Goal: Task Accomplishment & Management: Manage account settings

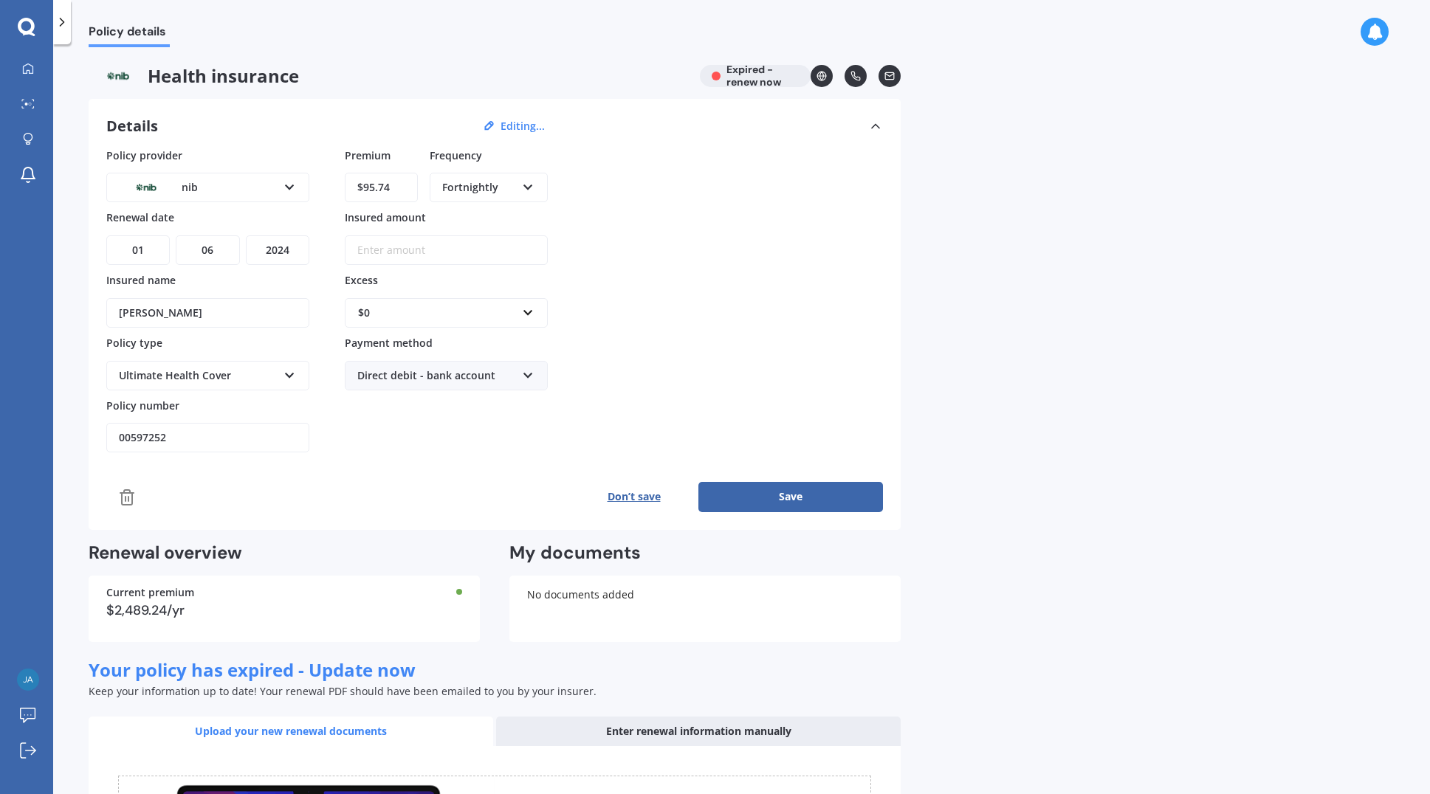
select select "01"
select select "06"
select select "2024"
click at [29, 67] on icon at bounding box center [28, 69] width 12 height 12
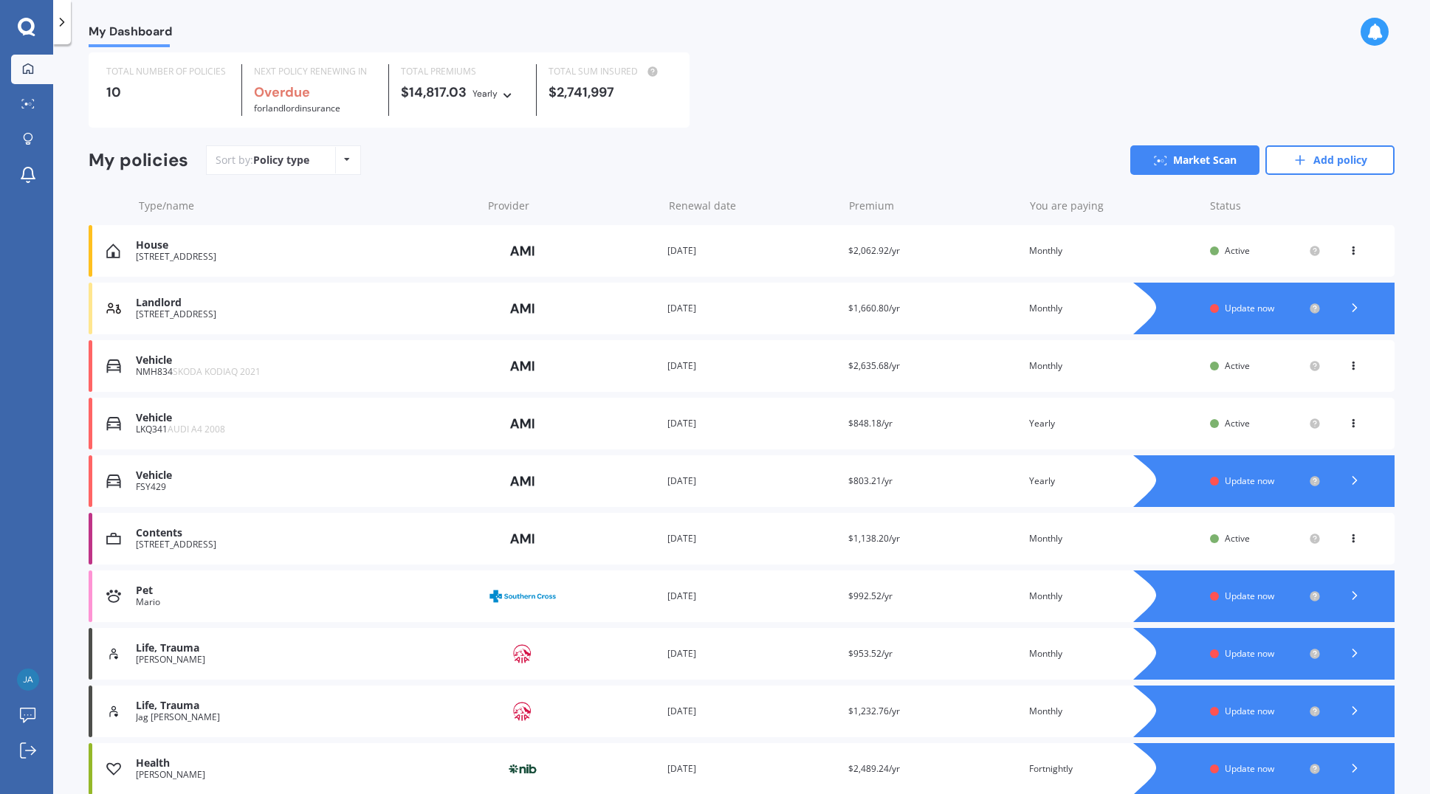
scroll to position [103, 0]
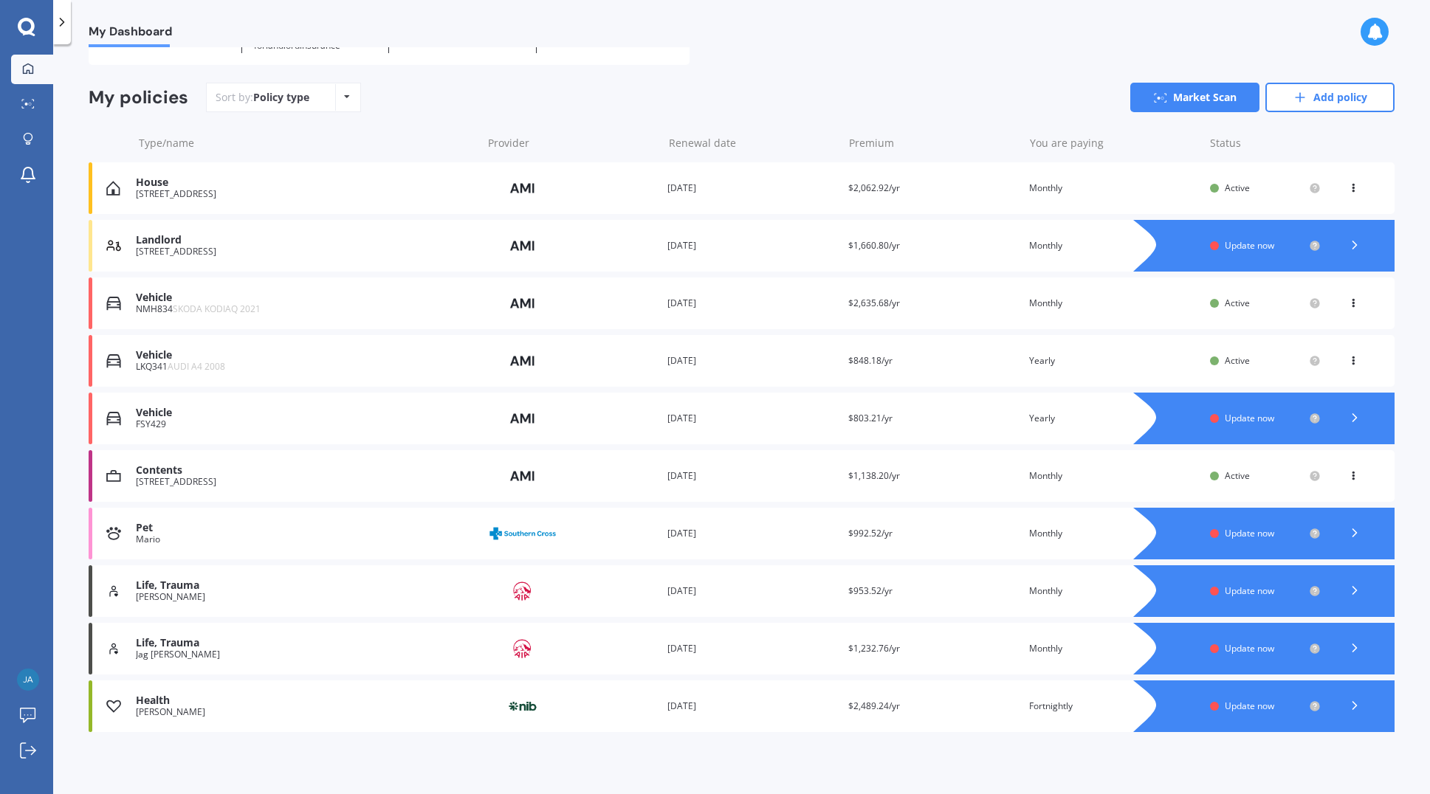
click at [1234, 707] on span "Update now" at bounding box center [1249, 706] width 49 height 13
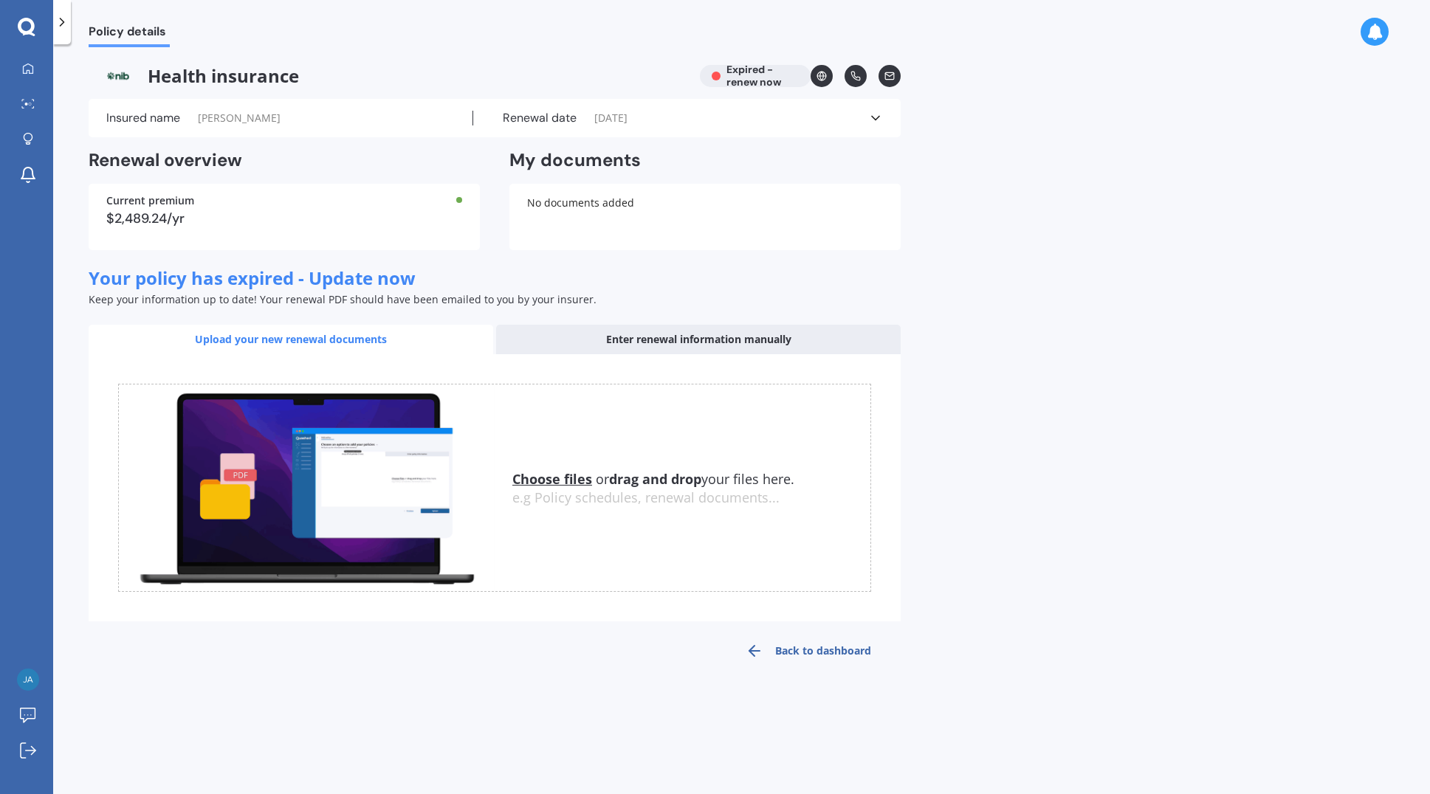
click at [231, 119] on span "[PERSON_NAME]" at bounding box center [239, 118] width 83 height 15
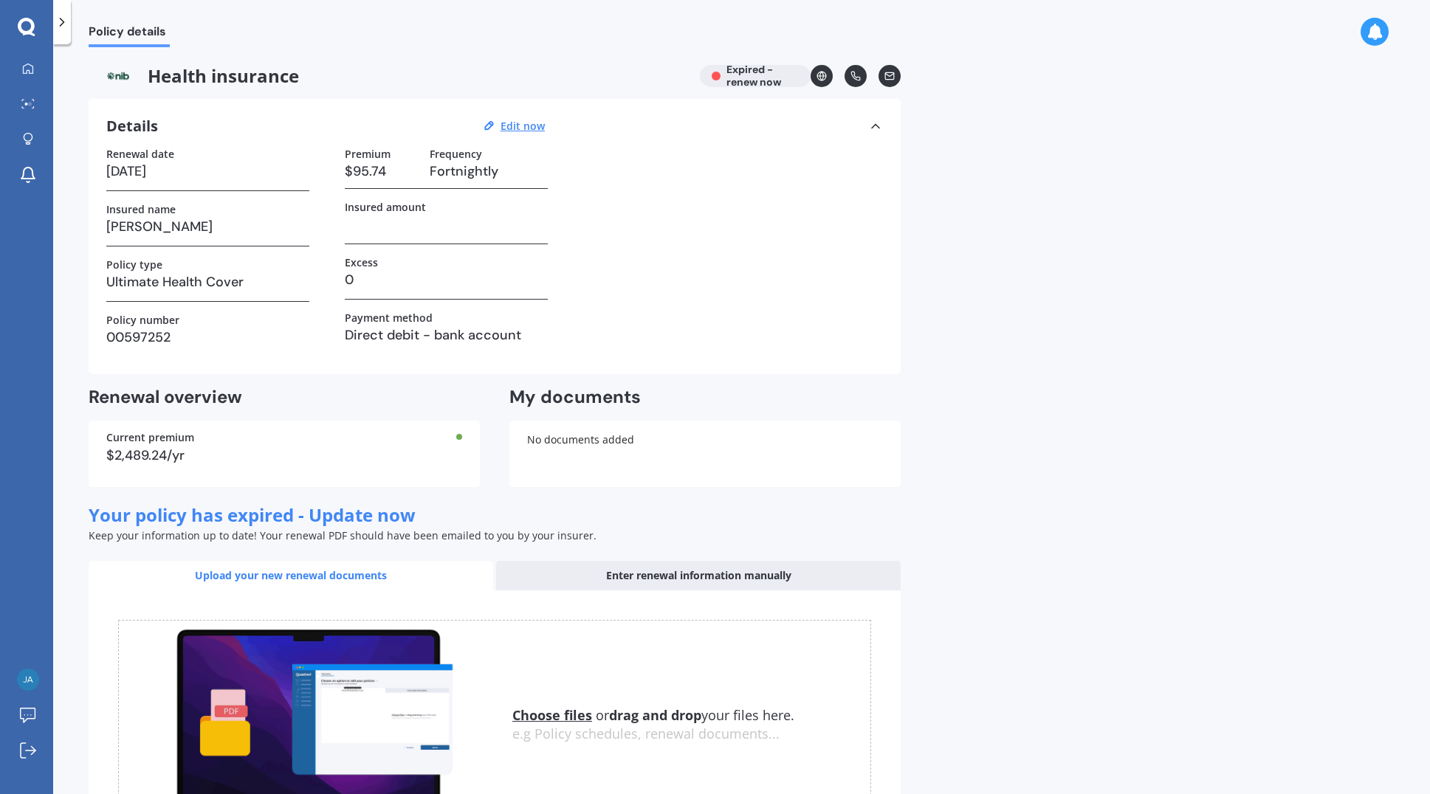
click at [464, 169] on h3 "Fortnightly" at bounding box center [489, 171] width 118 height 22
click at [453, 163] on h3 "Fortnightly" at bounding box center [489, 171] width 118 height 22
click at [526, 125] on u "Edit now" at bounding box center [522, 126] width 44 height 14
select select "01"
select select "06"
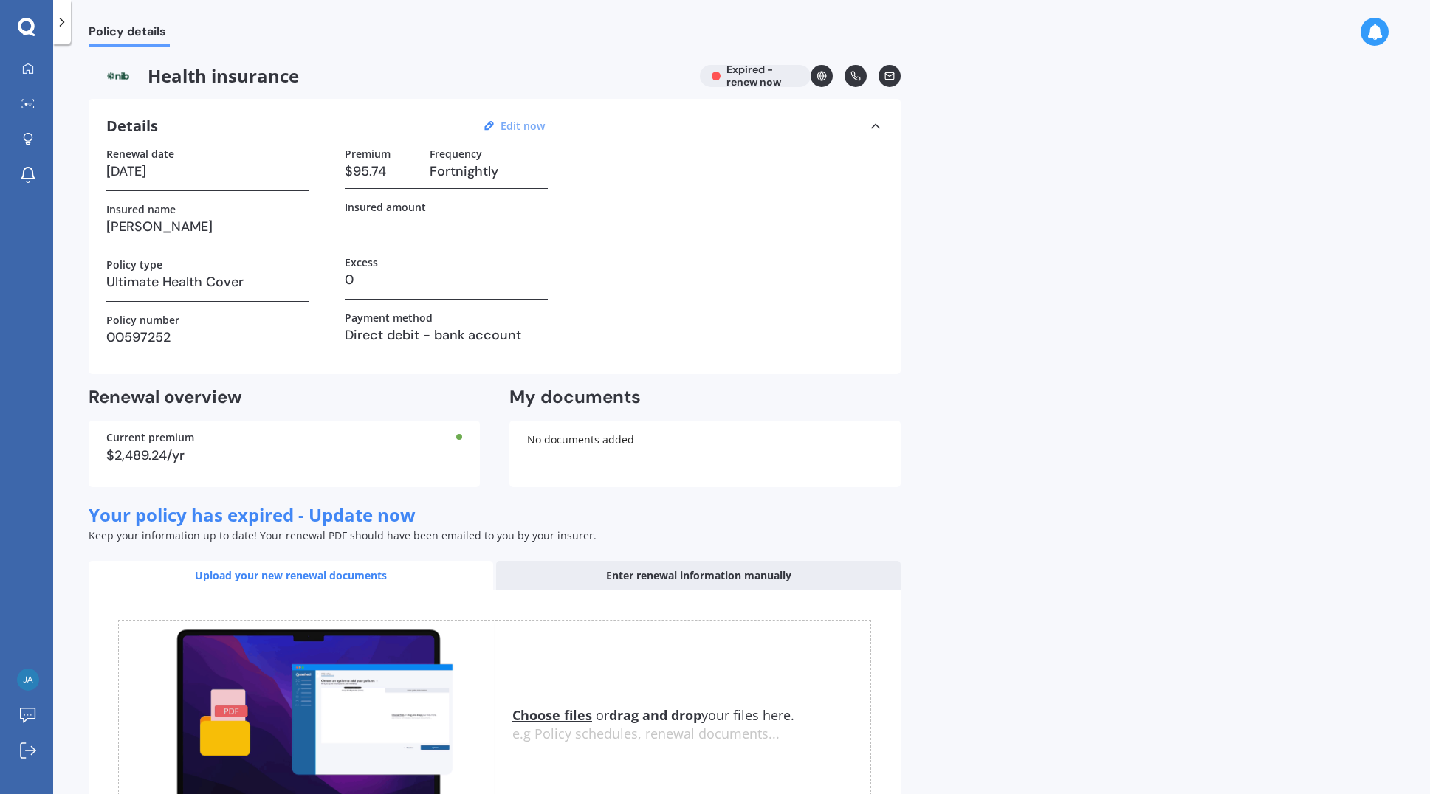
select select "2024"
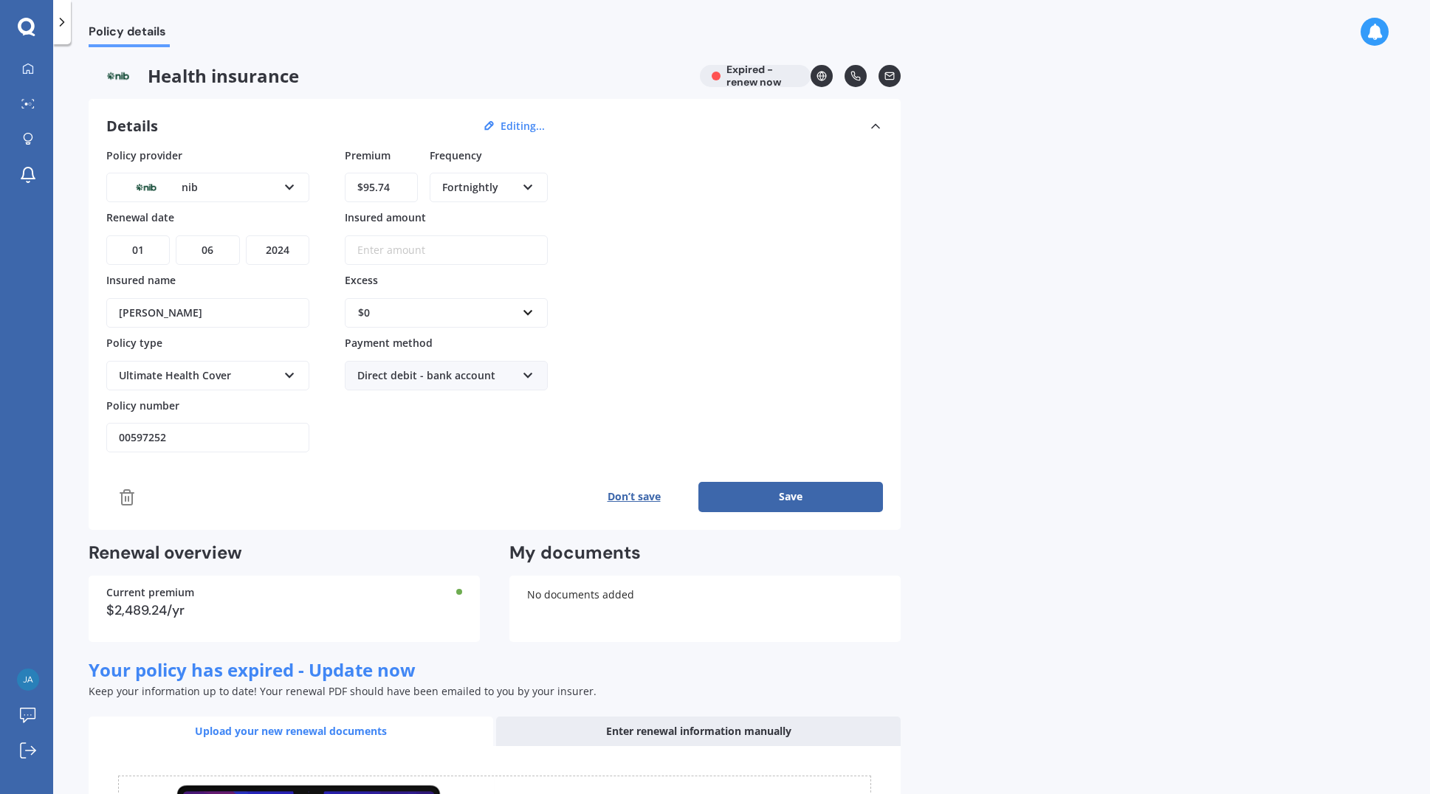
click at [512, 182] on div "Fortnightly" at bounding box center [479, 187] width 74 height 16
click at [465, 291] on span "Monthly" at bounding box center [463, 295] width 41 height 14
click at [805, 498] on button "Save" at bounding box center [790, 497] width 185 height 30
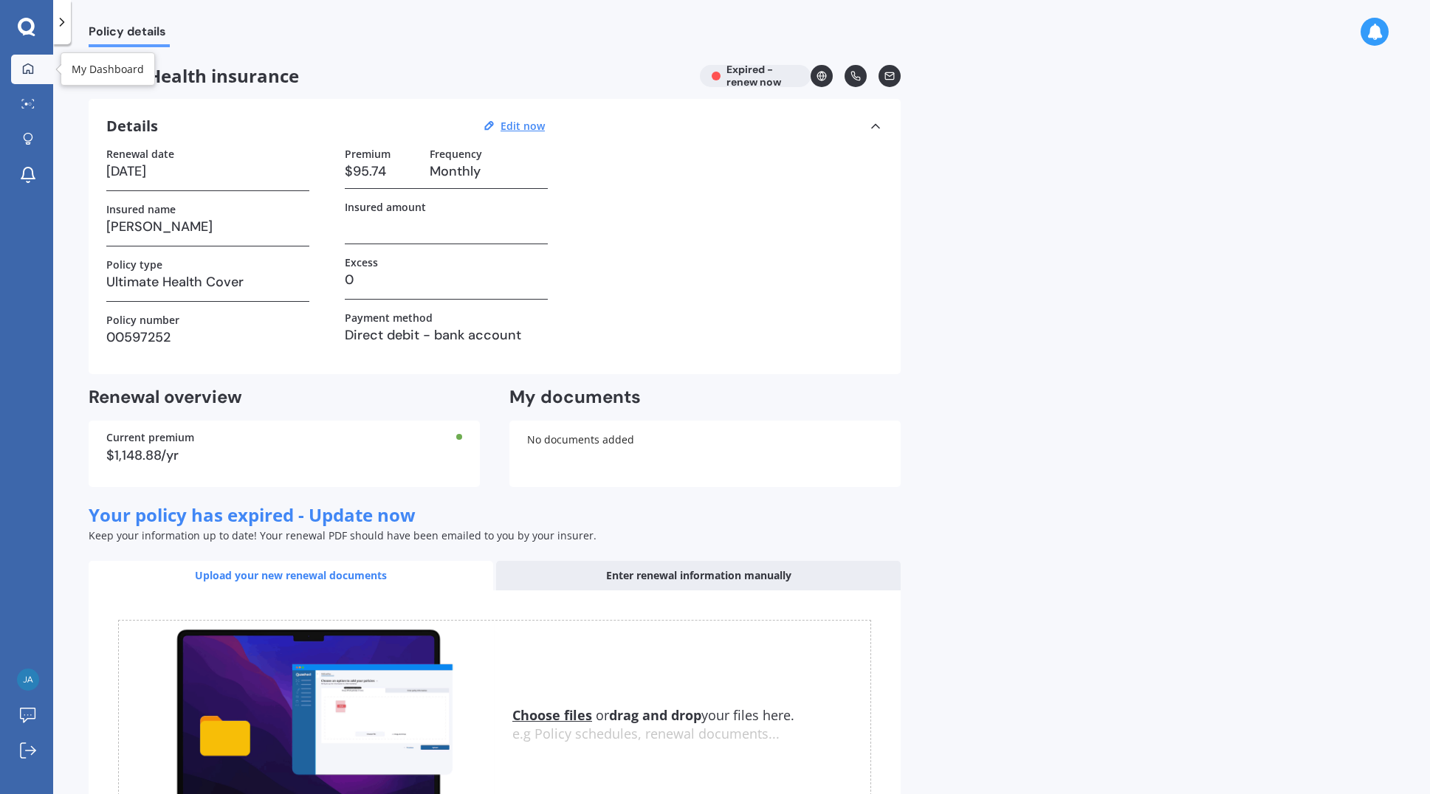
click at [29, 74] on icon at bounding box center [28, 69] width 12 height 12
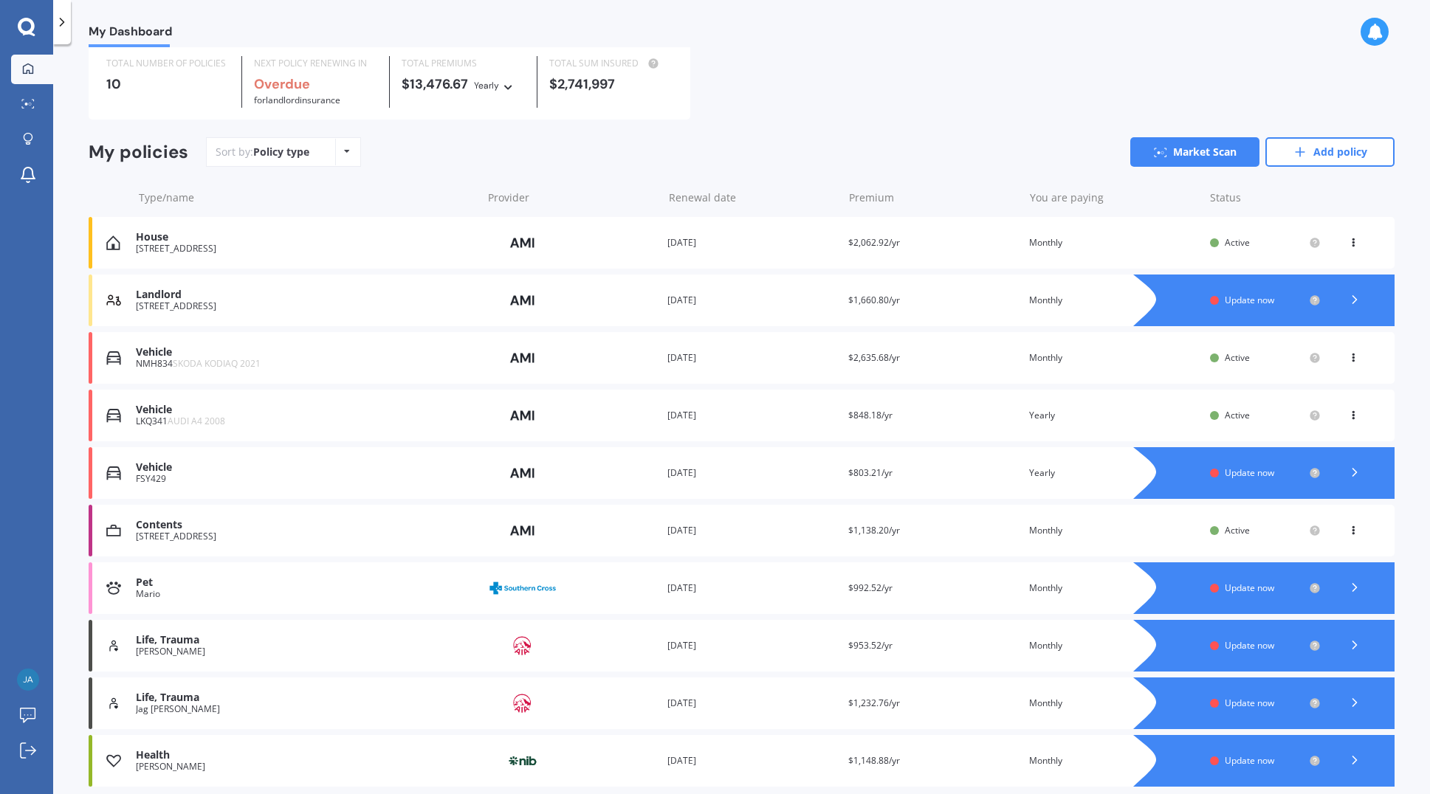
scroll to position [103, 0]
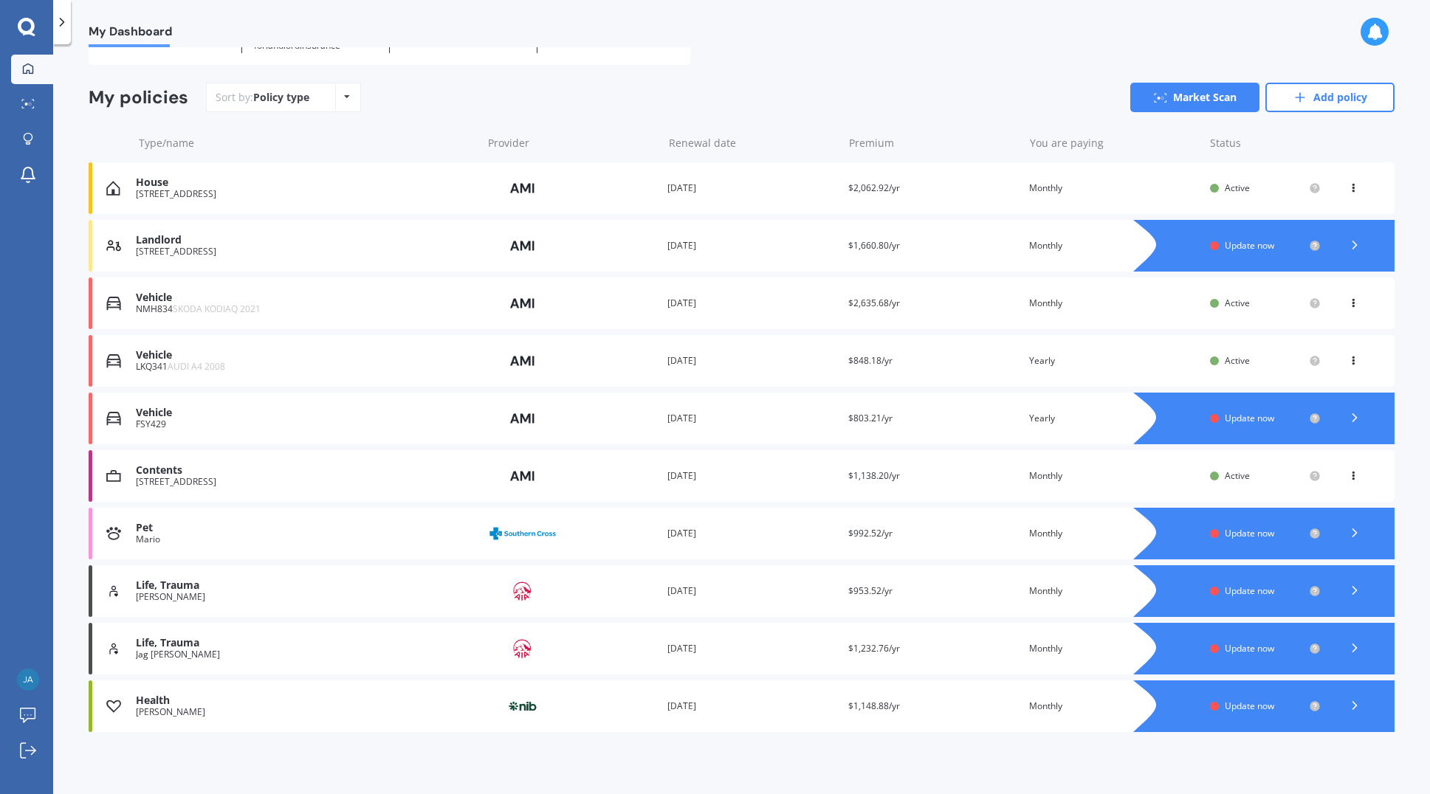
click at [159, 644] on div "Life, Trauma" at bounding box center [305, 643] width 338 height 13
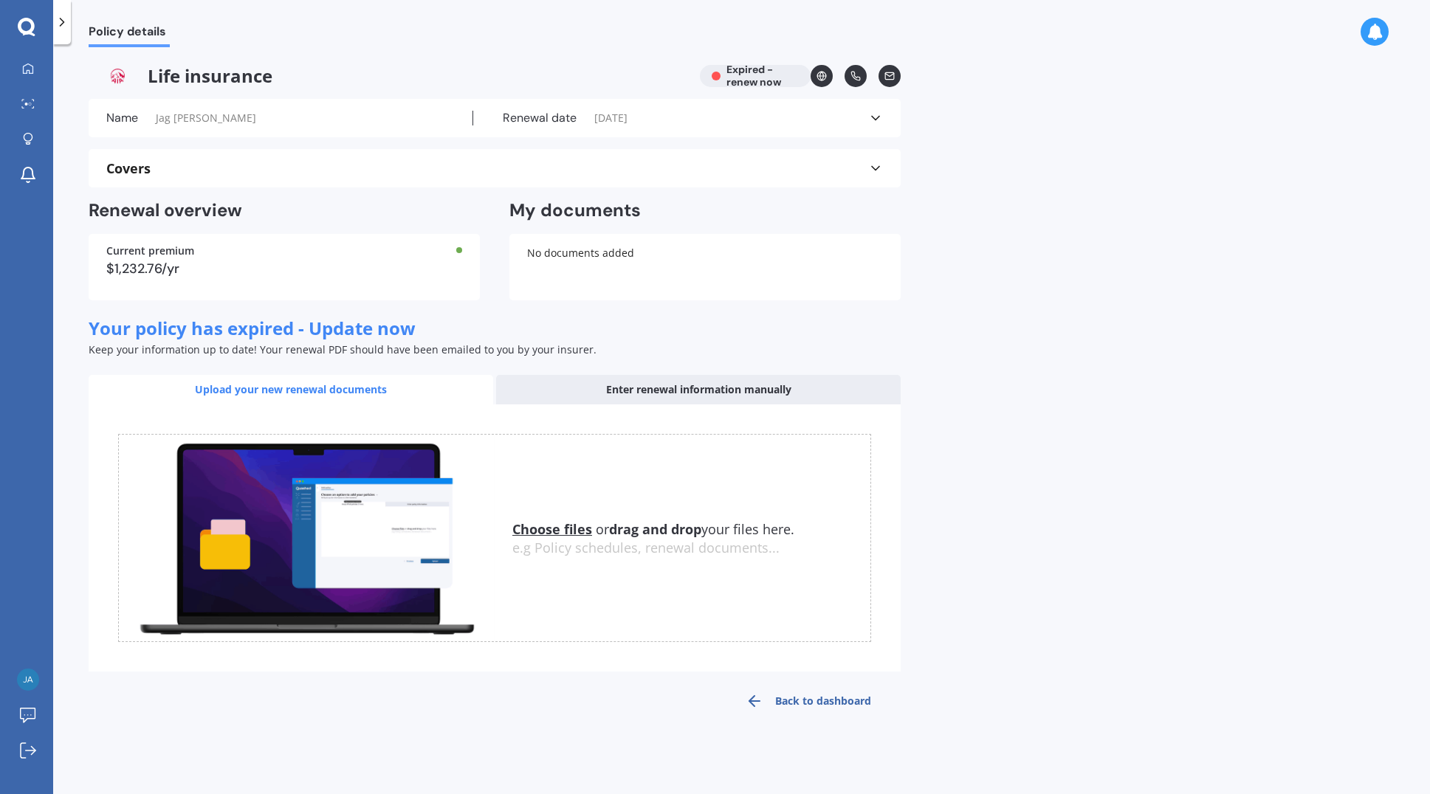
click at [179, 119] on span "Jag [PERSON_NAME]" at bounding box center [206, 118] width 100 height 15
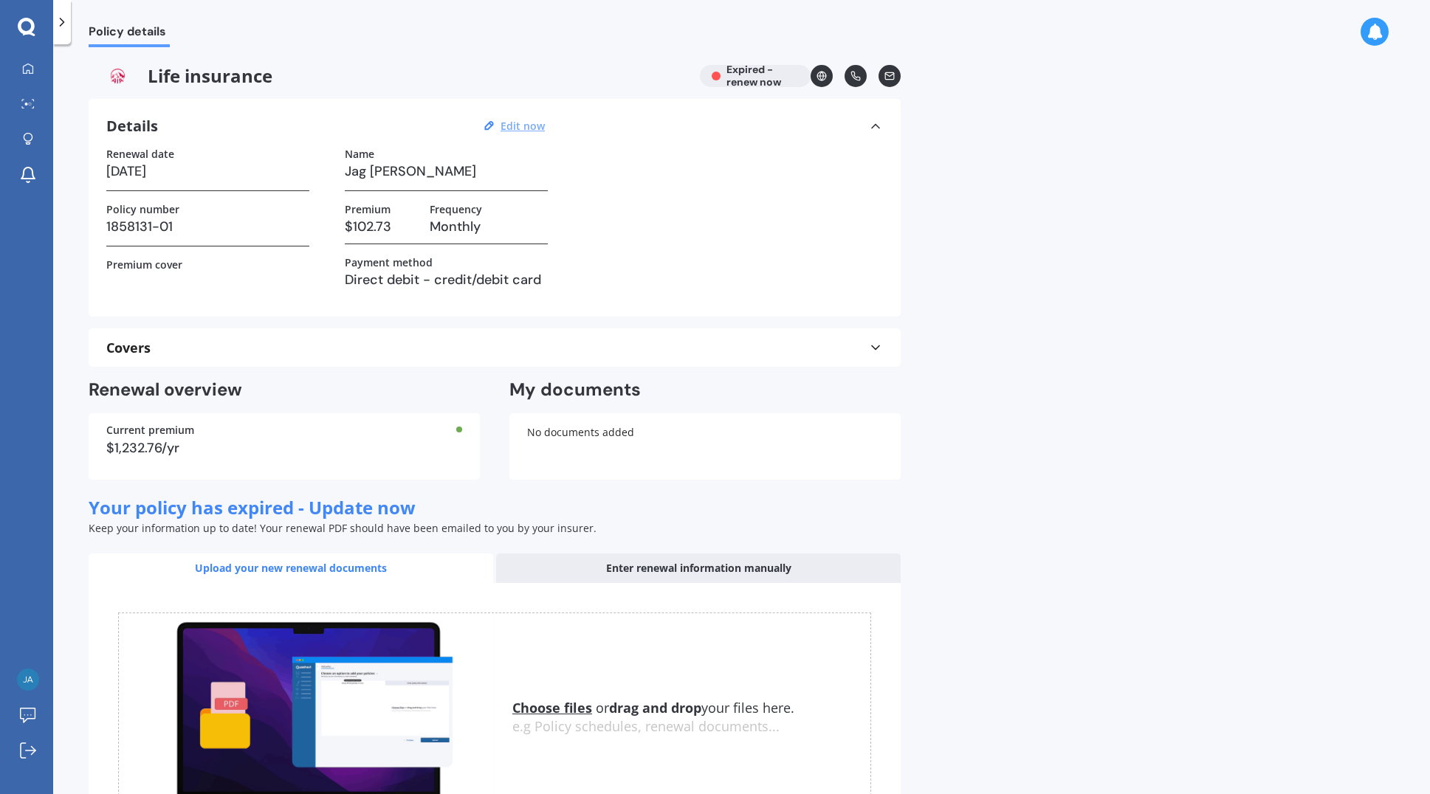
click at [526, 125] on u "Edit now" at bounding box center [522, 126] width 44 height 14
select select "01"
select select "02"
select select "2024"
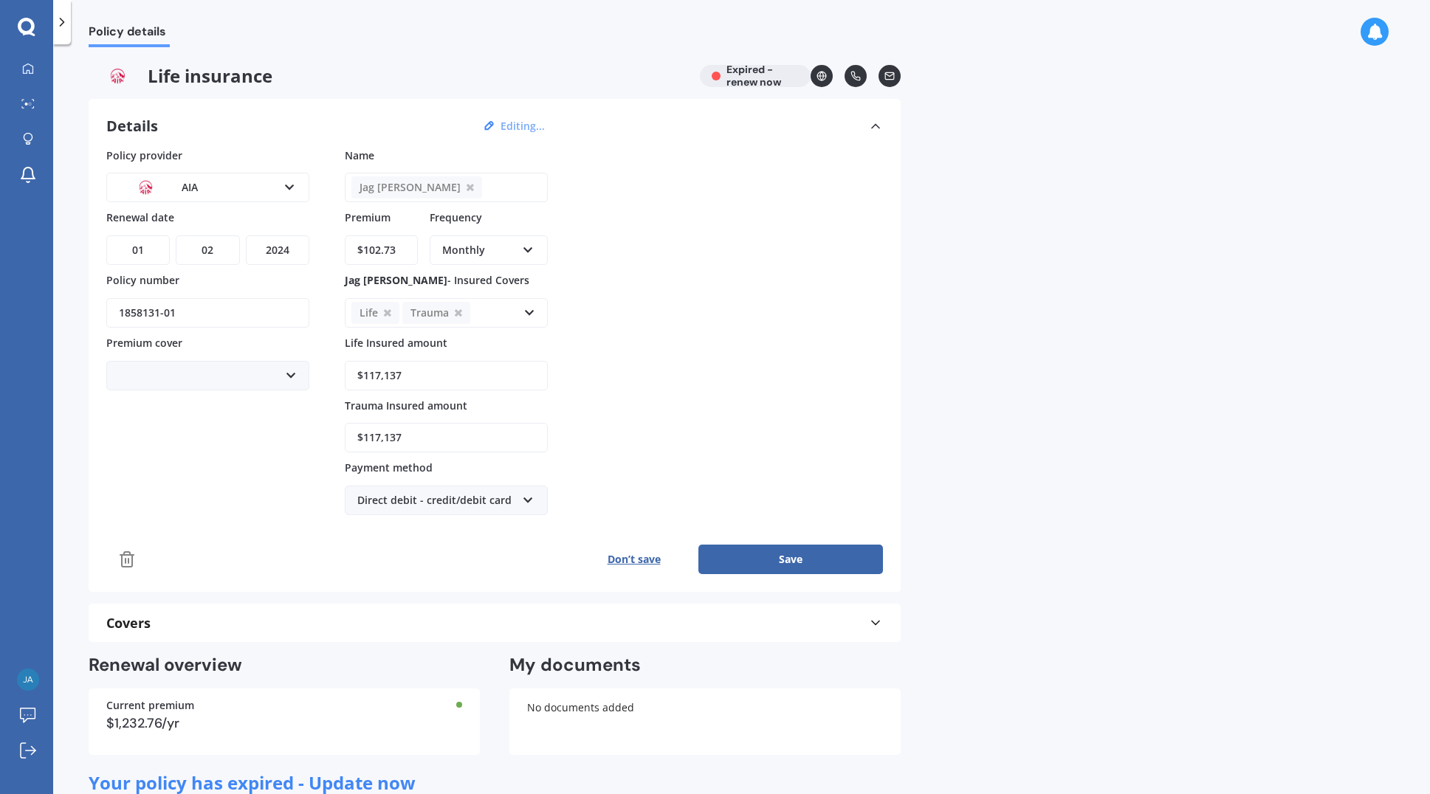
click at [444, 186] on div "Jag Aulakh Enter name" at bounding box center [446, 188] width 203 height 30
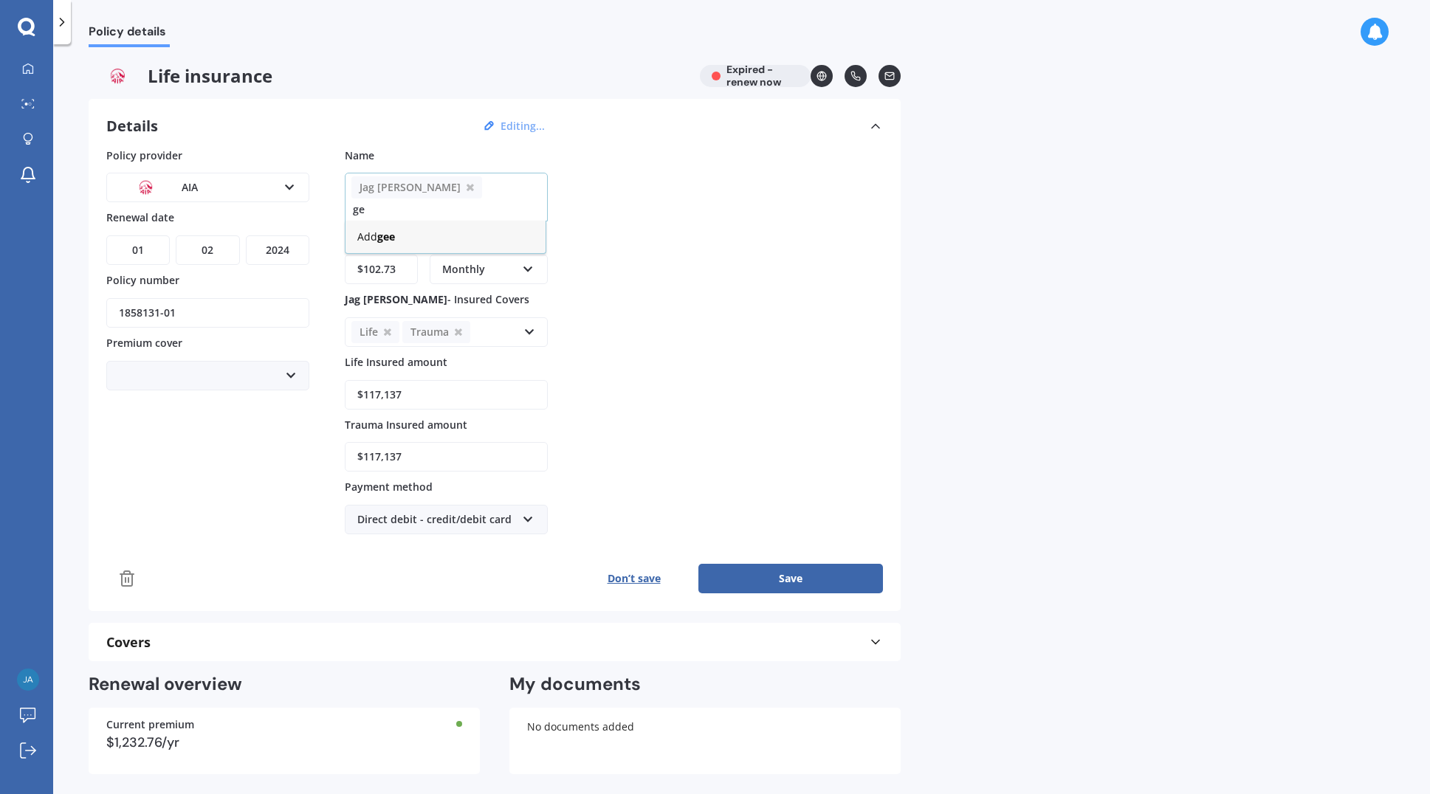
type input "g"
type input "[PERSON_NAME]"
click at [452, 240] on b "[PERSON_NAME]" at bounding box center [419, 237] width 84 height 14
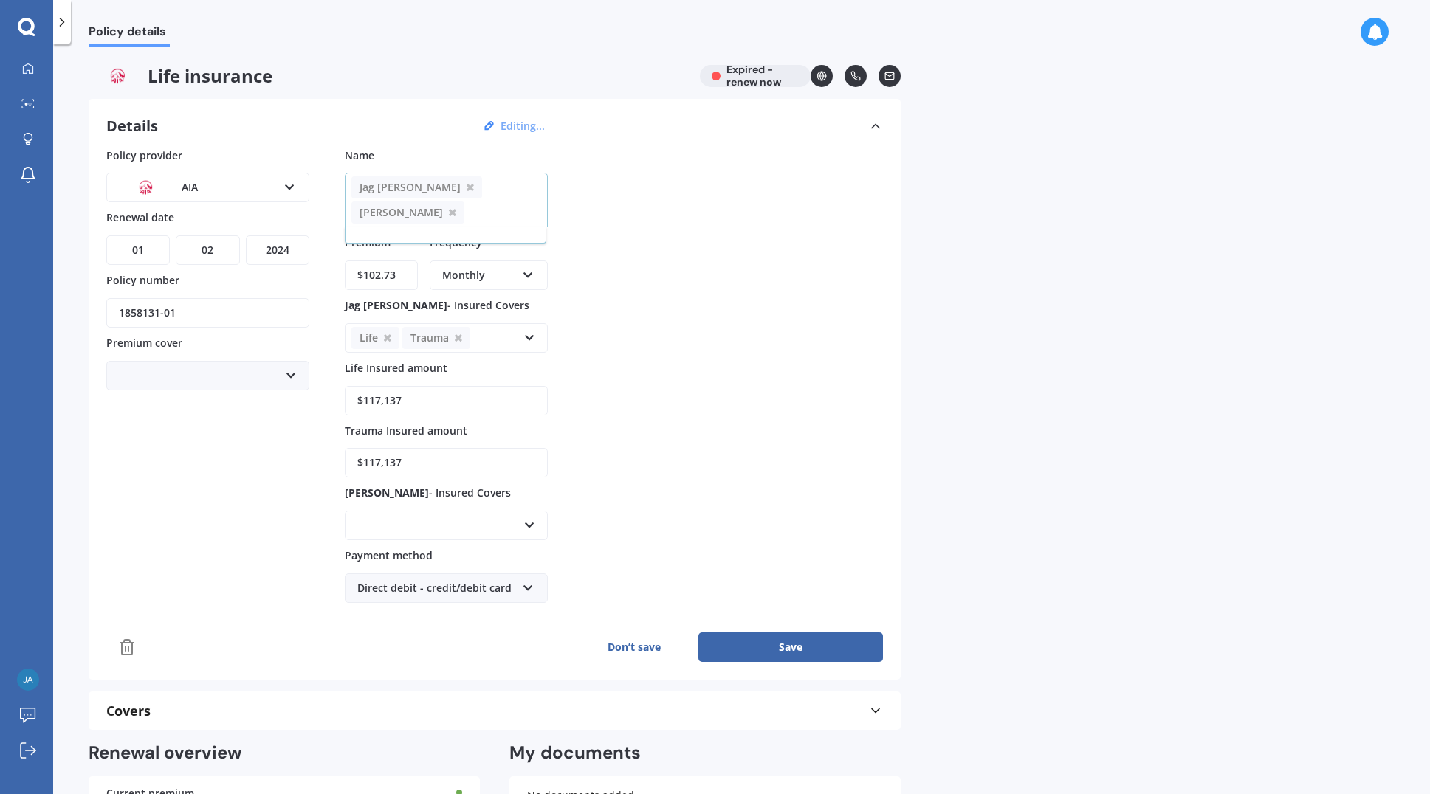
click at [407, 275] on input "$102.73" at bounding box center [381, 276] width 73 height 30
drag, startPoint x: 407, startPoint y: 275, endPoint x: 279, endPoint y: 262, distance: 129.1
click at [280, 261] on div "Policy provider AIA AA AIA AMP ANZ ASB Asteron Life BNZ Chubb Cigna Co-Operativ…" at bounding box center [494, 375] width 777 height 455
type input "$37.03"
click at [461, 335] on icon at bounding box center [458, 339] width 7 height 10
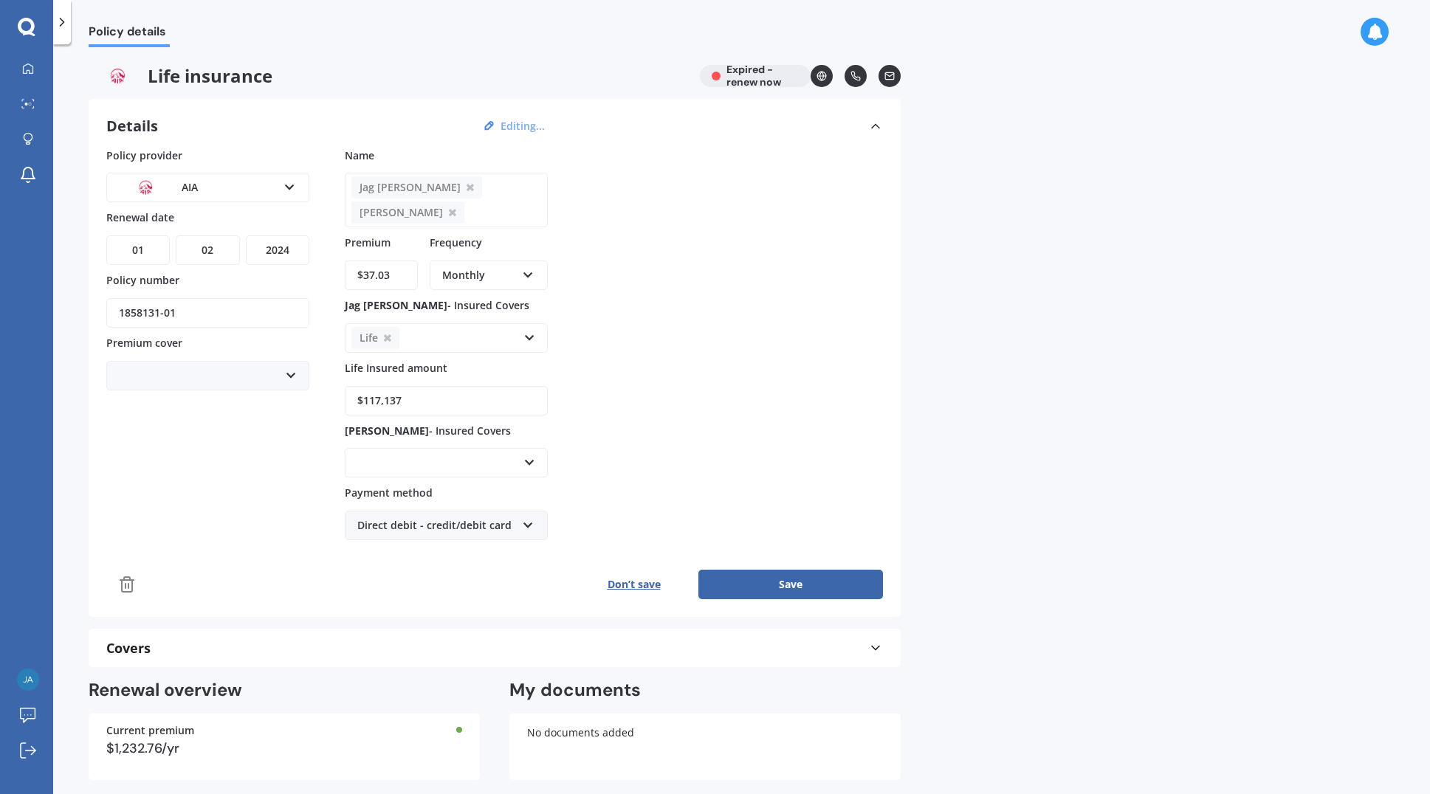
click at [418, 399] on input "$117,137" at bounding box center [446, 401] width 203 height 30
drag, startPoint x: 418, startPoint y: 399, endPoint x: 317, endPoint y: 400, distance: 101.1
click at [317, 400] on div "Policy provider AIA AA AIA AMP ANZ ASB Asteron Life BNZ Chubb Cigna Co-Operativ…" at bounding box center [494, 344] width 777 height 393
type input "$126,480"
click at [381, 454] on div "Accidental Injury Cancer Health Income Protection Life Mortgage Repayment Redun…" at bounding box center [446, 463] width 203 height 30
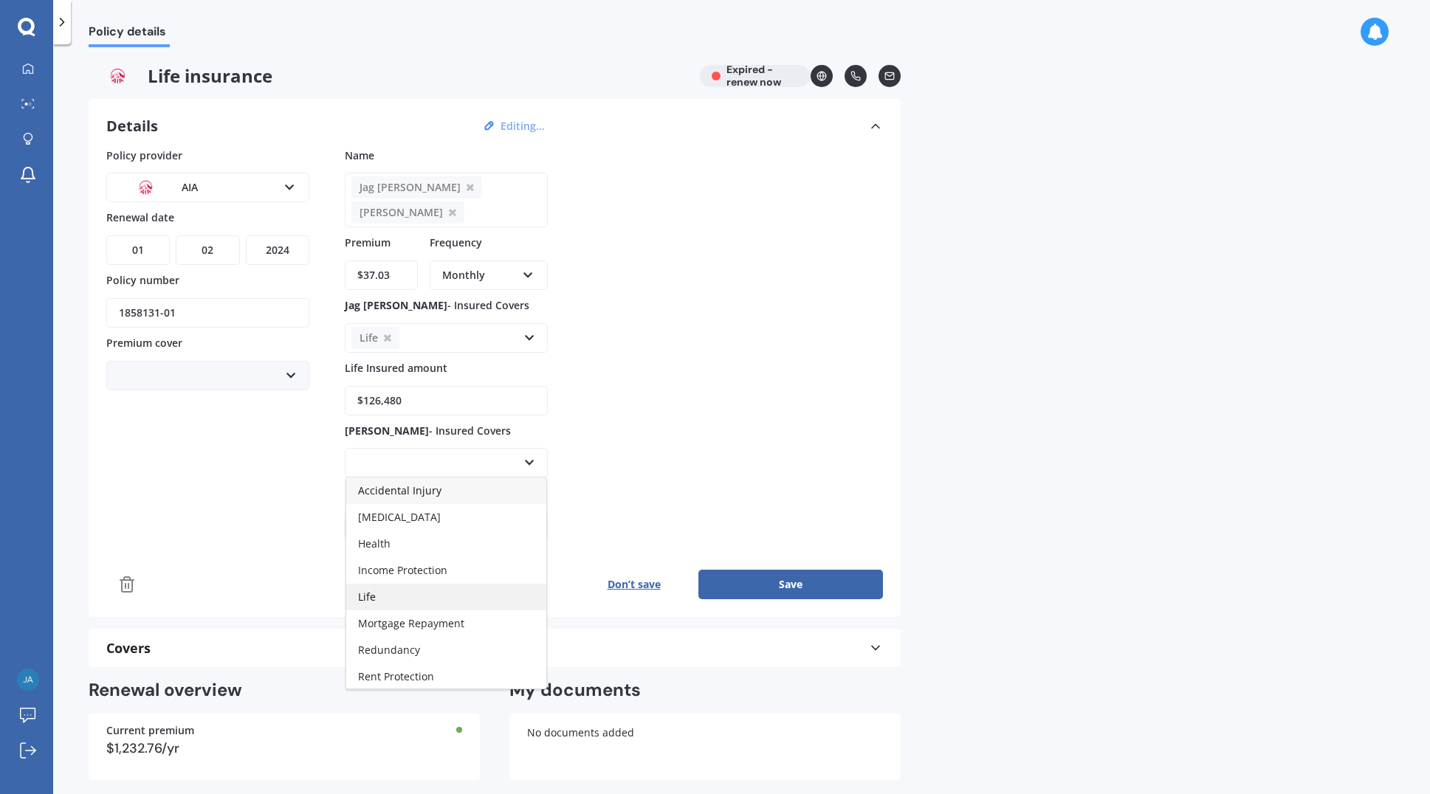
click at [383, 601] on div "Life" at bounding box center [446, 597] width 200 height 27
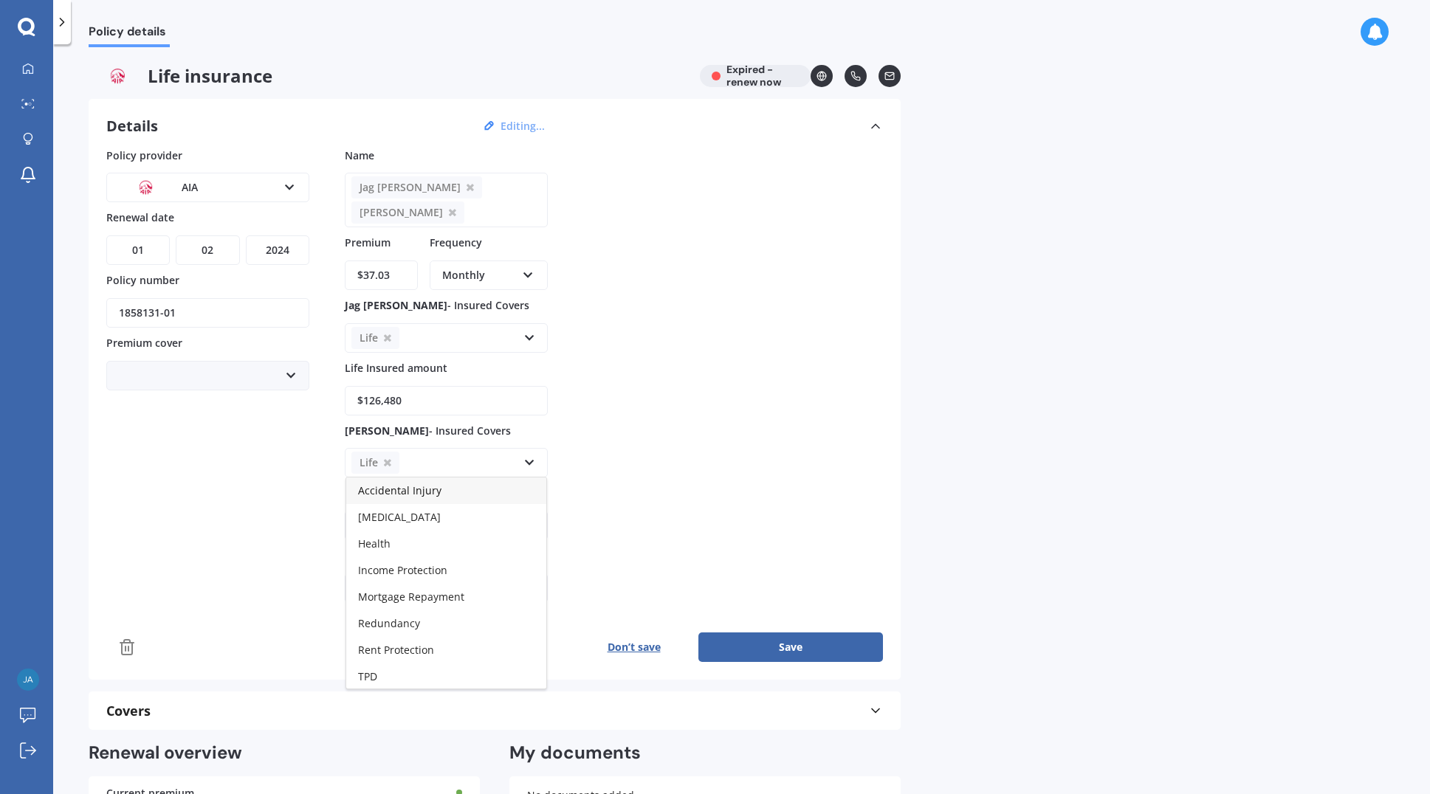
click at [483, 458] on div "Life Accidental Injury Cancer Health Income Protection Mortgage Repayment Redun…" at bounding box center [446, 463] width 203 height 30
click at [396, 528] on input "Life Insured amount" at bounding box center [446, 526] width 203 height 30
type input "$100,000"
click at [292, 376] on icon at bounding box center [290, 376] width 13 height 16
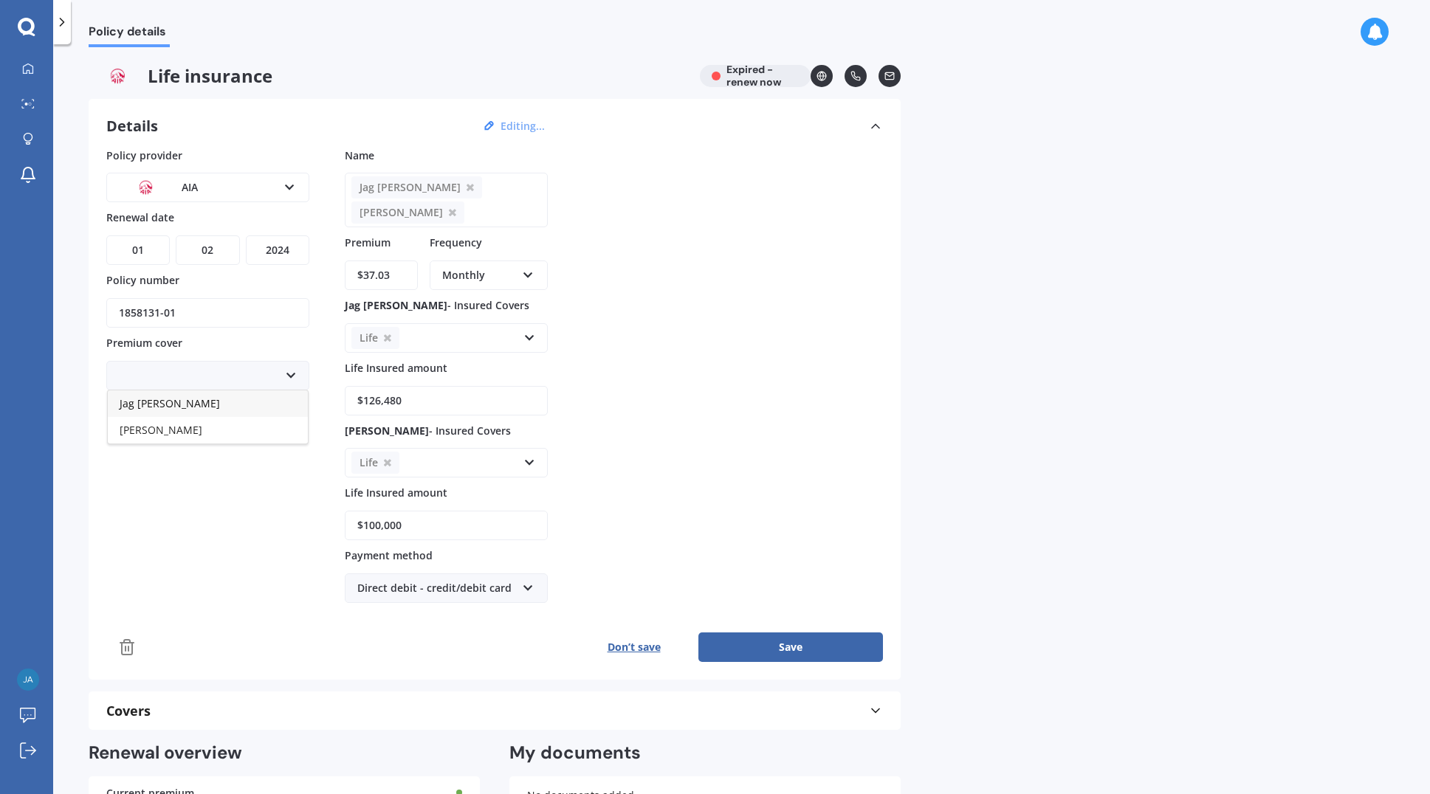
click at [289, 374] on icon at bounding box center [290, 376] width 13 height 16
click at [148, 248] on select "DD 01 02 03 04 05 06 07 08 09 10 11 12 13 14 15 16 17 18 19 20 21 22 23 24 25 2…" at bounding box center [137, 250] width 63 height 30
select select "20"
click at [106, 235] on select "DD 01 02 03 04 05 06 07 08 09 10 11 12 13 14 15 16 17 18 19 20 21 22 23 24 25 2…" at bounding box center [137, 250] width 63 height 30
click at [282, 247] on select "YYYY 2027 2026 2025 2024 2023 2022 2021 2020 2019 2018 2017 2016 2015 2014 2013…" at bounding box center [277, 250] width 63 height 30
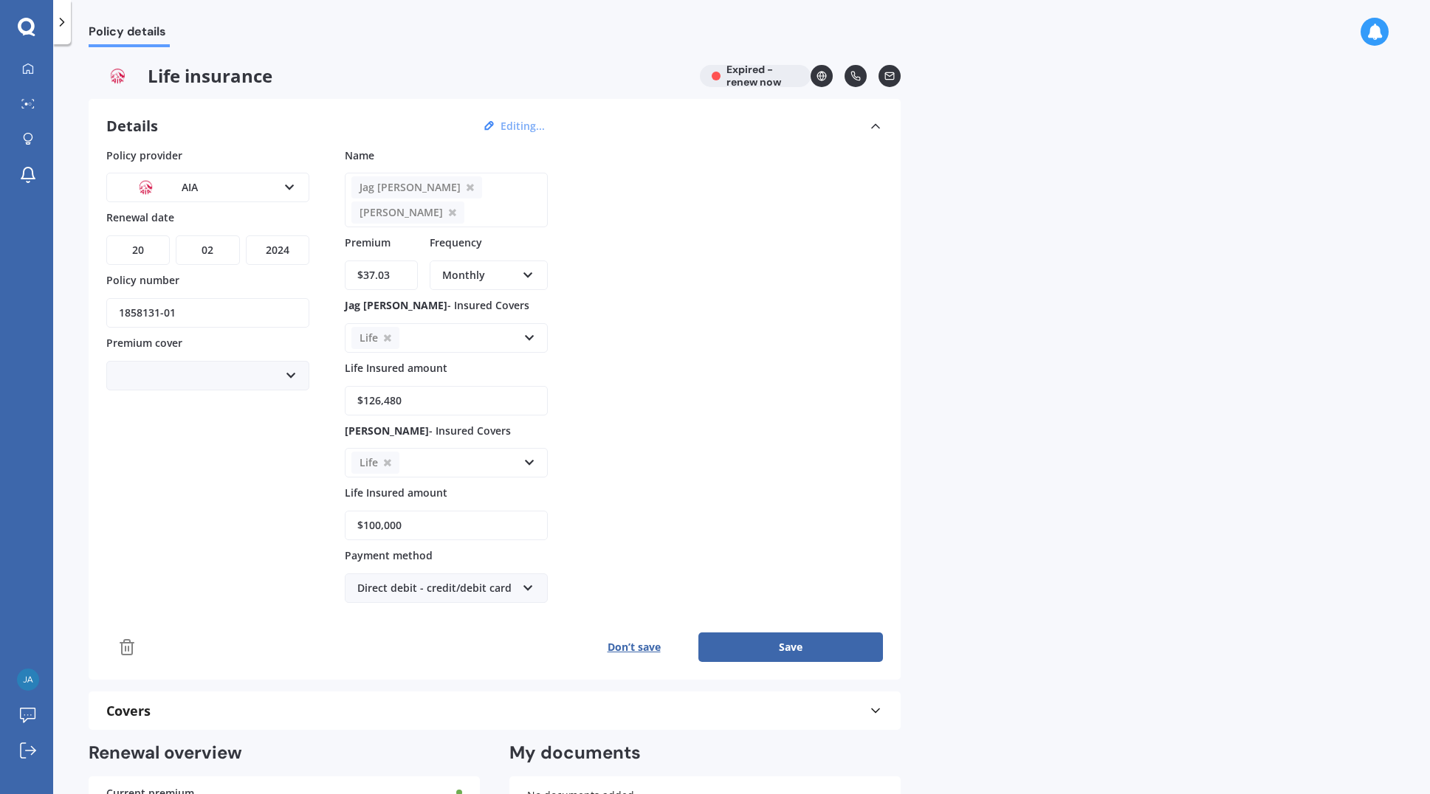
select select "2026"
click at [246, 235] on select "YYYY 2027 2026 2025 2024 2023 2022 2021 2020 2019 2018 2017 2016 2015 2014 2013…" at bounding box center [277, 250] width 63 height 30
click at [808, 641] on button "Save" at bounding box center [790, 648] width 185 height 30
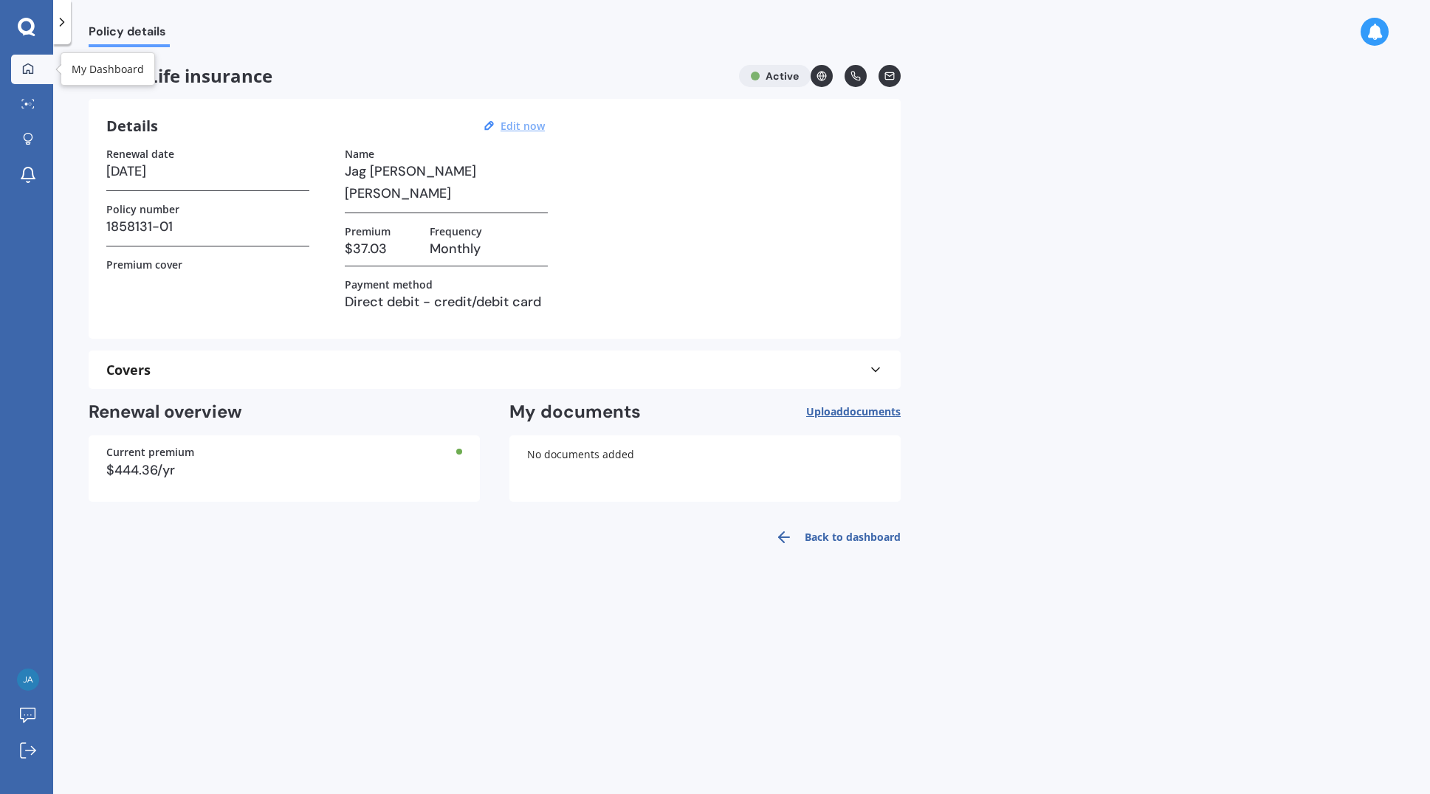
click at [26, 69] on icon at bounding box center [28, 69] width 12 height 12
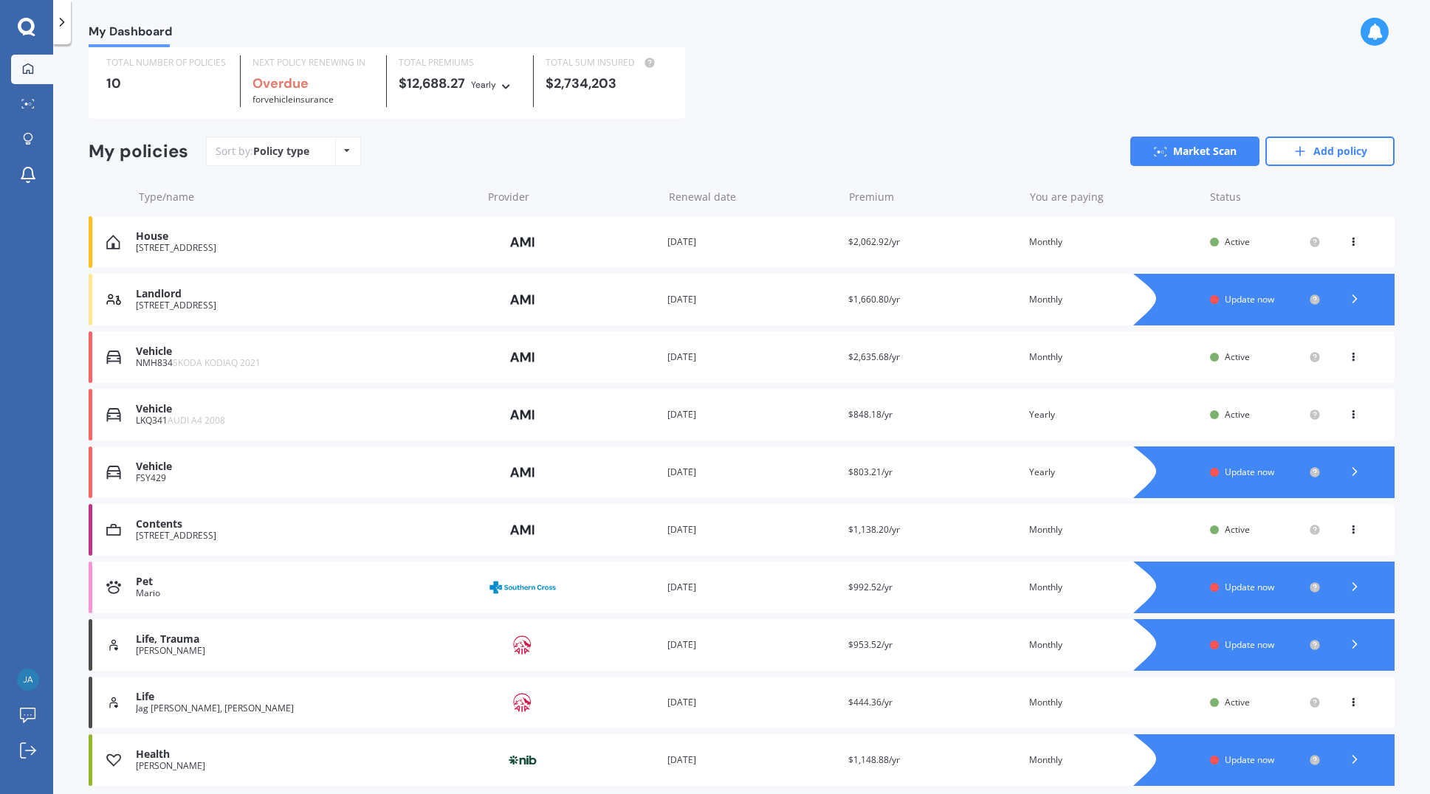
scroll to position [74, 0]
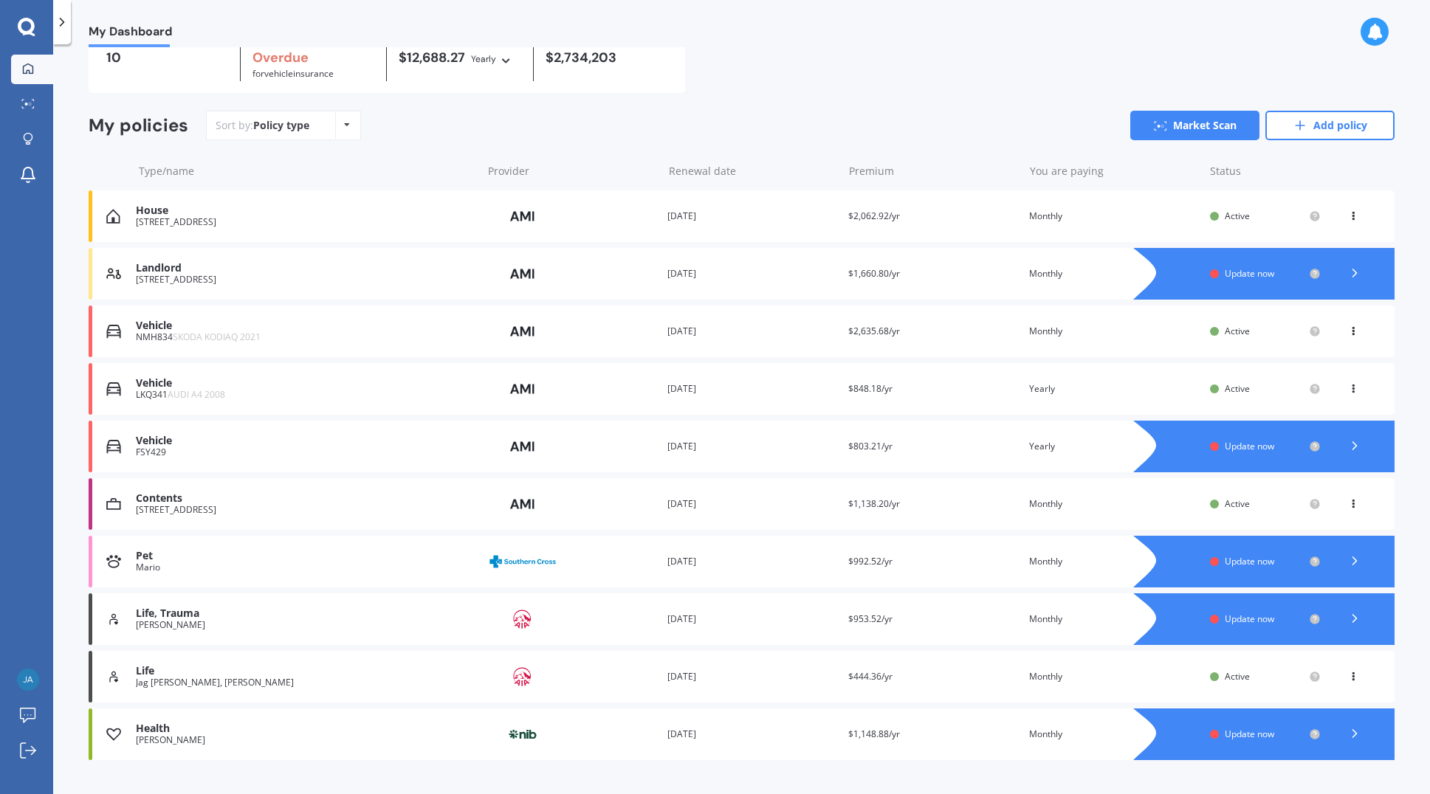
click at [1183, 448] on div at bounding box center [1279, 447] width 232 height 52
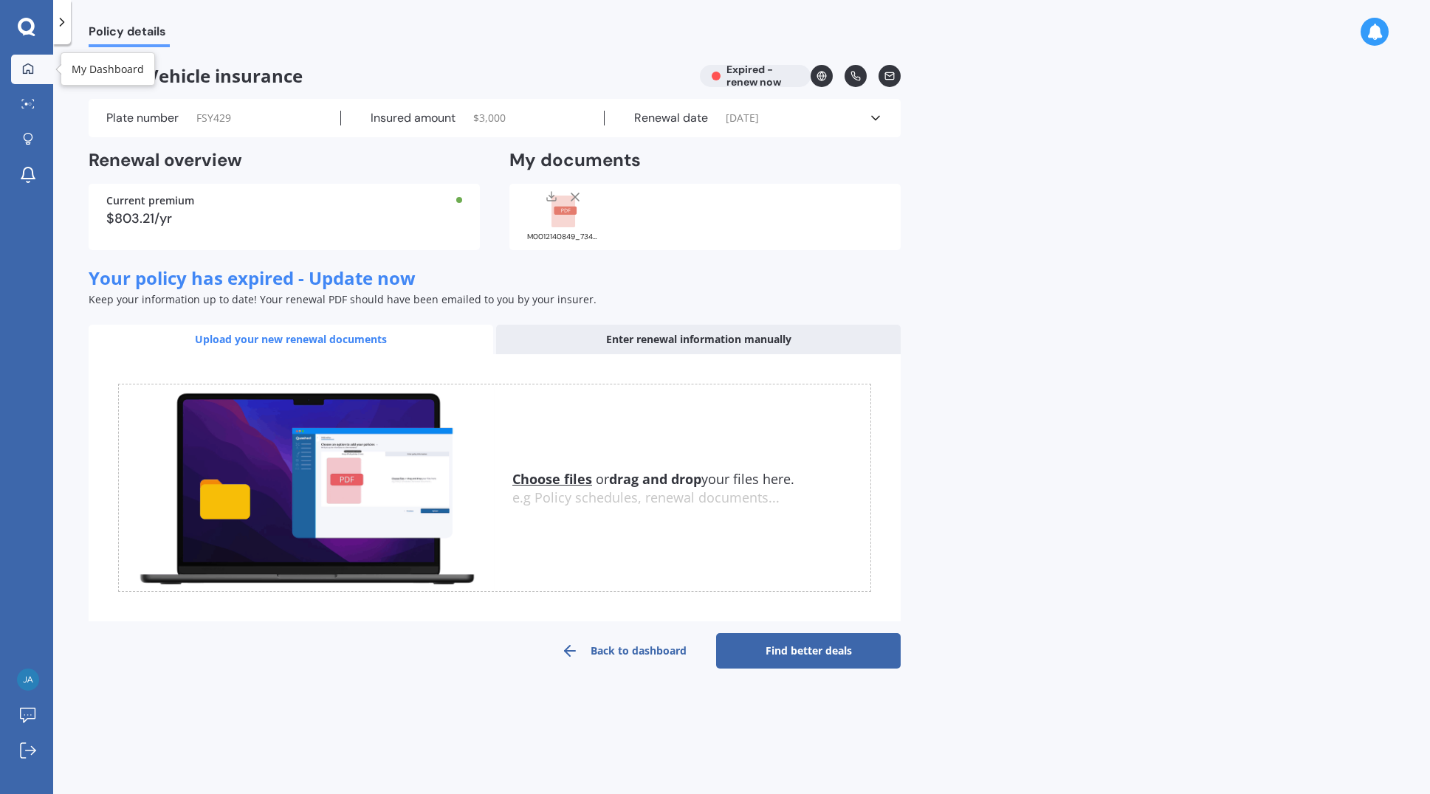
click at [27, 64] on icon at bounding box center [28, 68] width 10 height 10
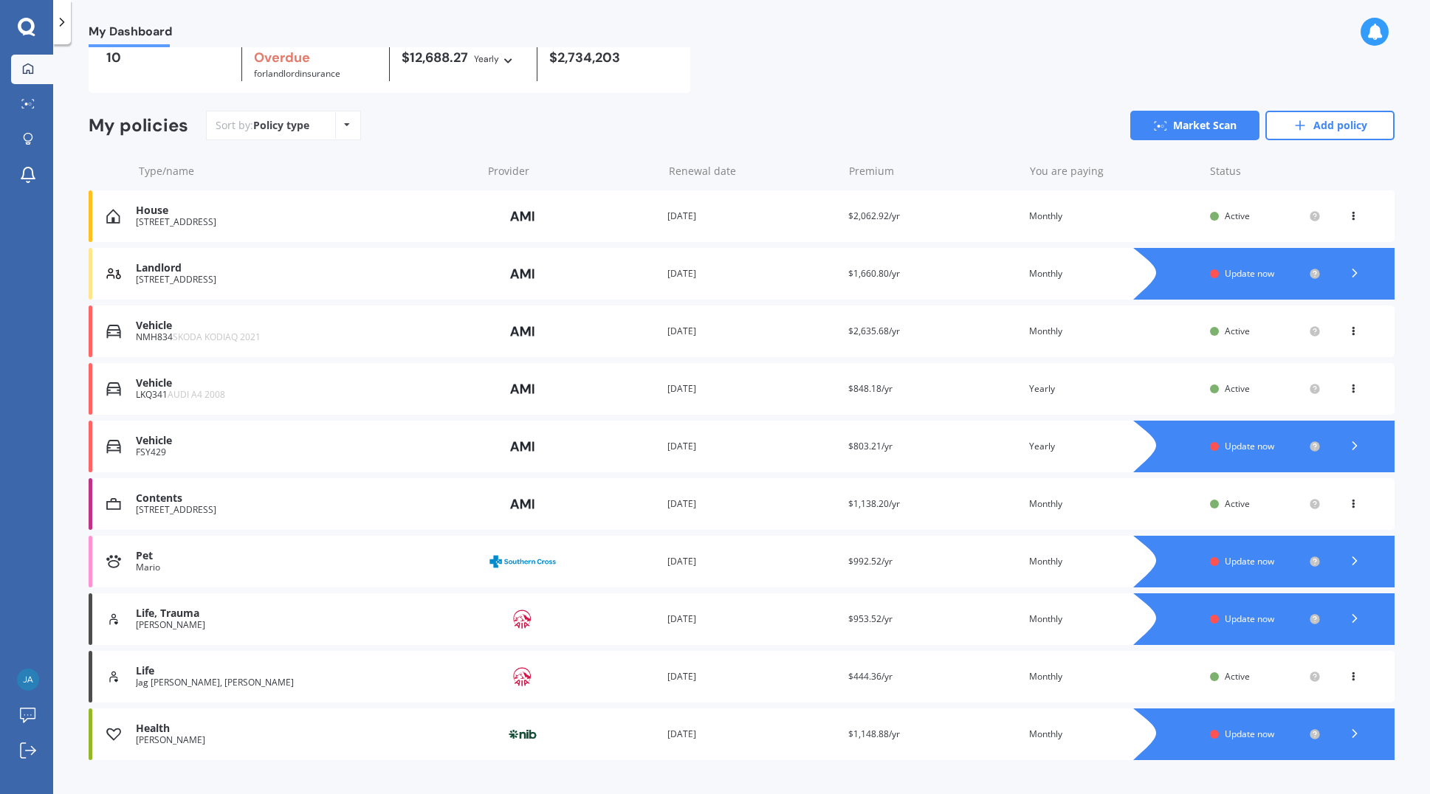
scroll to position [103, 0]
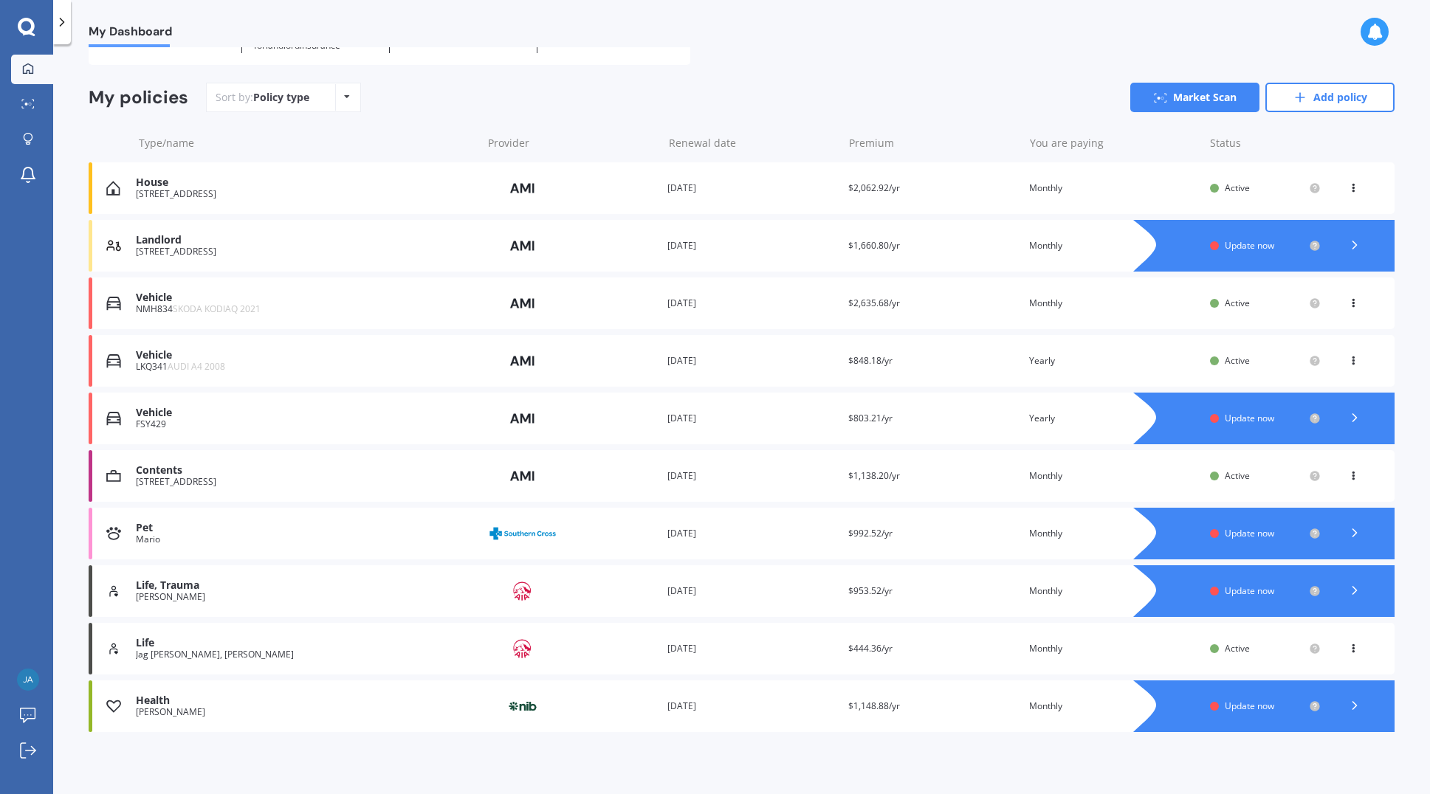
click at [1347, 591] on icon at bounding box center [1354, 590] width 15 height 15
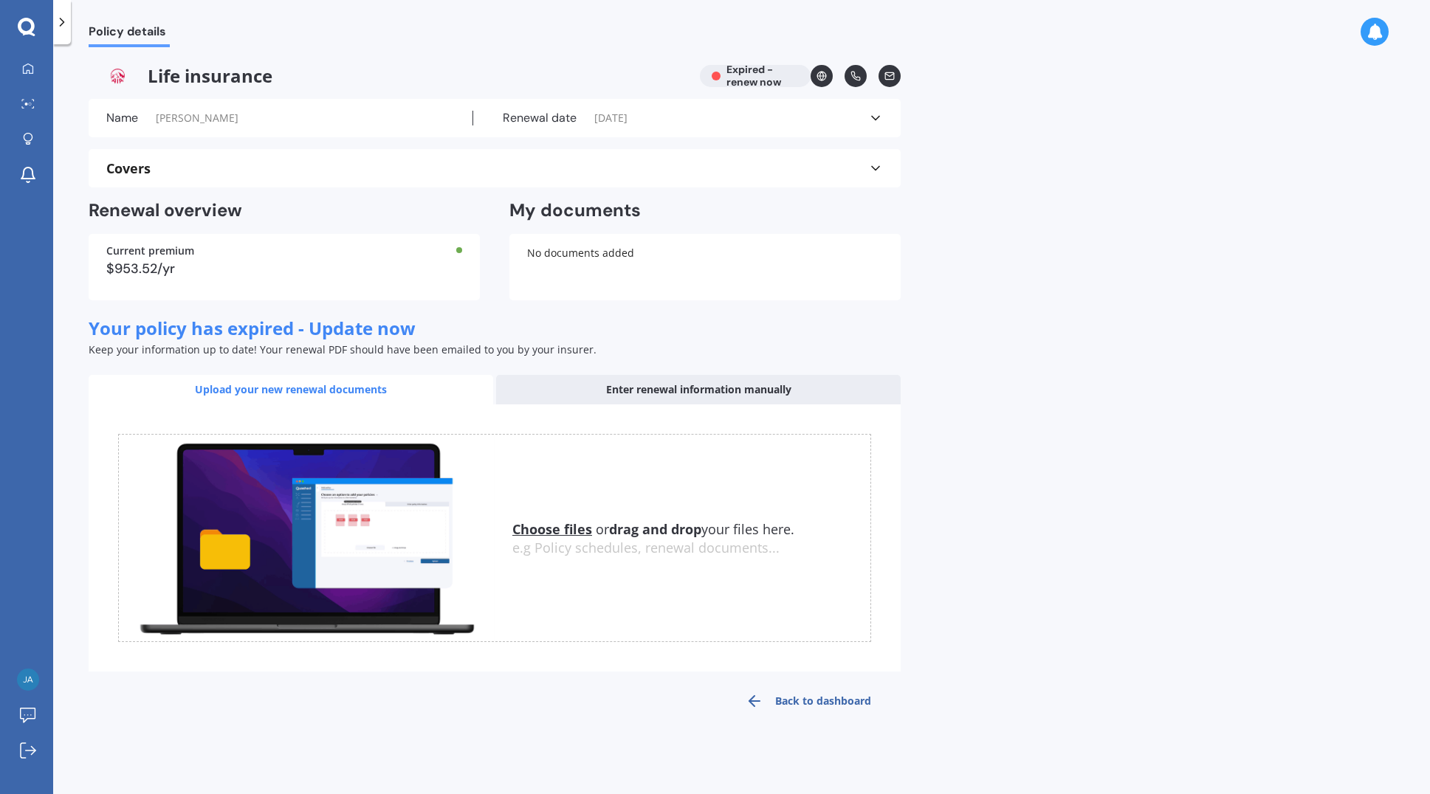
click at [875, 116] on icon at bounding box center [875, 118] width 15 height 15
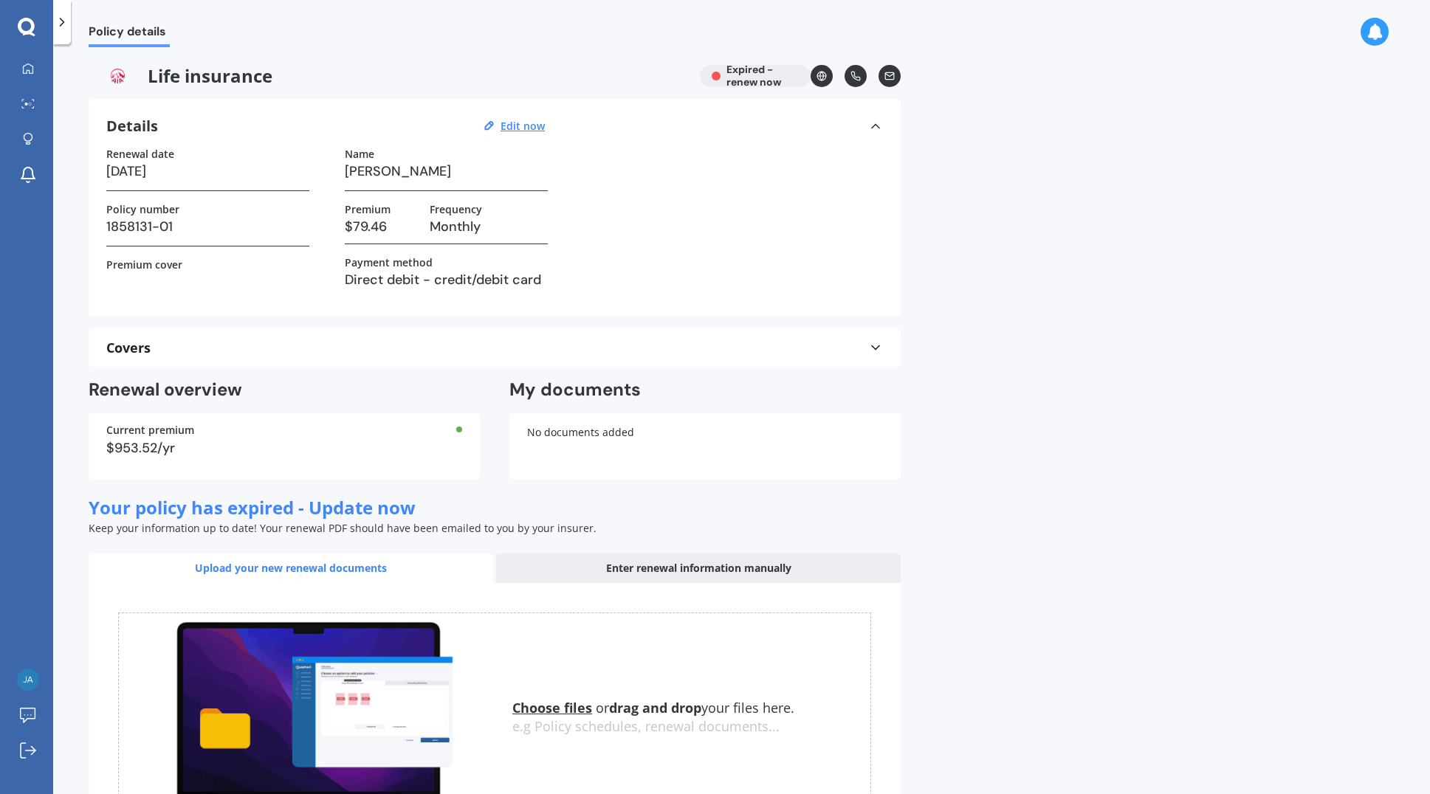
click at [878, 345] on icon at bounding box center [875, 347] width 15 height 15
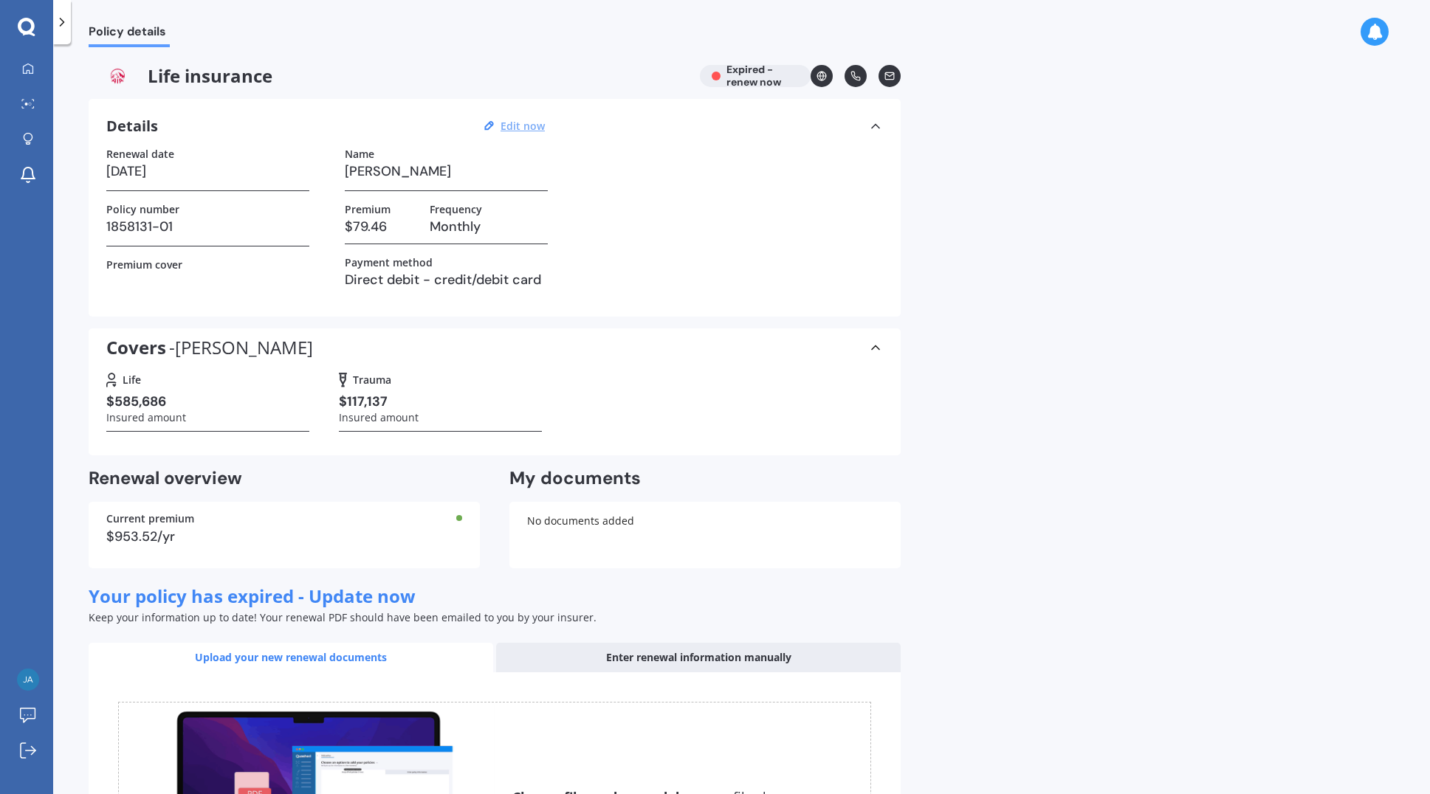
click at [529, 123] on u "Edit now" at bounding box center [522, 126] width 44 height 14
select select "01"
select select "02"
select select "2024"
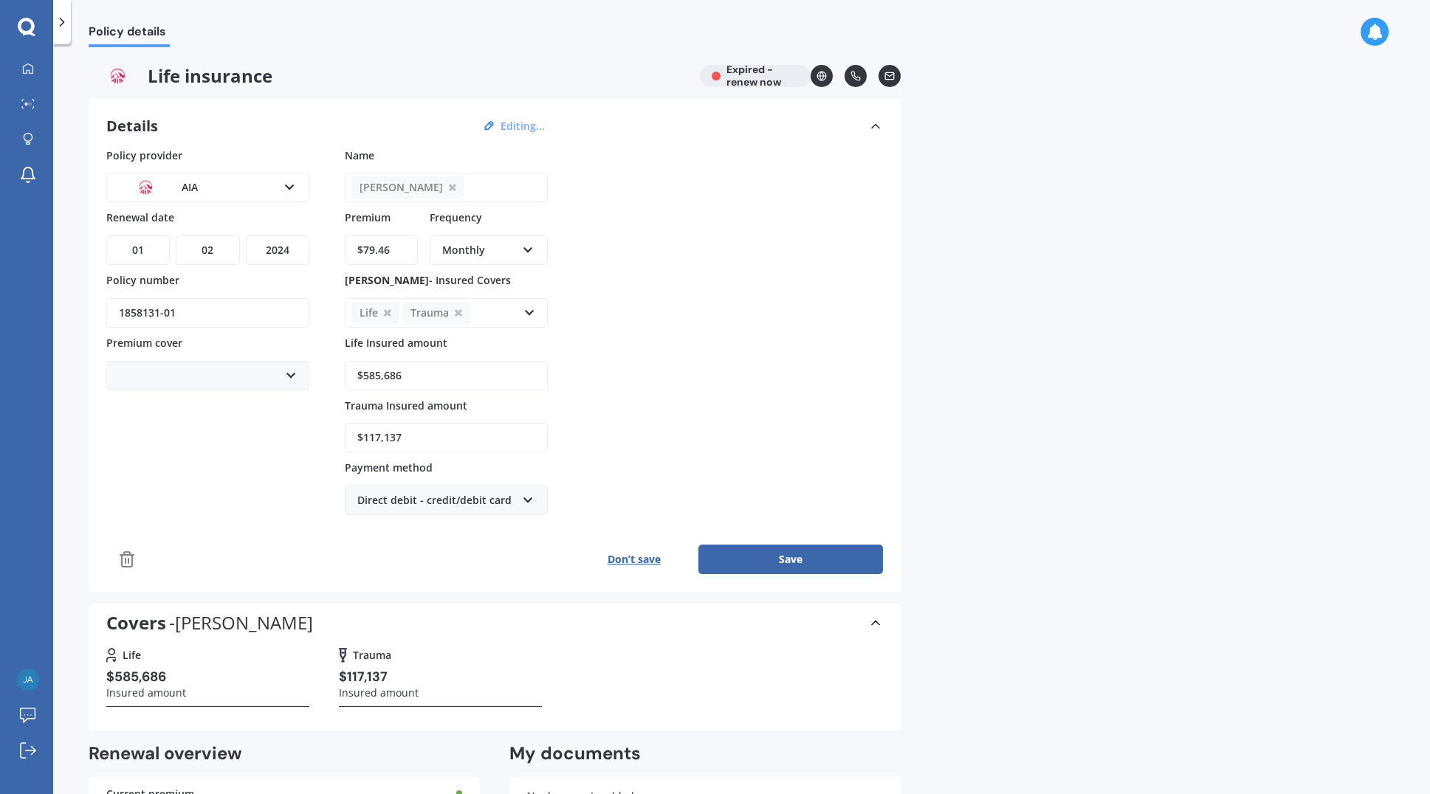
click at [737, 77] on div "Life insurance Expired - renew now" at bounding box center [495, 76] width 812 height 22
click at [60, 21] on icon at bounding box center [62, 22] width 15 height 15
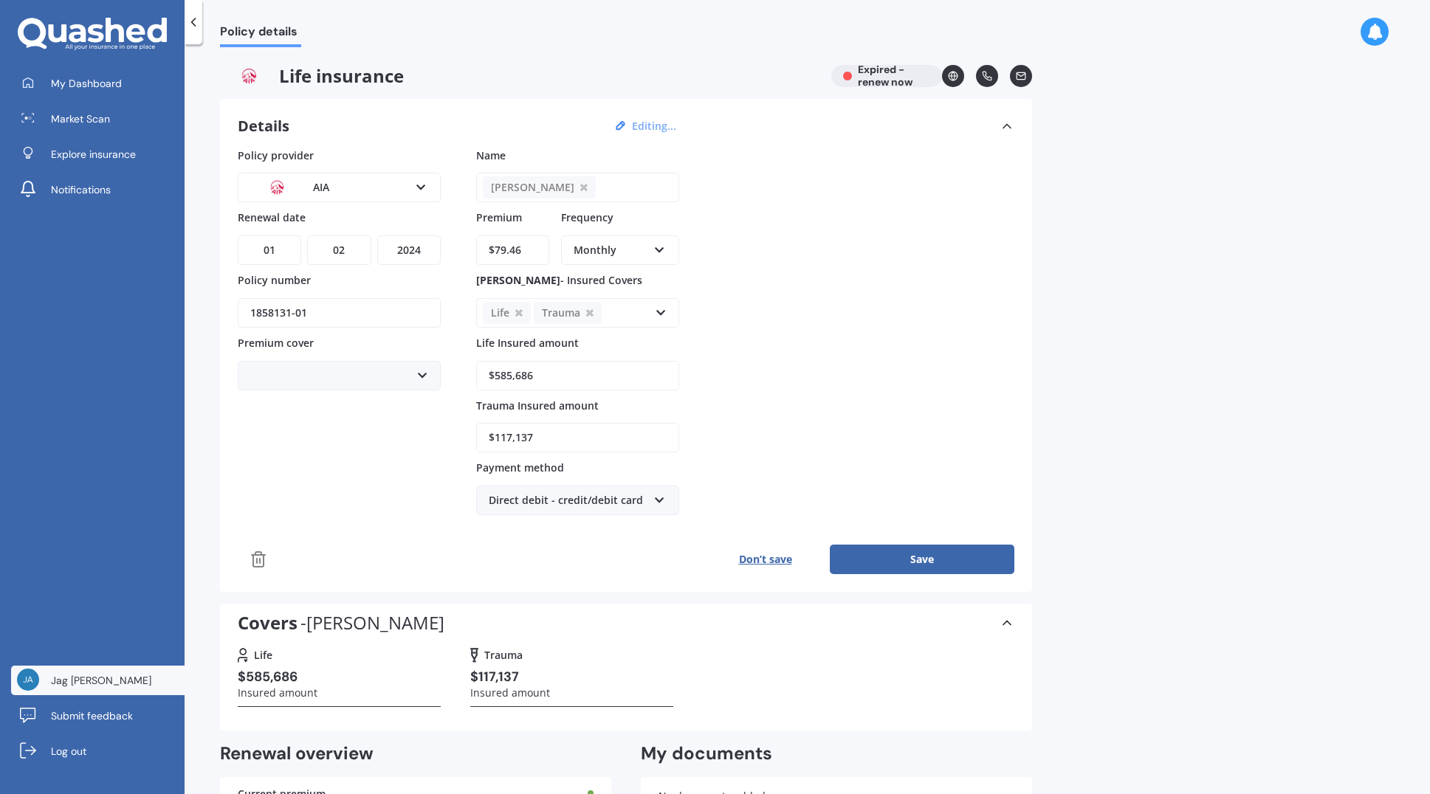
click at [80, 680] on span "Jag [PERSON_NAME]" at bounding box center [101, 680] width 100 height 15
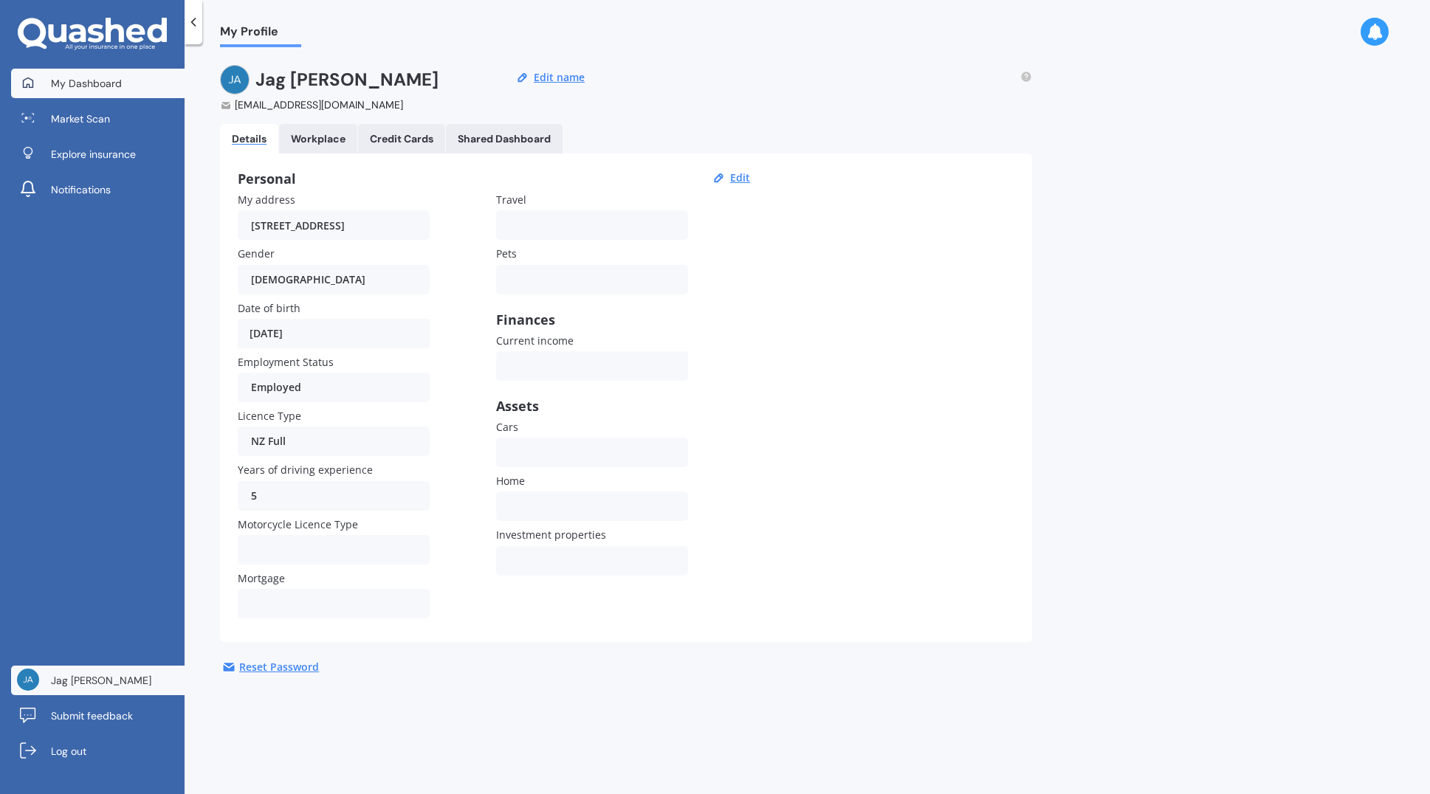
click at [88, 79] on span "My Dashboard" at bounding box center [86, 83] width 71 height 15
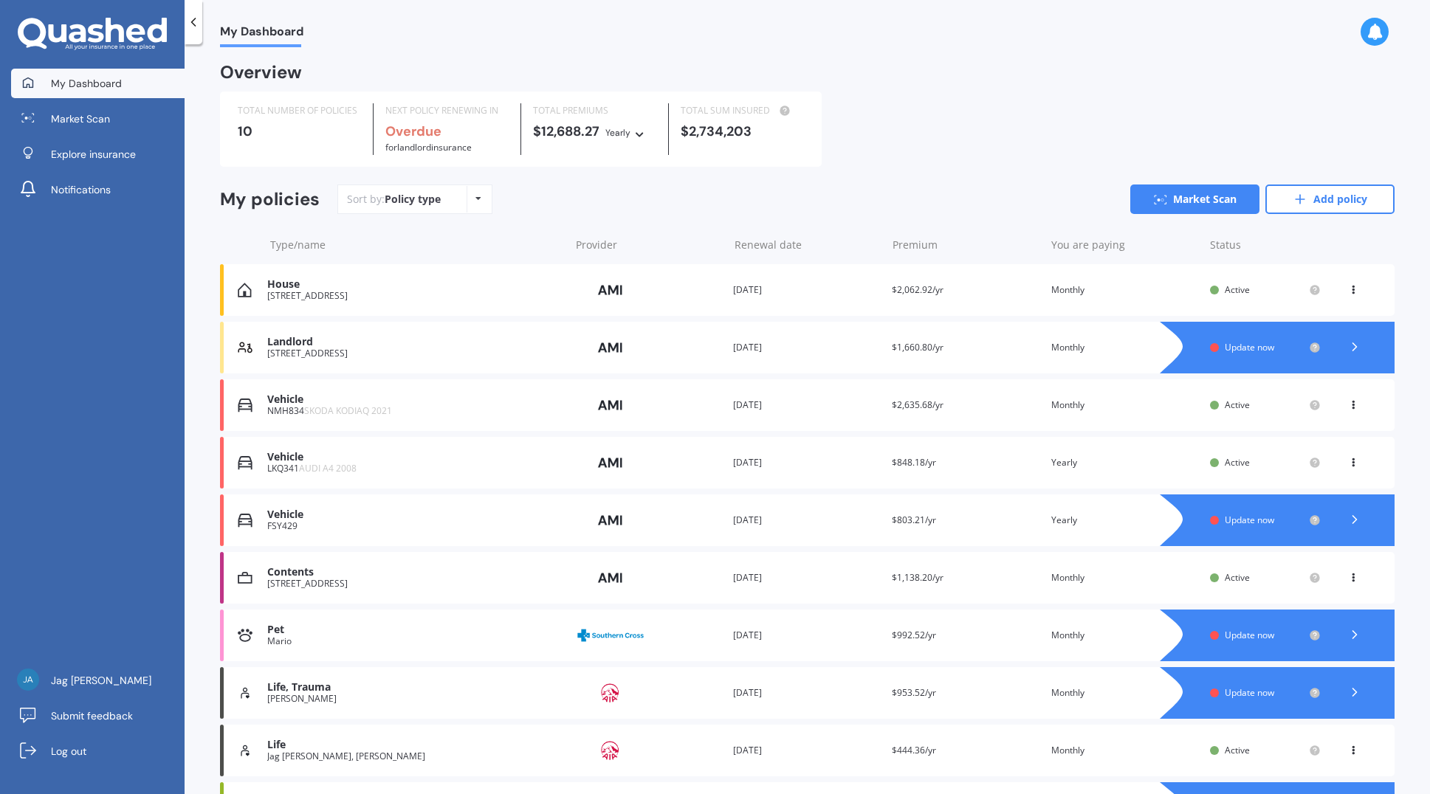
click at [1348, 579] on icon at bounding box center [1353, 575] width 10 height 9
click at [1143, 63] on div "My Dashboard Overview TOTAL NUMBER OF POLICIES 10 NEXT POLICY RENEWING IN Overd…" at bounding box center [807, 422] width 1245 height 750
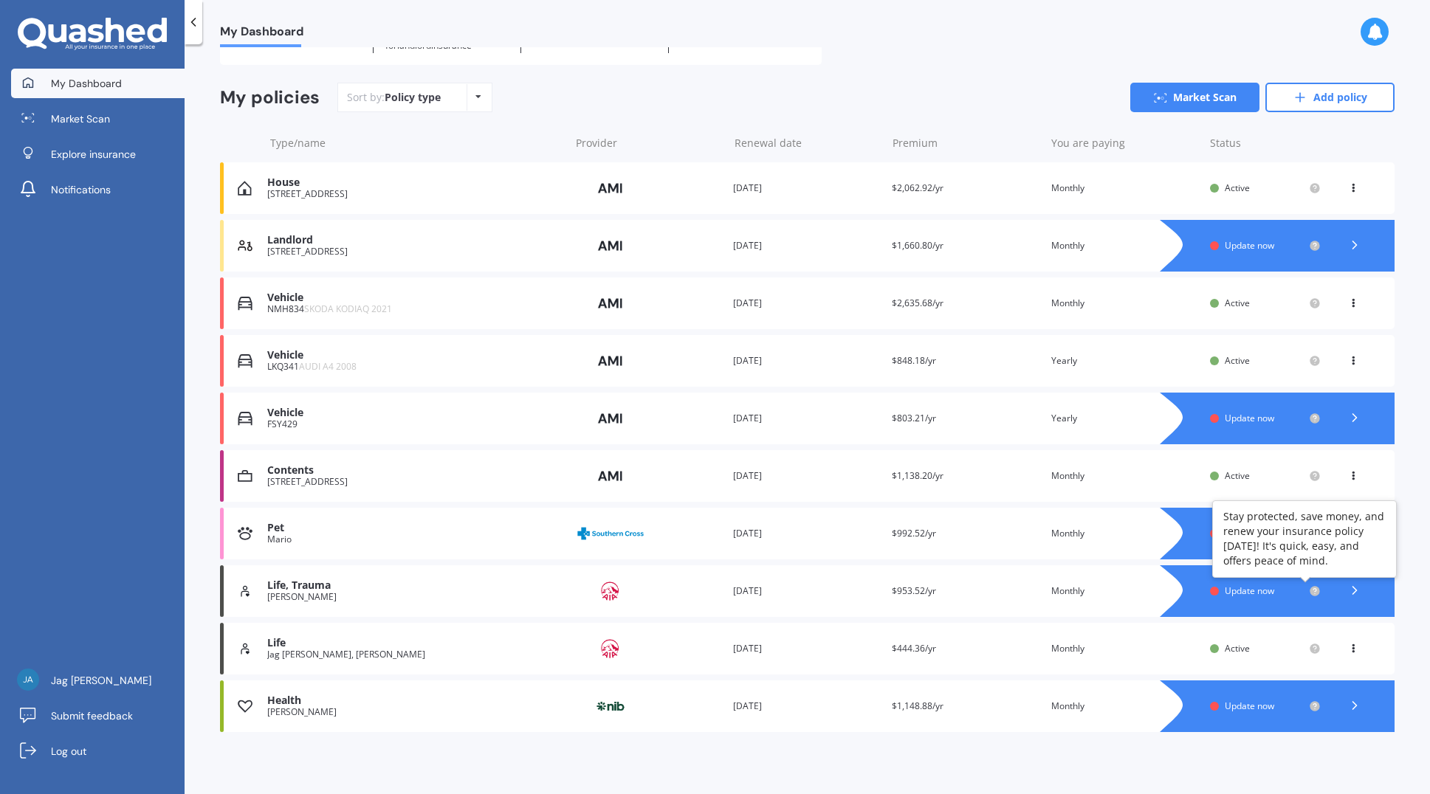
click at [1309, 592] on circle at bounding box center [1314, 591] width 10 height 10
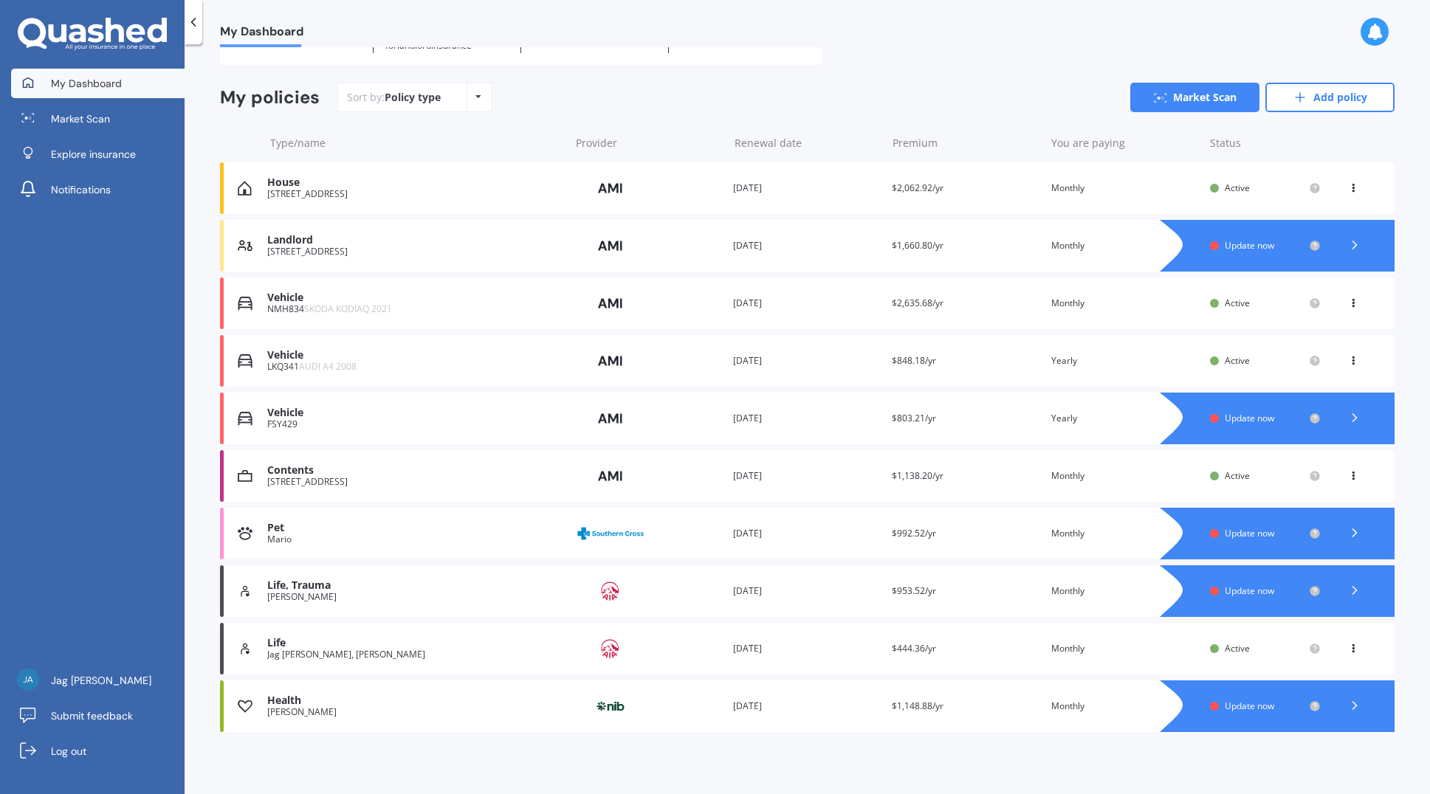
click at [1347, 591] on icon at bounding box center [1354, 590] width 15 height 15
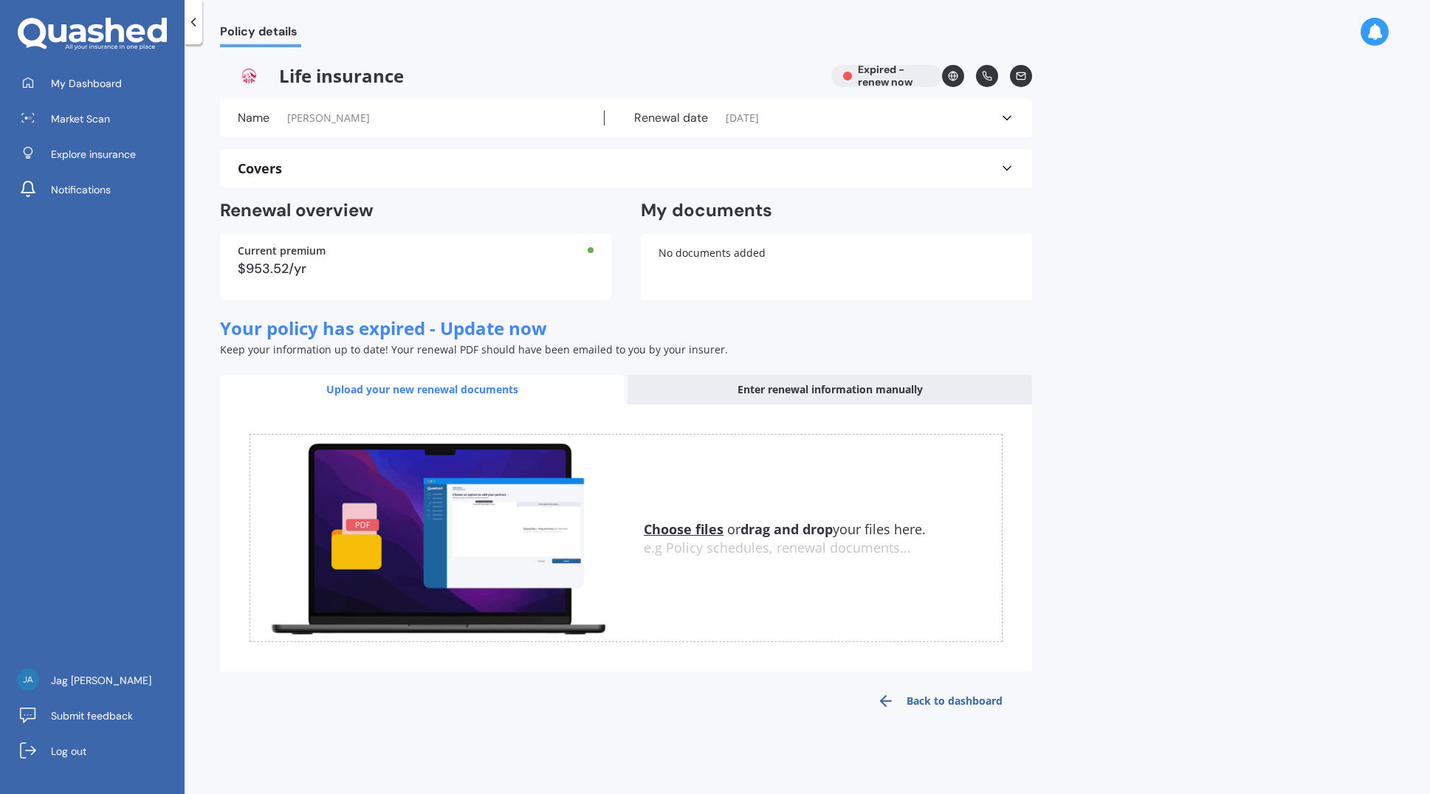
click at [323, 120] on span "[PERSON_NAME]" at bounding box center [328, 118] width 83 height 15
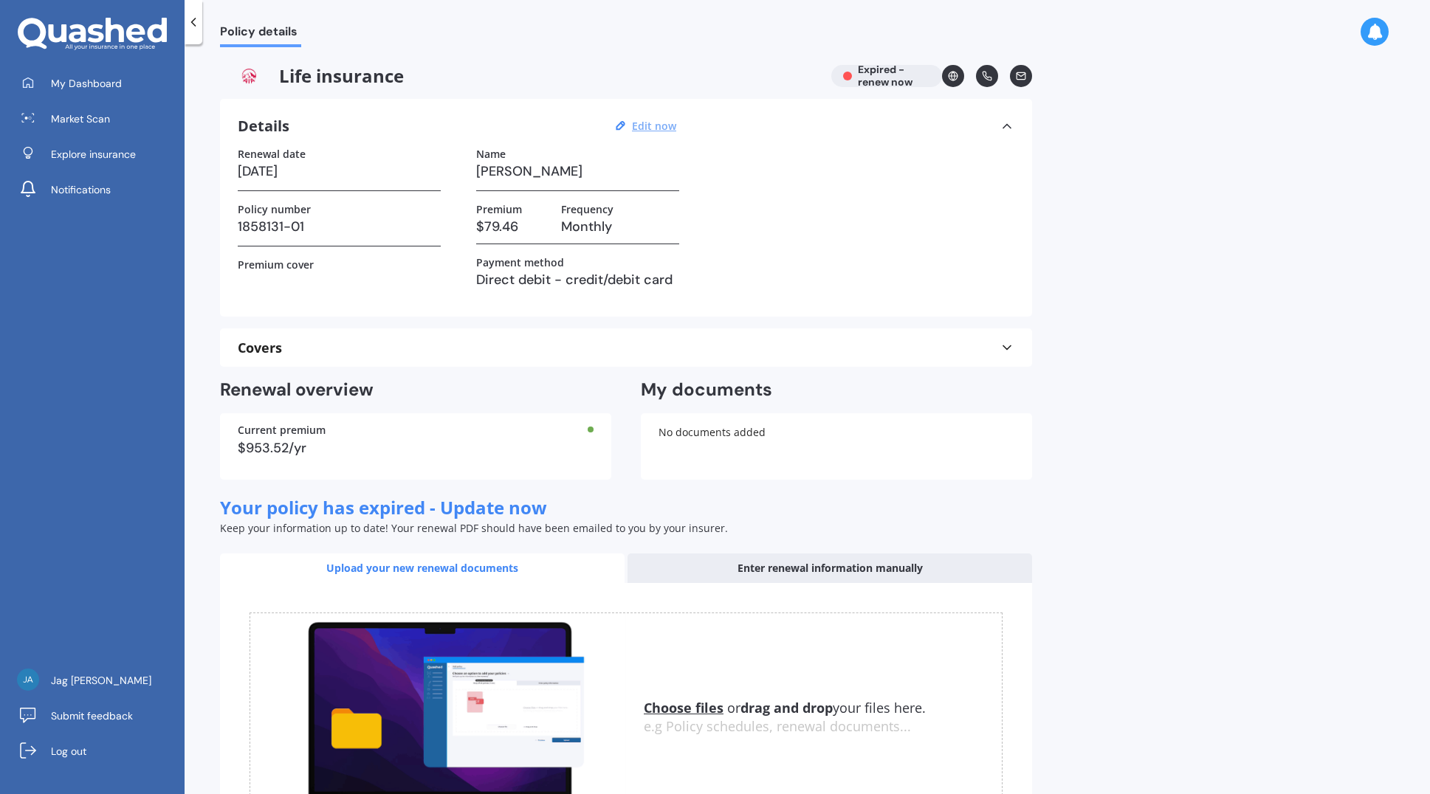
click at [650, 126] on u "Edit now" at bounding box center [654, 126] width 44 height 14
select select "01"
select select "02"
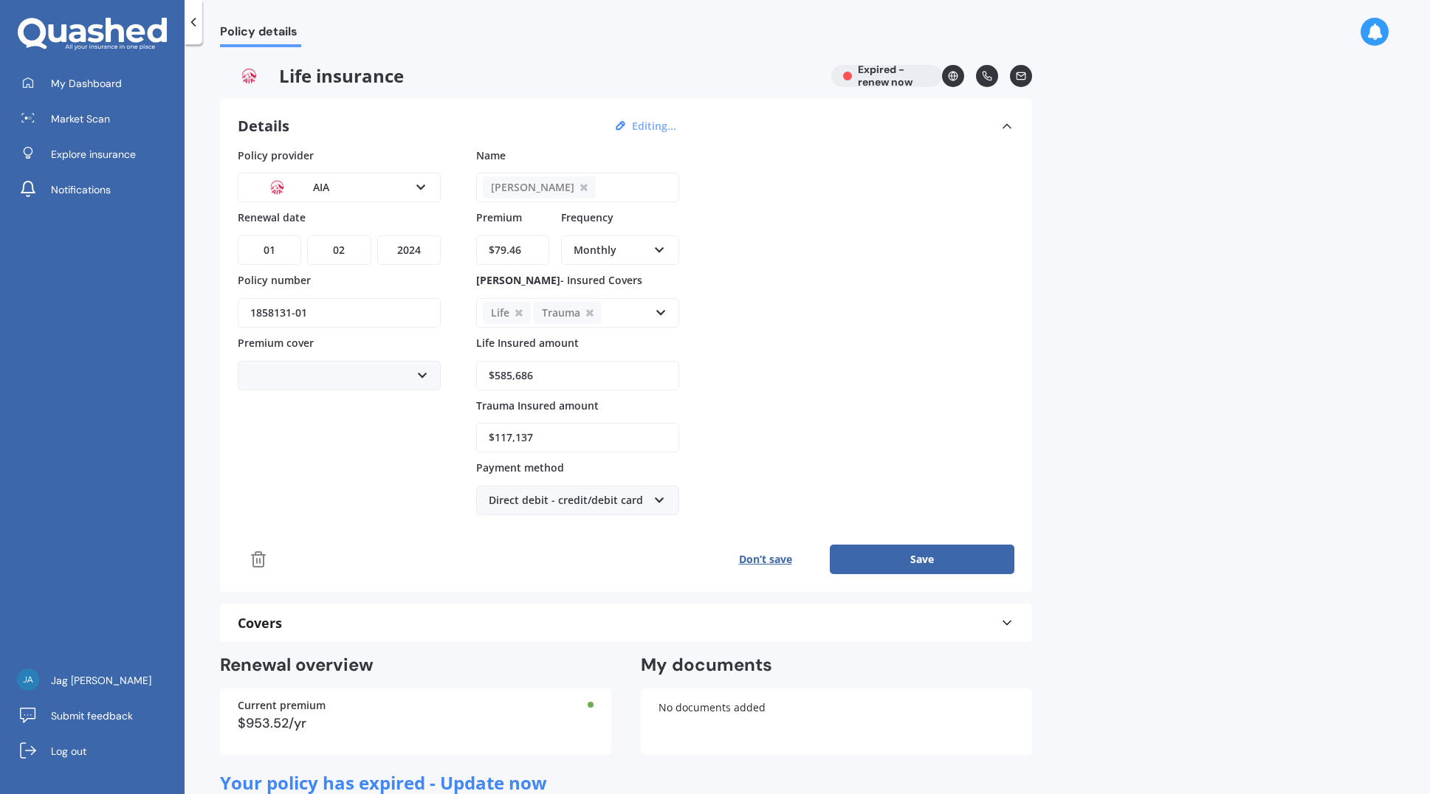
click at [423, 249] on select "YYYY 2027 2026 2025 2024 2023 2022 2021 2020 2019 2018 2017 2016 2015 2014 2013…" at bounding box center [408, 250] width 63 height 30
select select "2026"
click at [377, 235] on select "YYYY 2027 2026 2025 2024 2023 2022 2021 2020 2019 2018 2017 2016 2015 2014 2013…" at bounding box center [408, 250] width 63 height 30
click at [925, 561] on button "Save" at bounding box center [922, 560] width 185 height 30
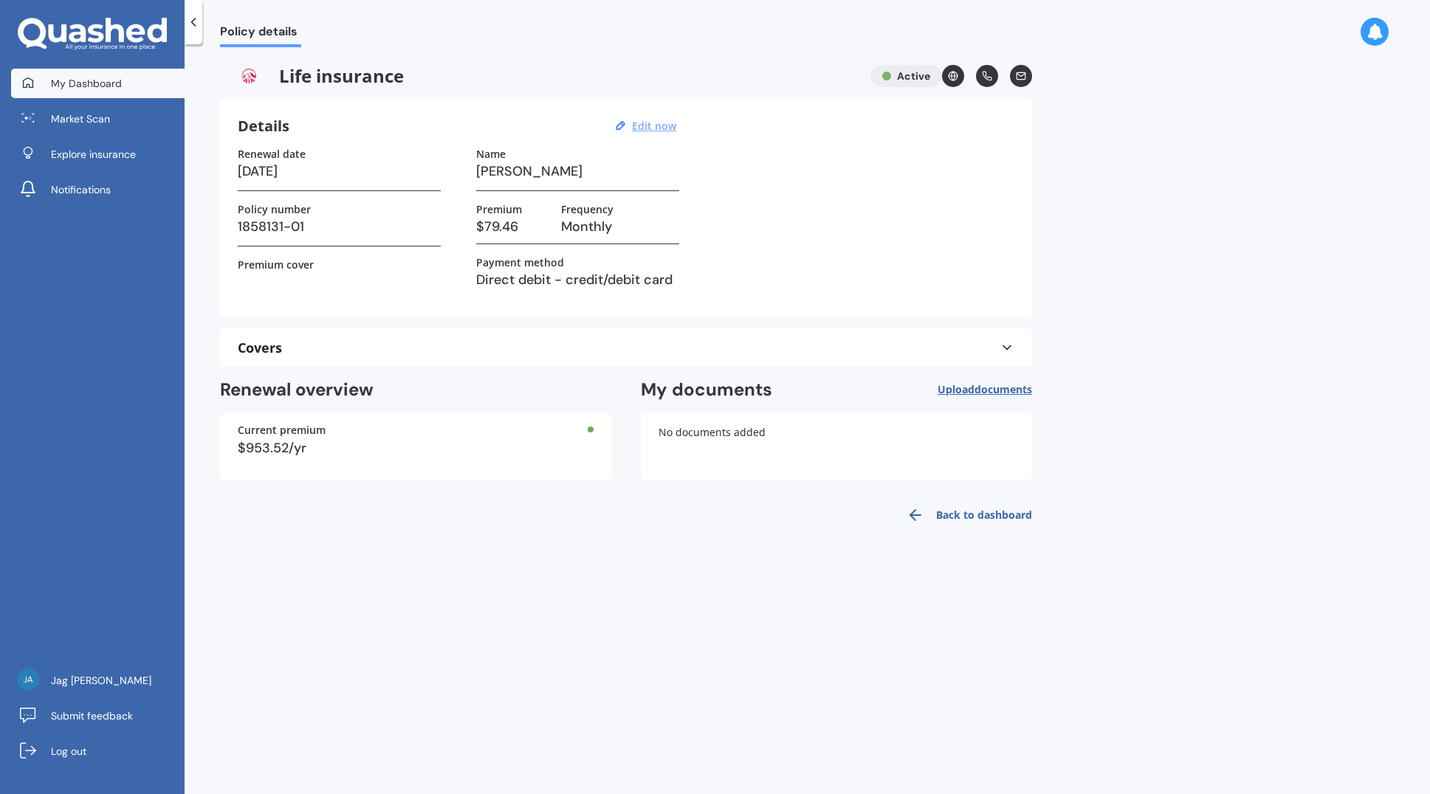
click at [80, 86] on span "My Dashboard" at bounding box center [86, 83] width 71 height 15
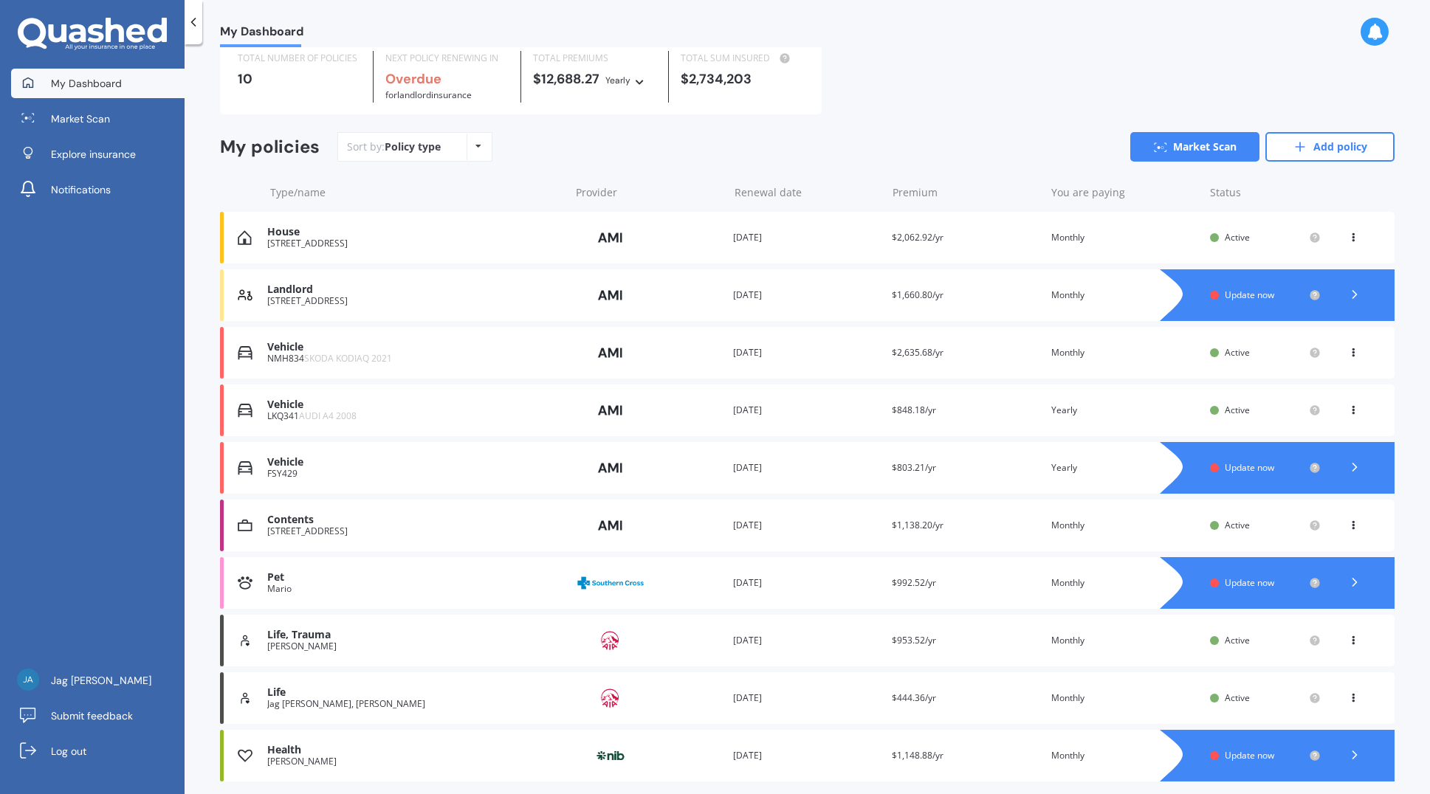
scroll to position [103, 0]
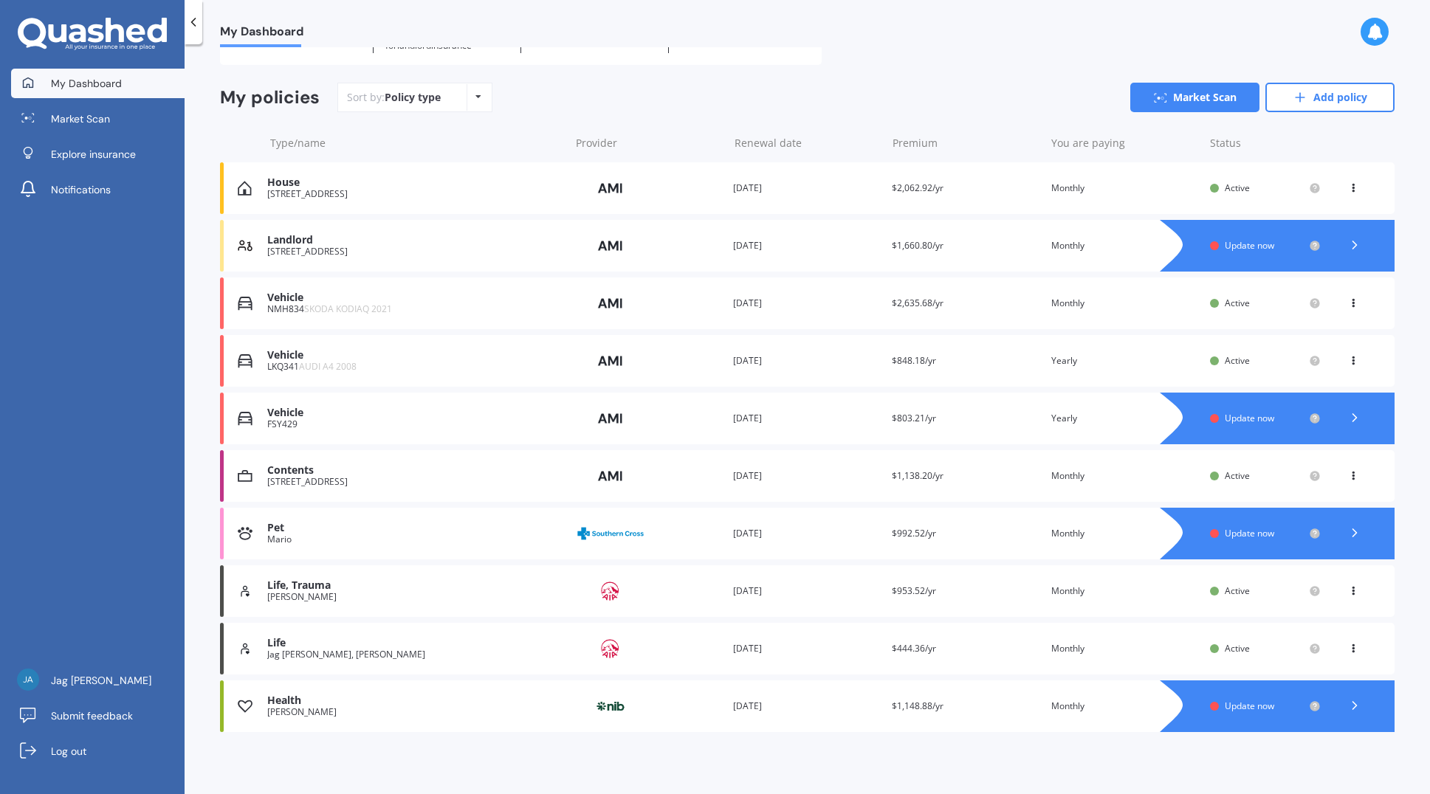
click at [1348, 590] on icon at bounding box center [1353, 588] width 10 height 9
click at [1302, 650] on div "Delete" at bounding box center [1320, 649] width 146 height 30
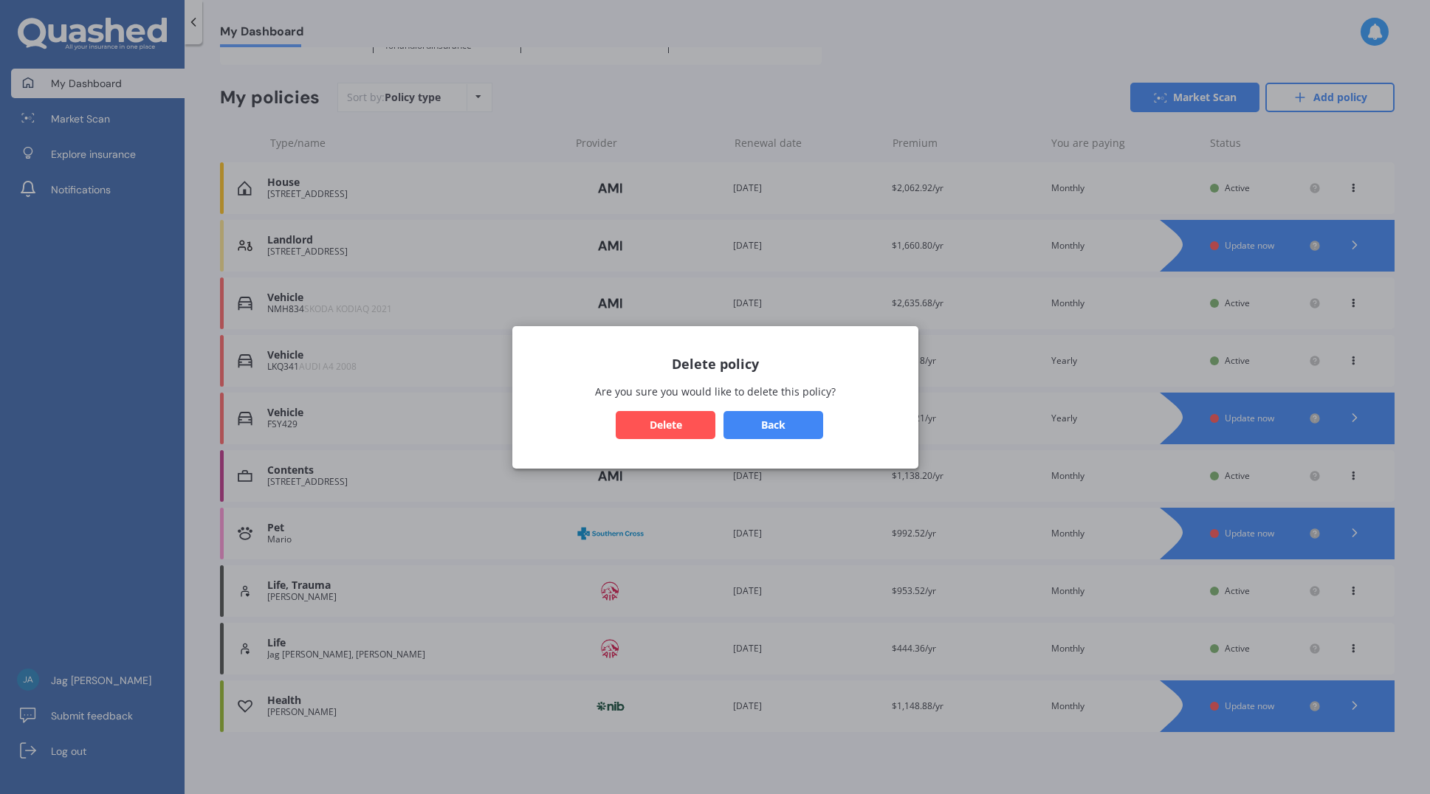
click at [655, 429] on button "Delete" at bounding box center [666, 424] width 100 height 28
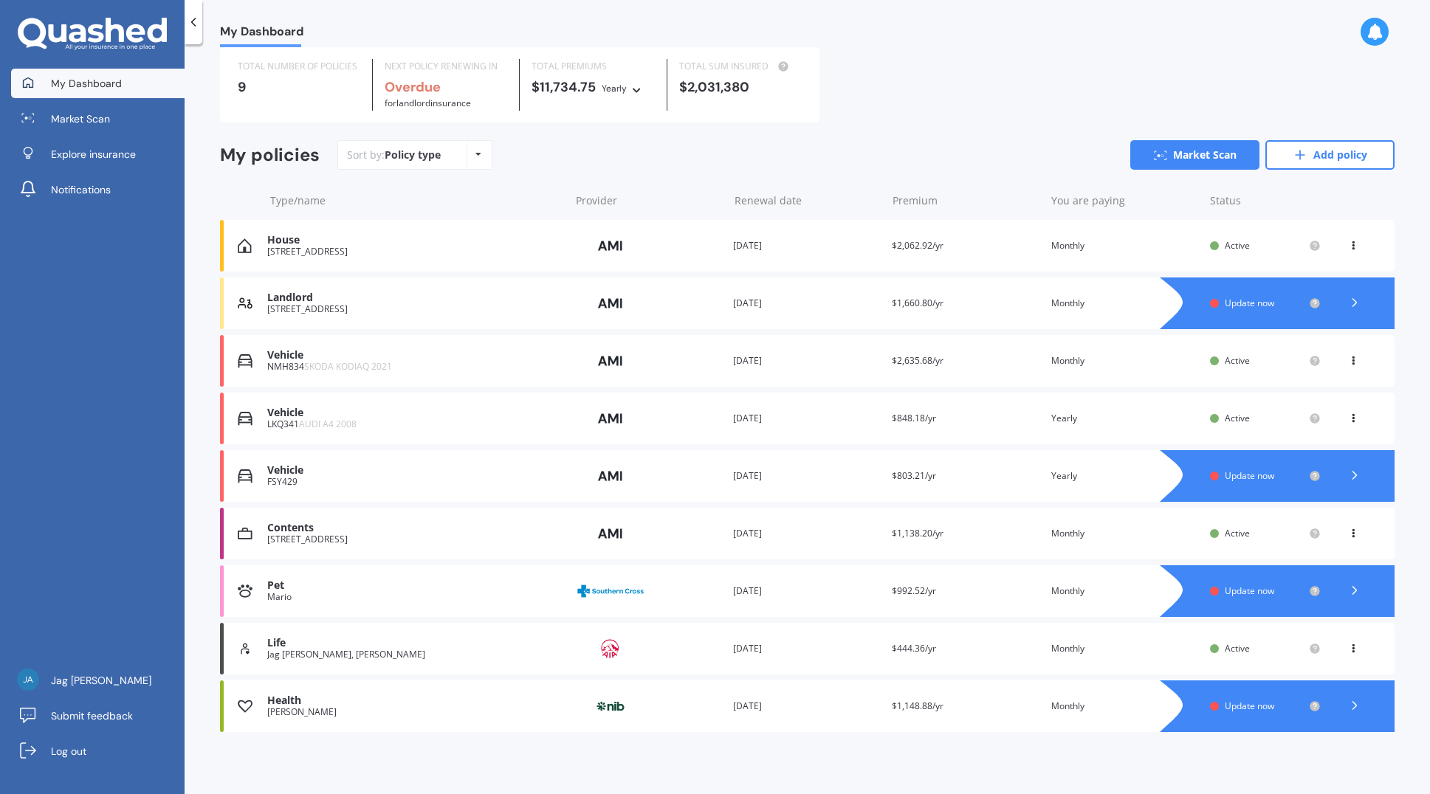
click at [1347, 476] on icon at bounding box center [1354, 475] width 15 height 15
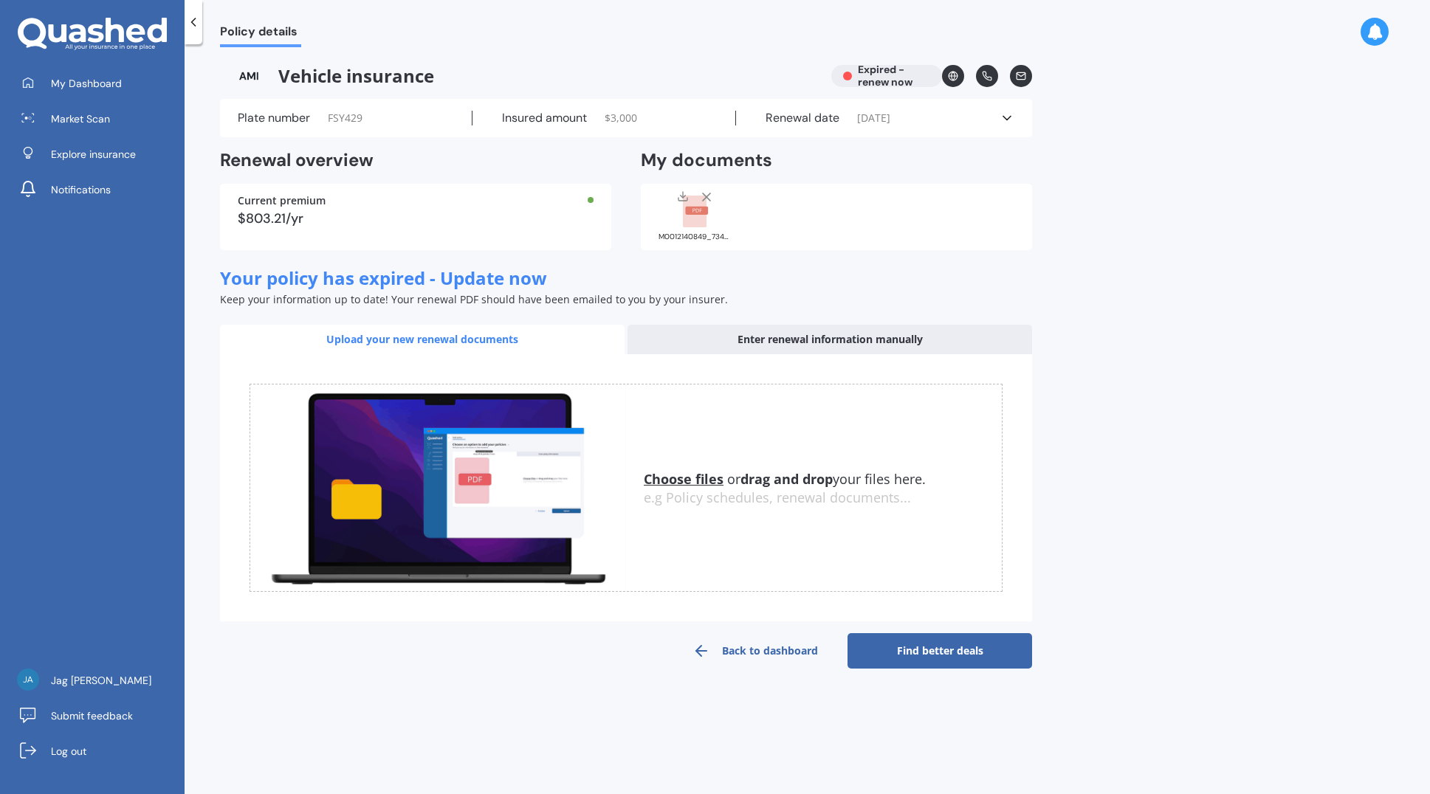
click at [326, 122] on div "Plate number FSY429" at bounding box center [355, 118] width 235 height 15
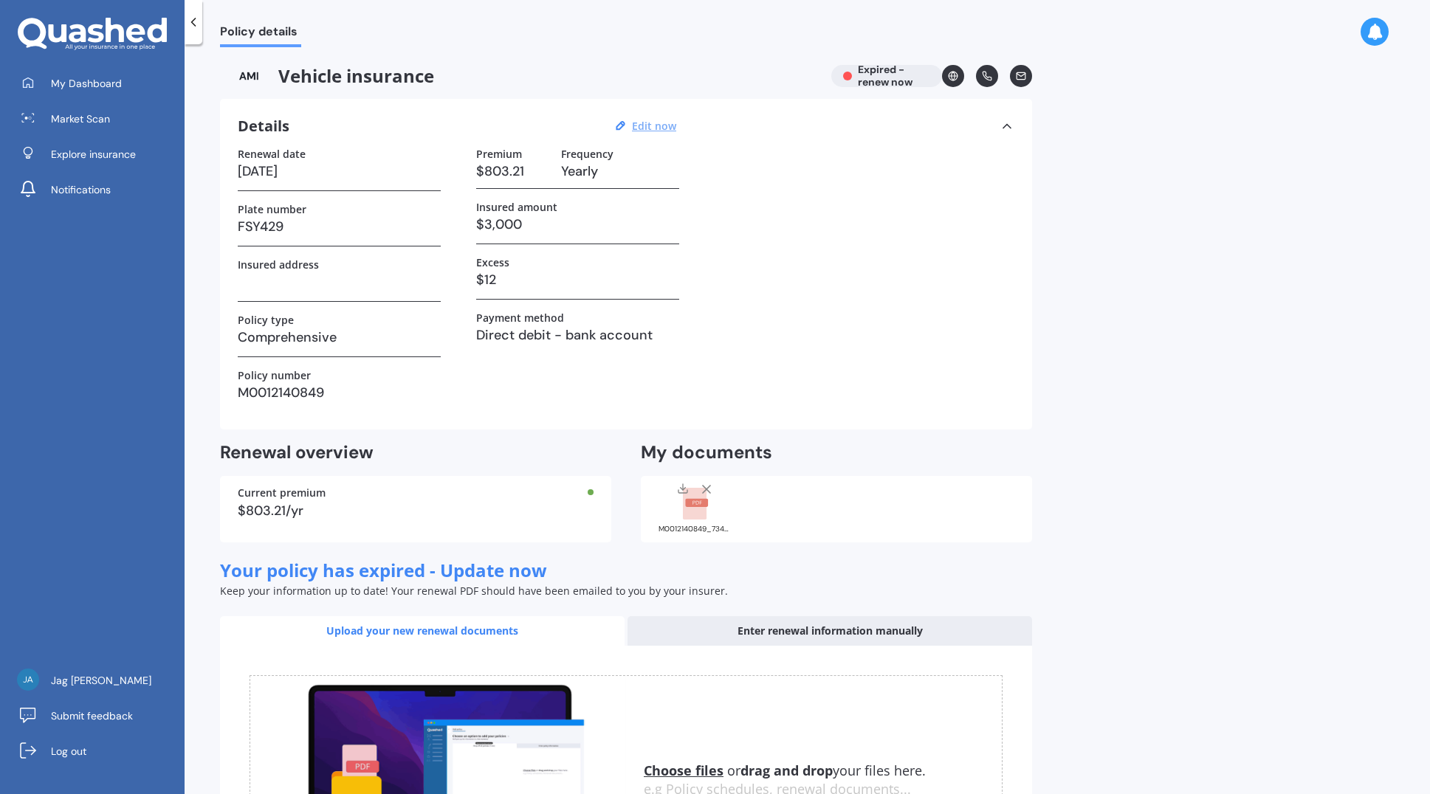
click at [658, 125] on u "Edit now" at bounding box center [654, 126] width 44 height 14
select select "01"
select select "12"
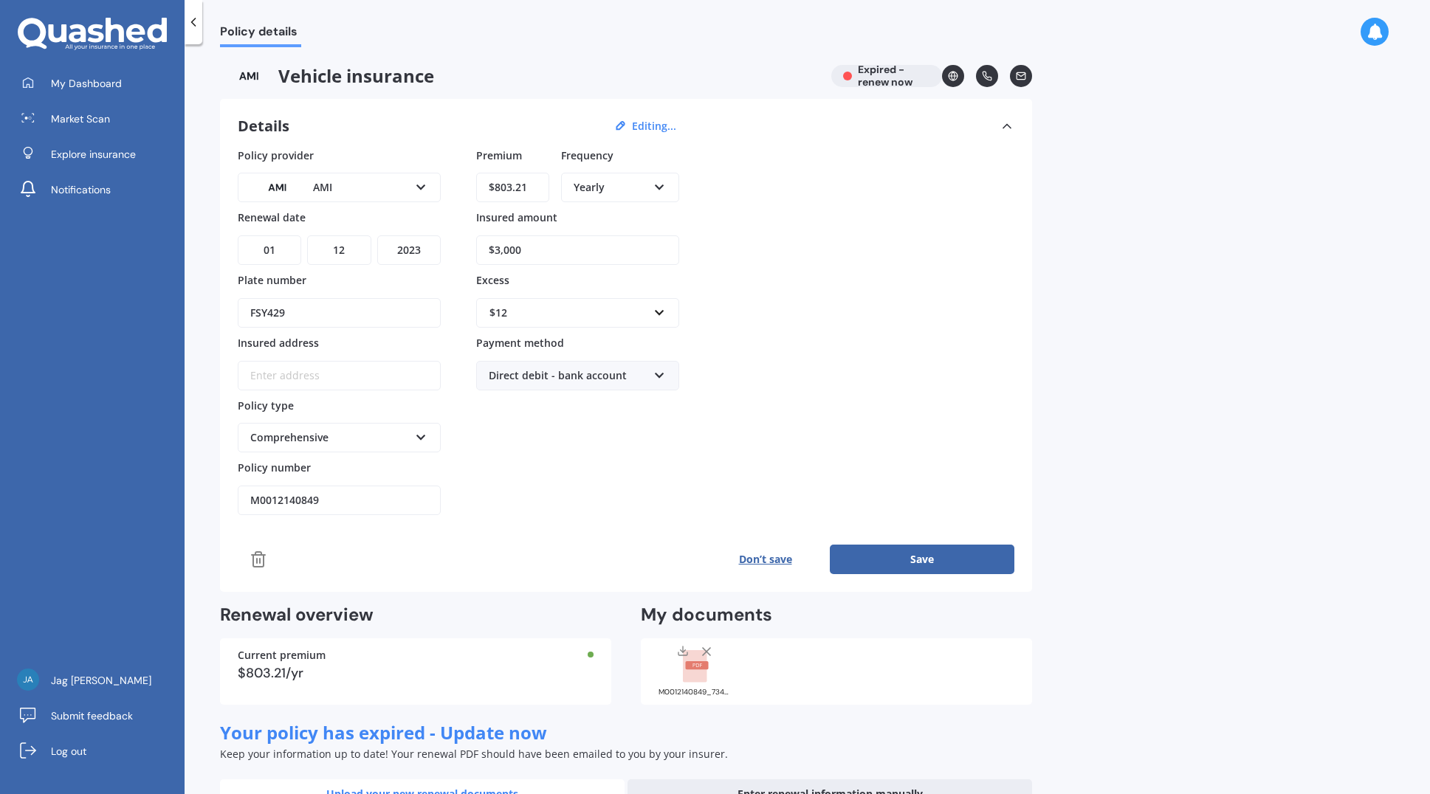
click at [420, 249] on select "YYYY 2027 2026 2025 2024 2023 2022 2021 2020 2019 2018 2017 2016 2015 2014 2013…" at bounding box center [408, 250] width 63 height 30
select select "2026"
click at [377, 235] on select "YYYY 2027 2026 2025 2024 2023 2022 2021 2020 2019 2018 2017 2016 2015 2014 2013…" at bounding box center [408, 250] width 63 height 30
click at [910, 562] on button "Save" at bounding box center [922, 560] width 185 height 30
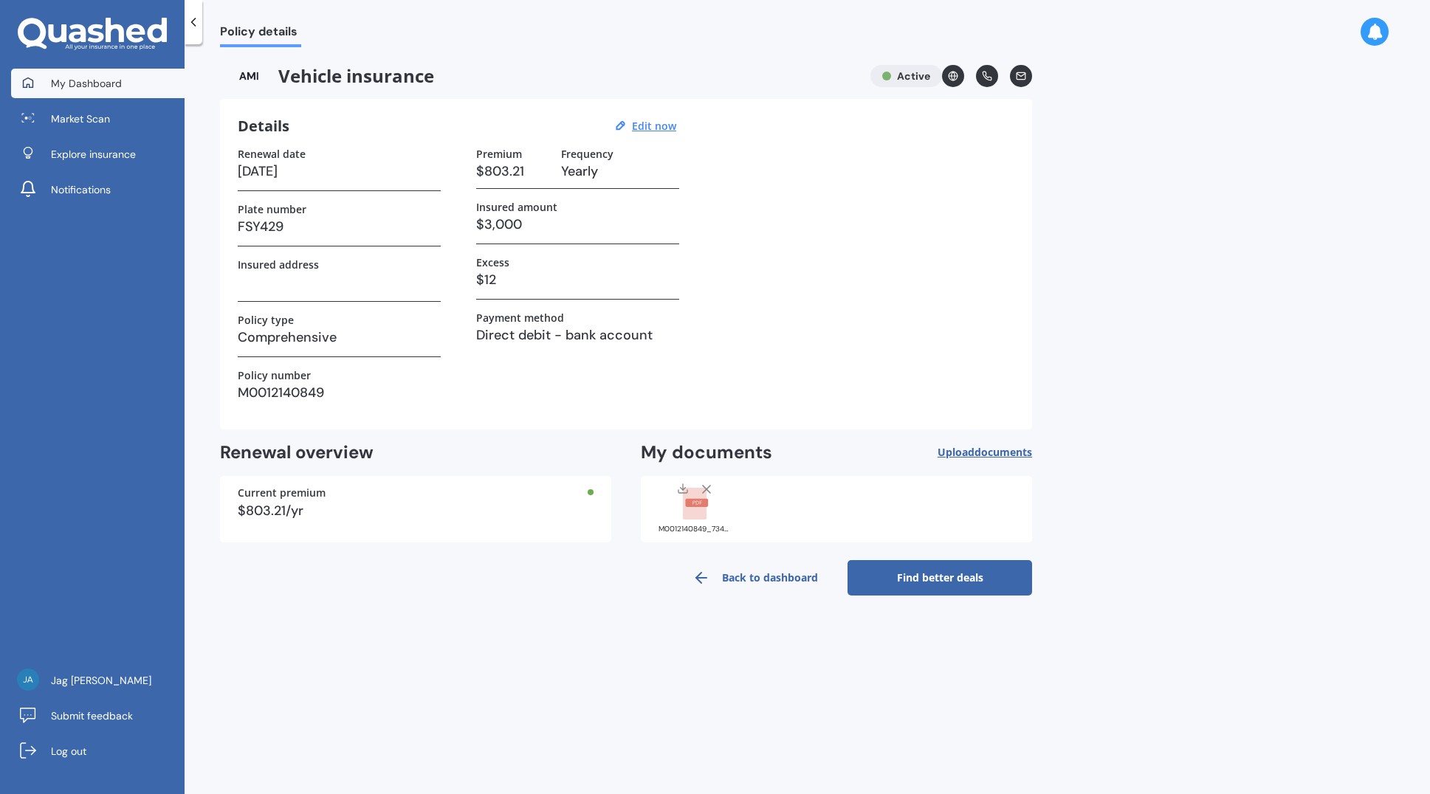
click at [97, 85] on span "My Dashboard" at bounding box center [86, 83] width 71 height 15
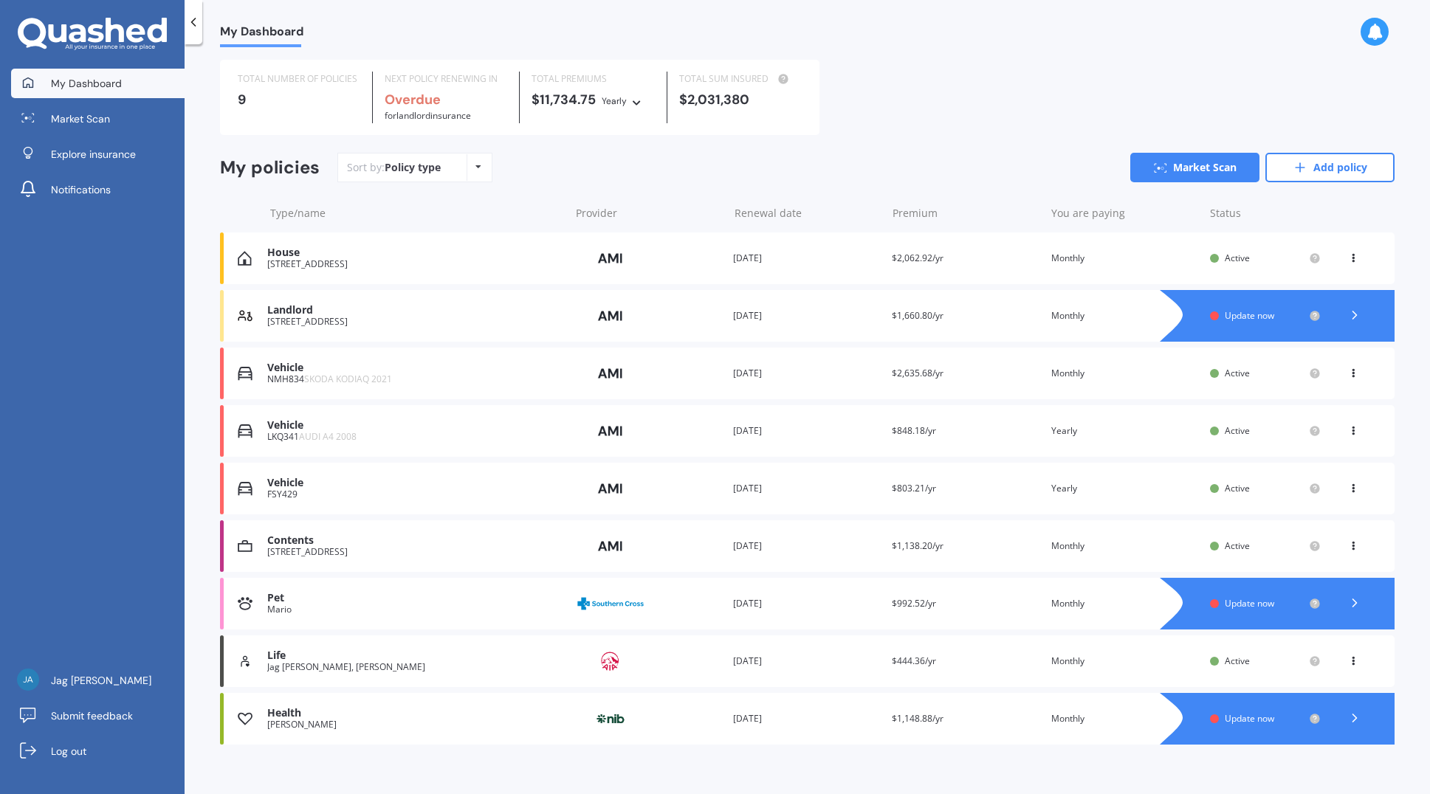
scroll to position [46, 0]
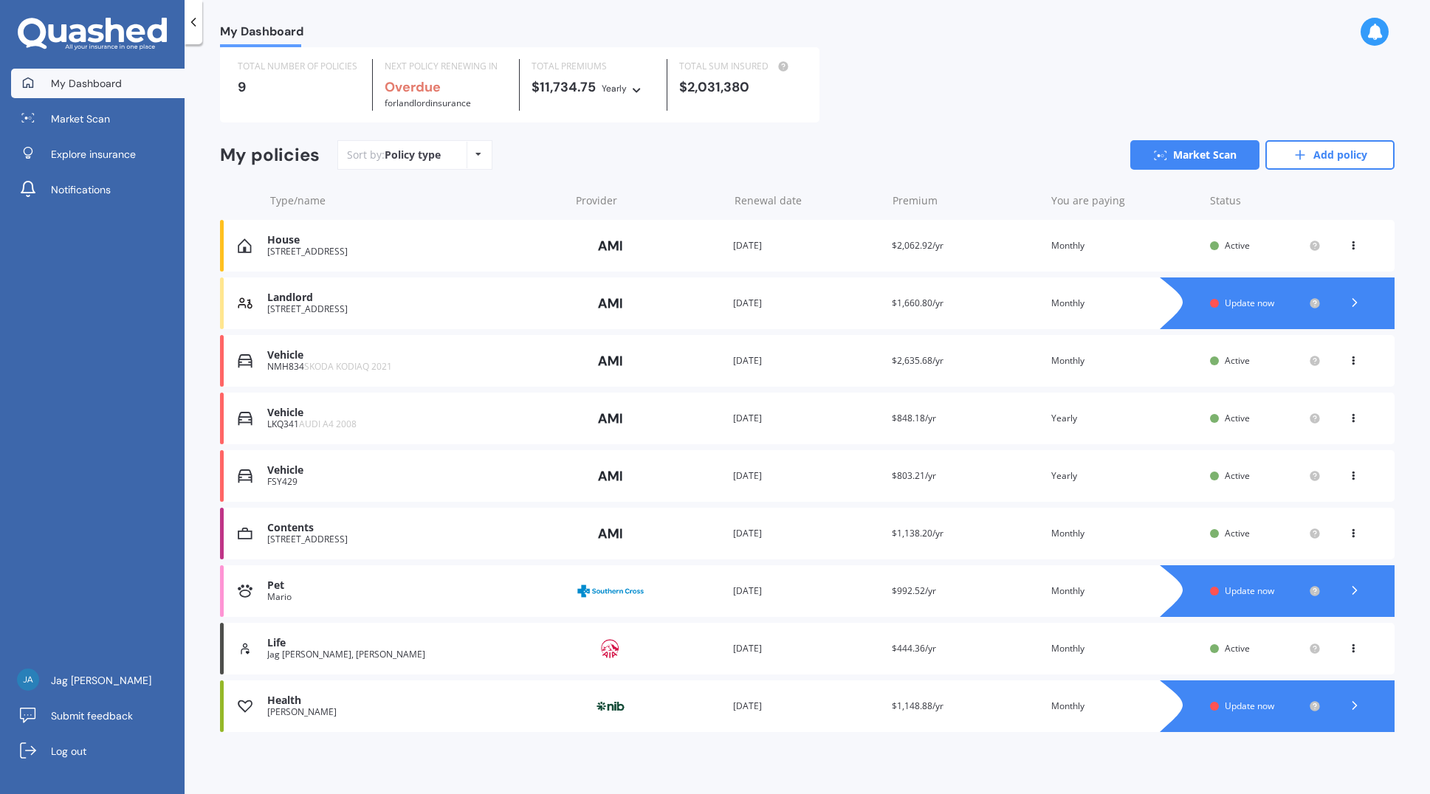
click at [1348, 478] on icon at bounding box center [1353, 473] width 10 height 9
click at [1309, 534] on div "Delete" at bounding box center [1320, 534] width 146 height 30
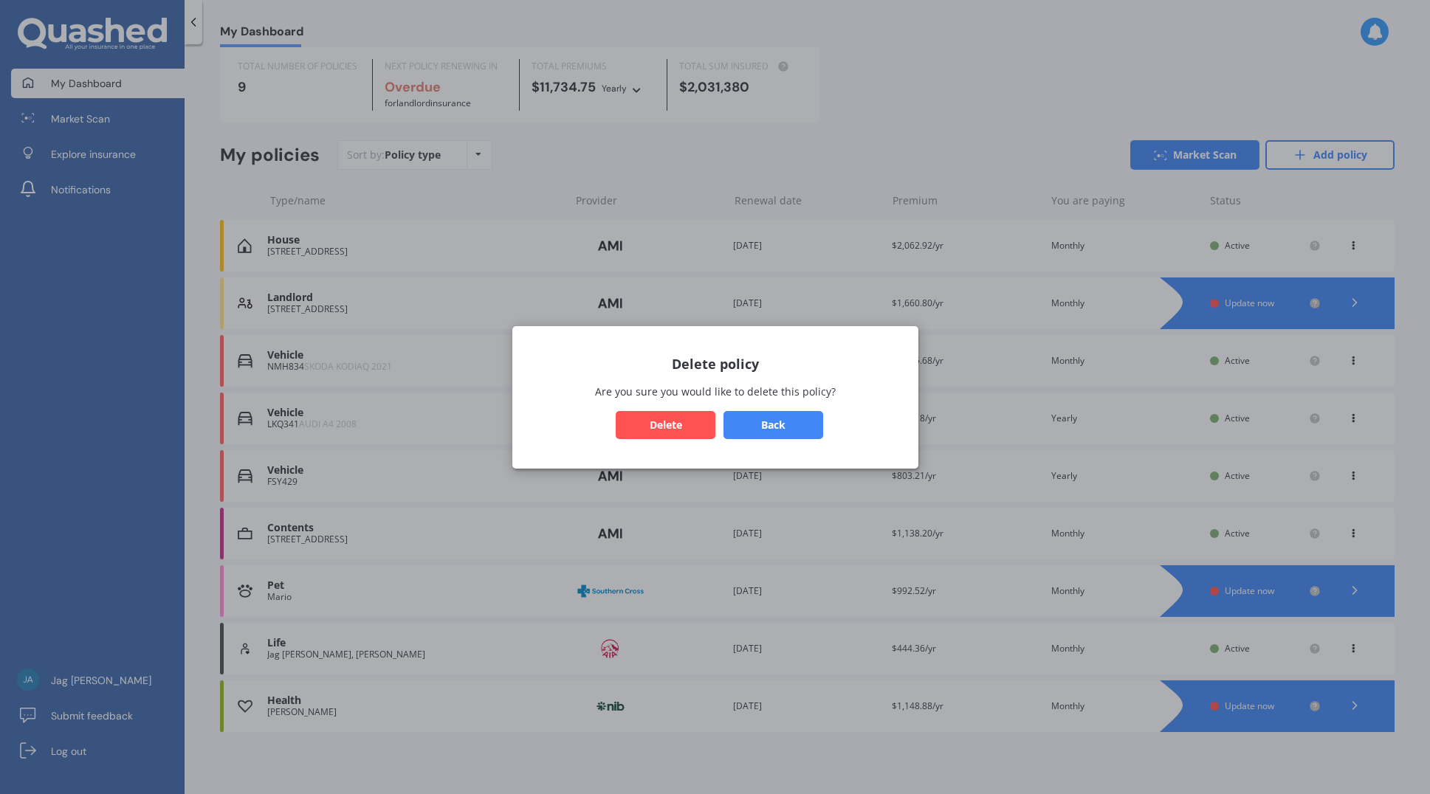
click at [656, 419] on button "Delete" at bounding box center [666, 424] width 100 height 28
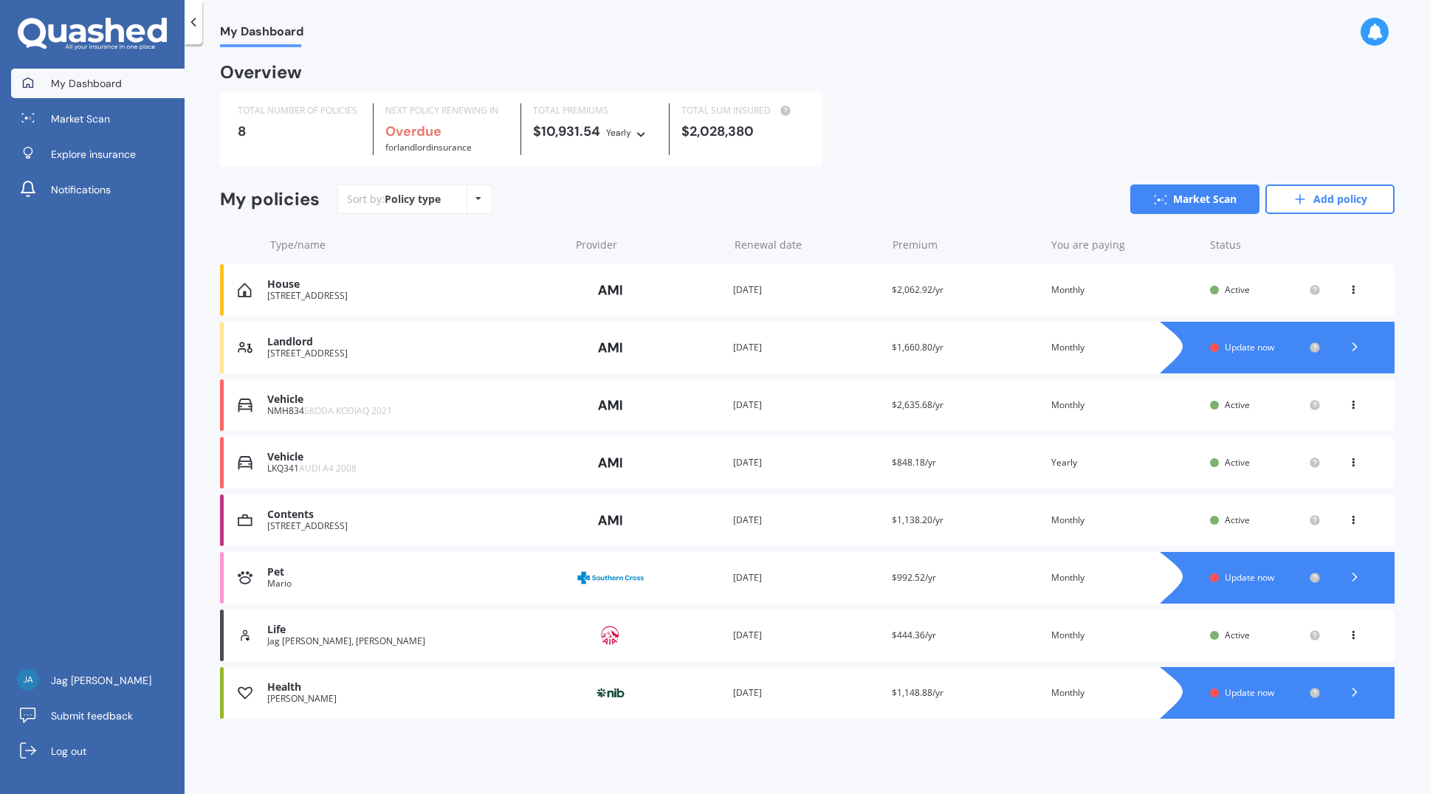
scroll to position [0, 0]
click at [84, 80] on span "My Dashboard" at bounding box center [86, 83] width 71 height 15
click at [1355, 696] on polyline at bounding box center [1355, 692] width 4 height 7
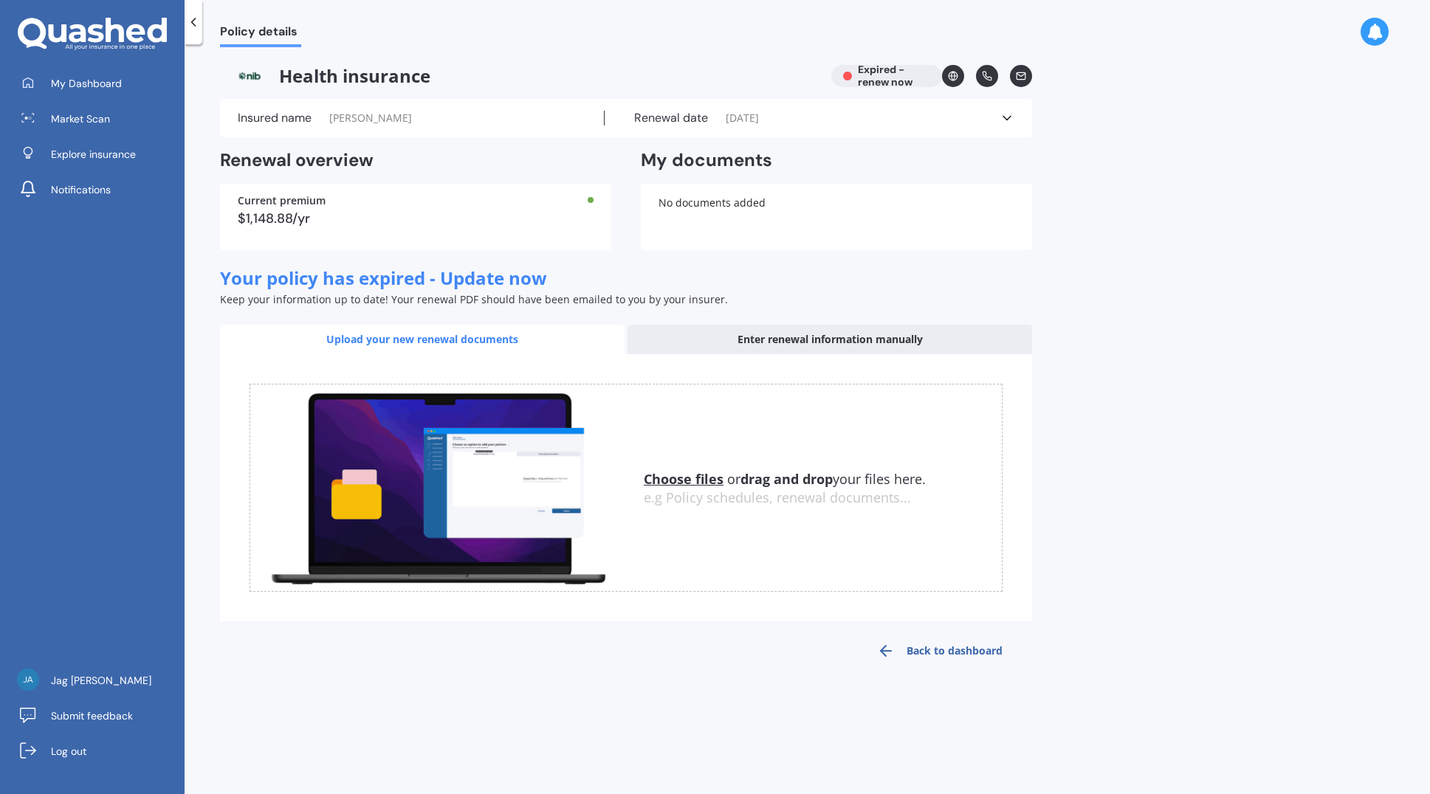
click at [437, 115] on div "Insured name [PERSON_NAME]" at bounding box center [421, 118] width 367 height 15
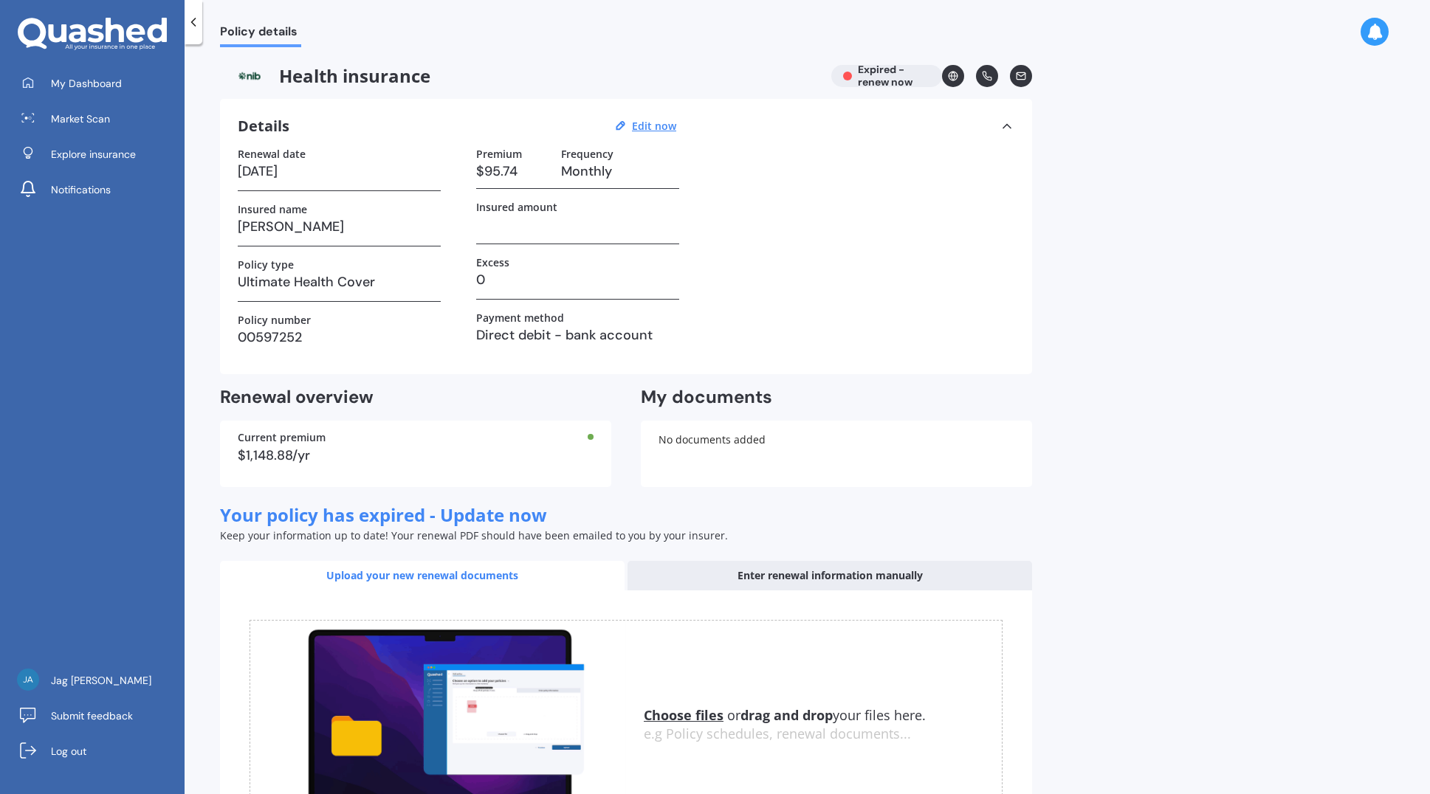
click at [353, 173] on h3 "[DATE]" at bounding box center [339, 171] width 203 height 22
click at [300, 168] on h3 "[DATE]" at bounding box center [339, 171] width 203 height 22
click at [659, 129] on u "Edit now" at bounding box center [654, 126] width 44 height 14
select select "01"
select select "06"
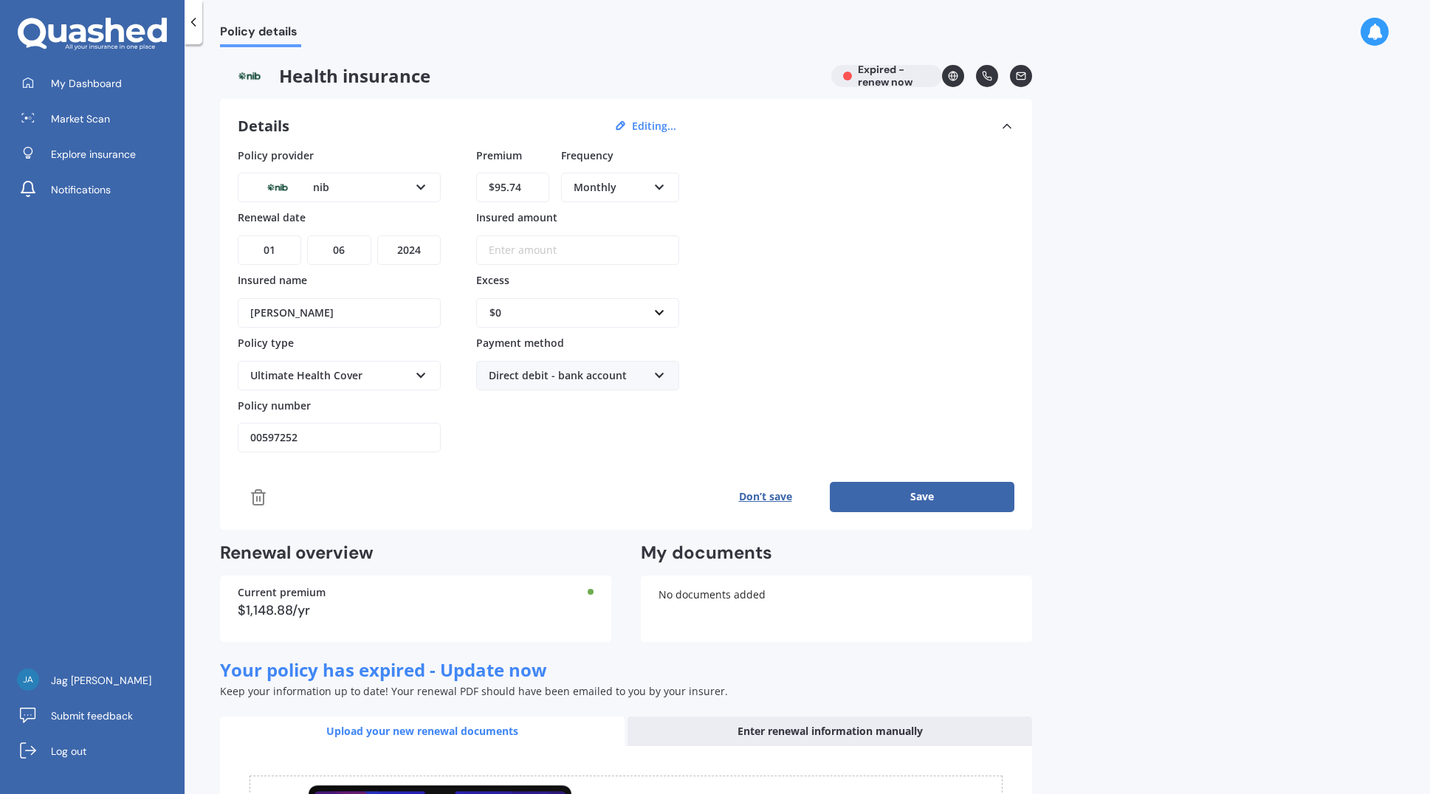
click at [421, 254] on select "YYYY 2027 2026 2025 2024 2023 2022 2021 2020 2019 2018 2017 2016 2015 2014 2013…" at bounding box center [408, 250] width 63 height 30
select select "2026"
click at [377, 235] on select "YYYY 2027 2026 2025 2024 2023 2022 2021 2020 2019 2018 2017 2016 2015 2014 2013…" at bounding box center [408, 250] width 63 height 30
click at [943, 496] on button "Save" at bounding box center [922, 497] width 185 height 30
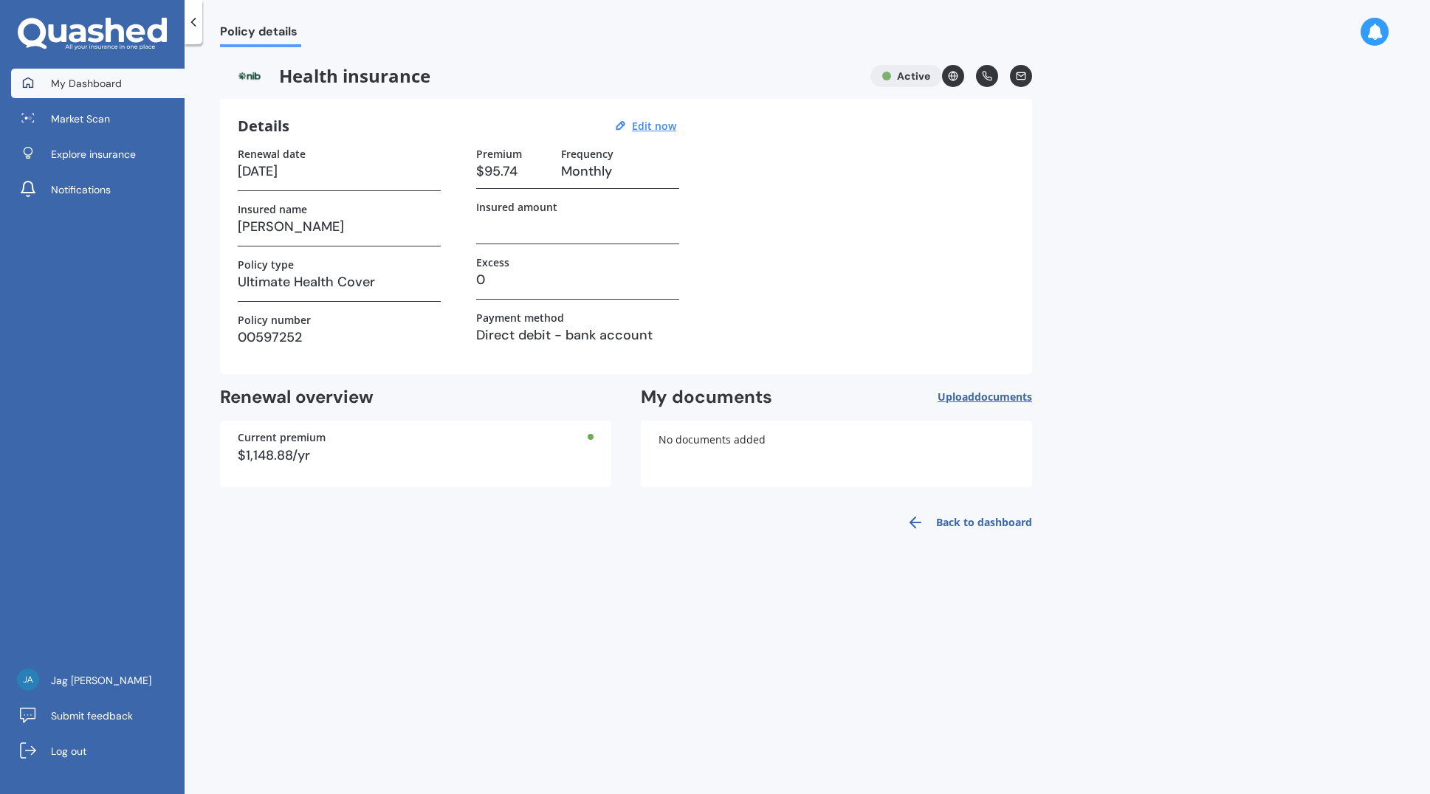
click at [98, 82] on span "My Dashboard" at bounding box center [86, 83] width 71 height 15
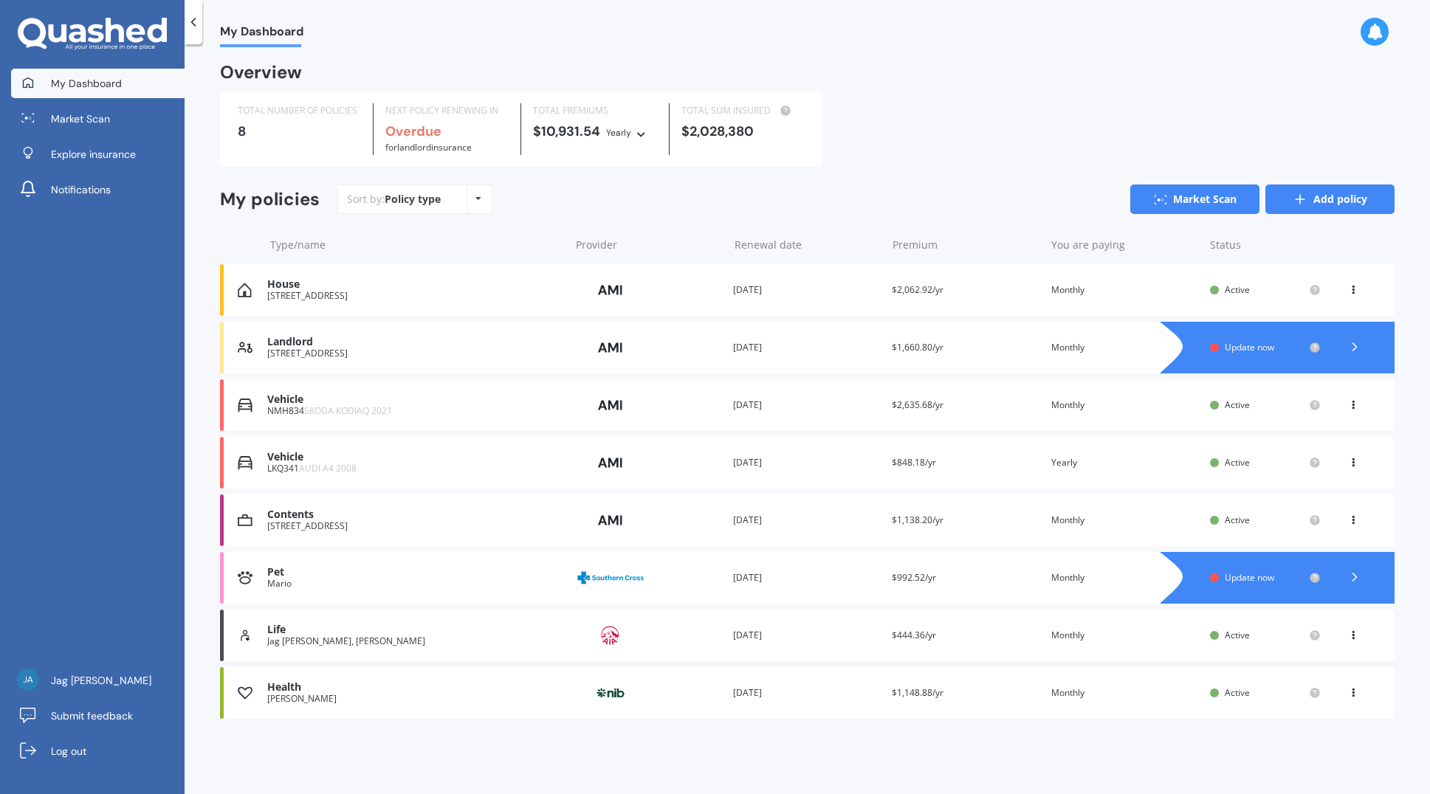
click at [1332, 197] on link "Add policy" at bounding box center [1329, 200] width 129 height 30
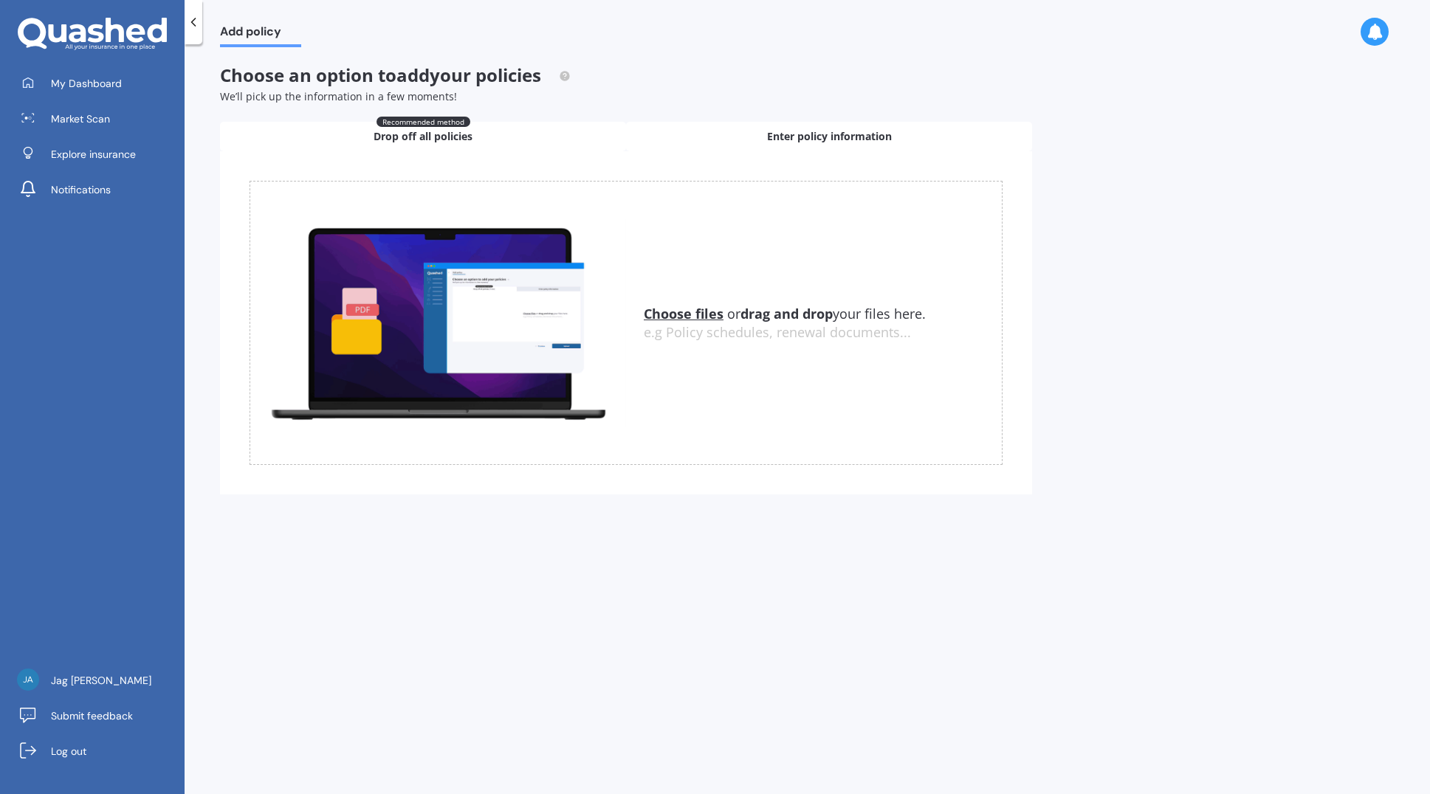
click at [752, 133] on div "Enter policy information" at bounding box center [829, 137] width 406 height 30
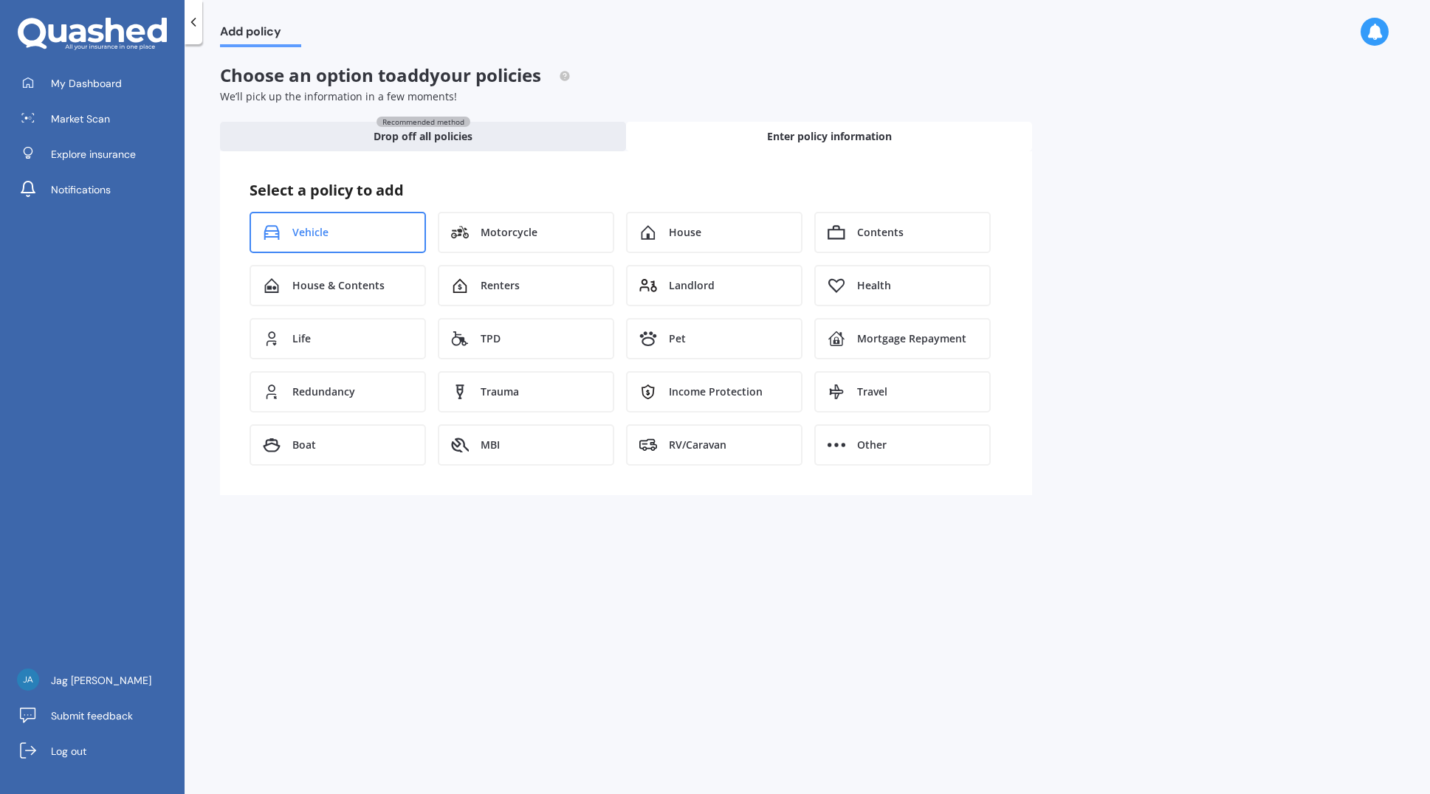
click at [357, 229] on div "Vehicle" at bounding box center [337, 232] width 176 height 41
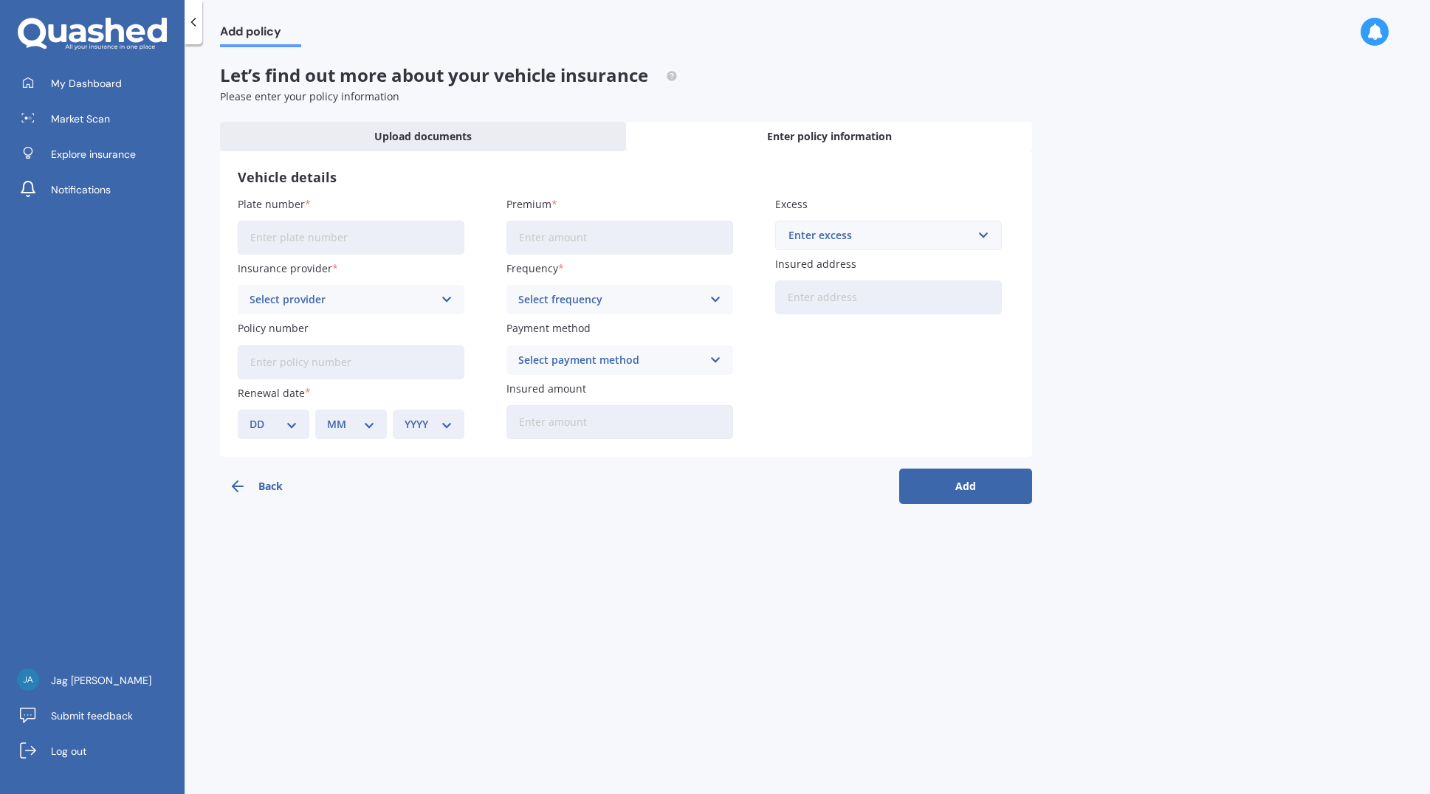
click at [348, 240] on input "Plate number" at bounding box center [351, 238] width 227 height 34
type input "QQE784"
click at [344, 306] on div "Select provider" at bounding box center [341, 300] width 184 height 16
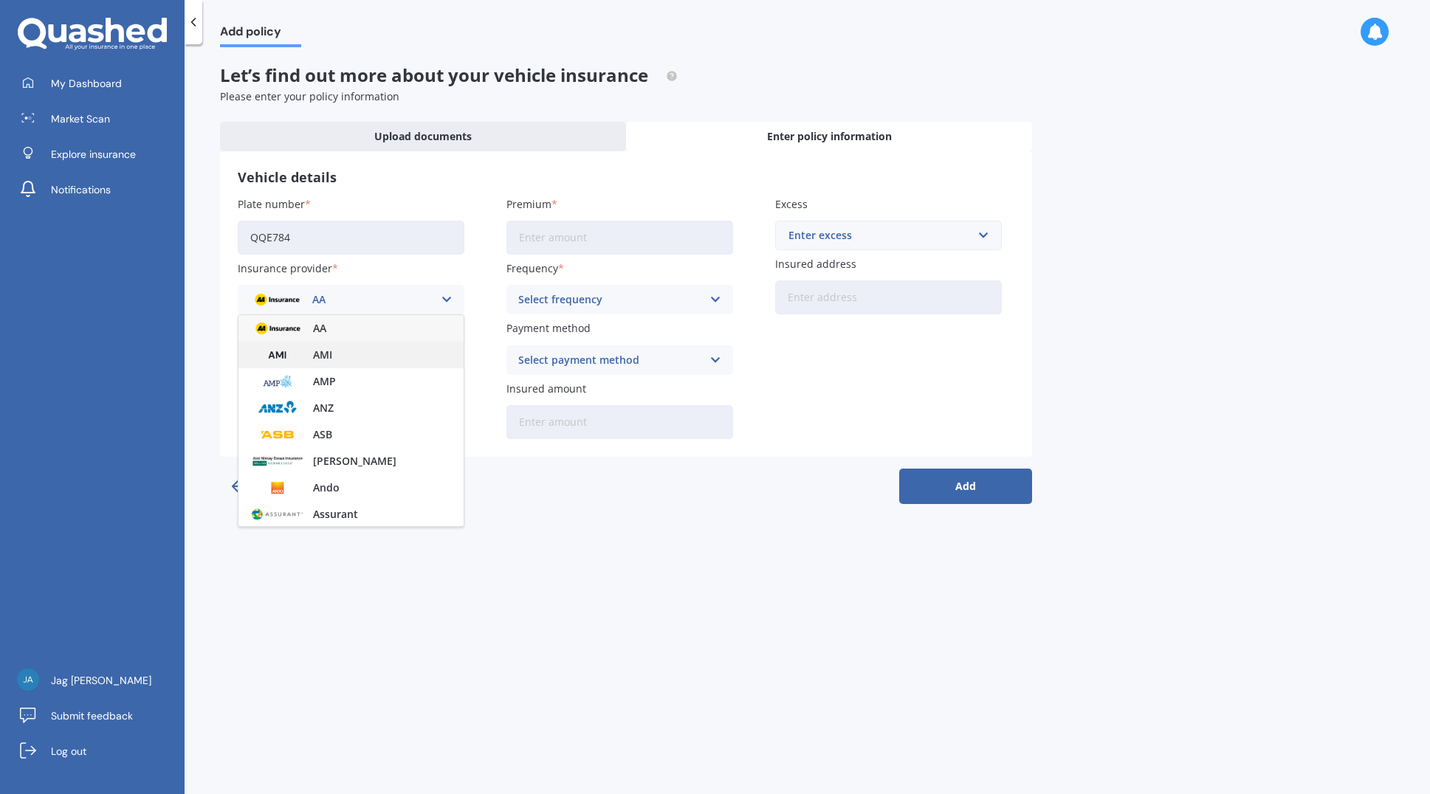
click at [337, 354] on div "AMI" at bounding box center [350, 355] width 225 height 27
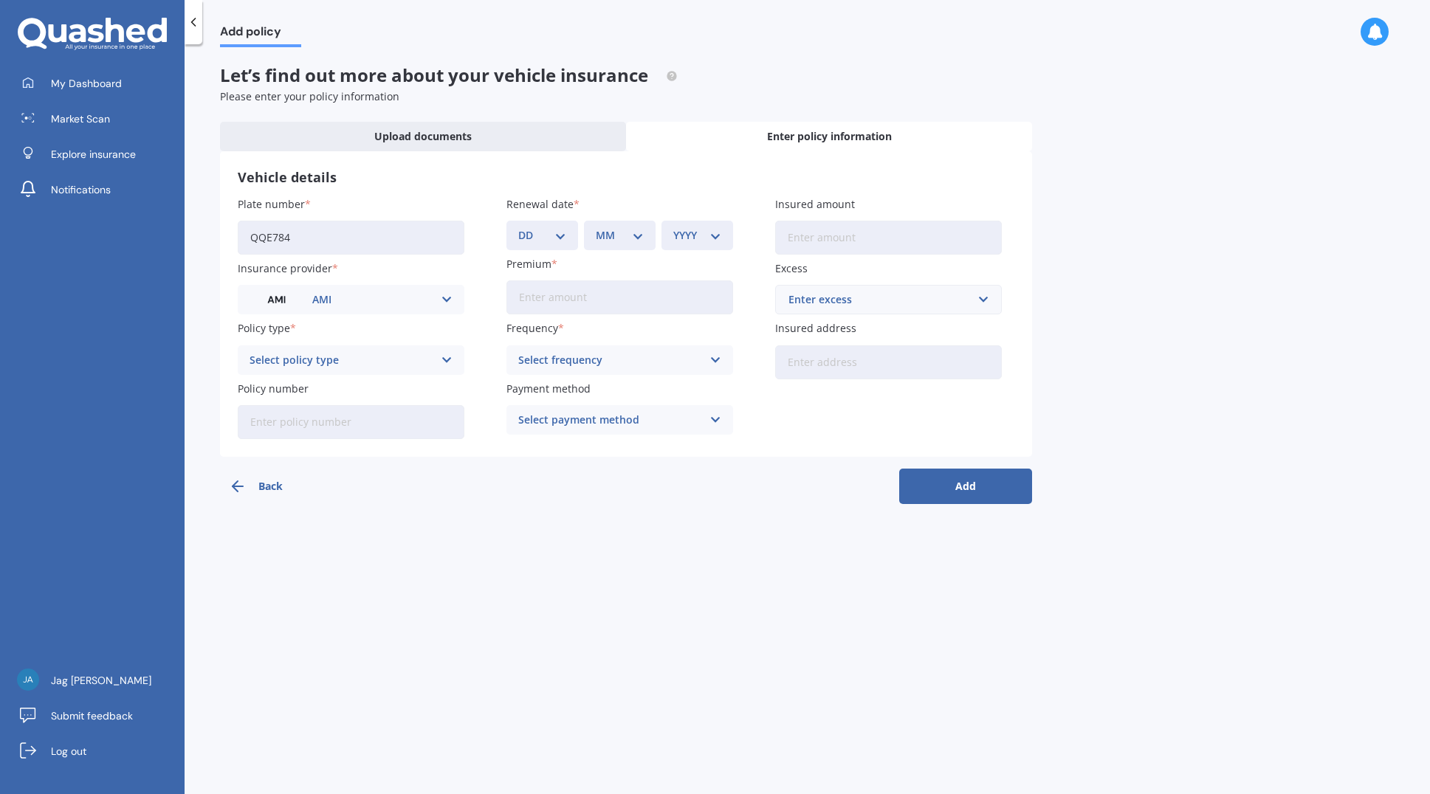
click at [367, 365] on div "Select policy type" at bounding box center [341, 360] width 184 height 16
click at [298, 445] on span "Comprehensive" at bounding box center [289, 442] width 78 height 10
click at [388, 427] on input "Policy number" at bounding box center [351, 422] width 227 height 34
click at [934, 297] on div "Enter excess" at bounding box center [879, 300] width 182 height 16
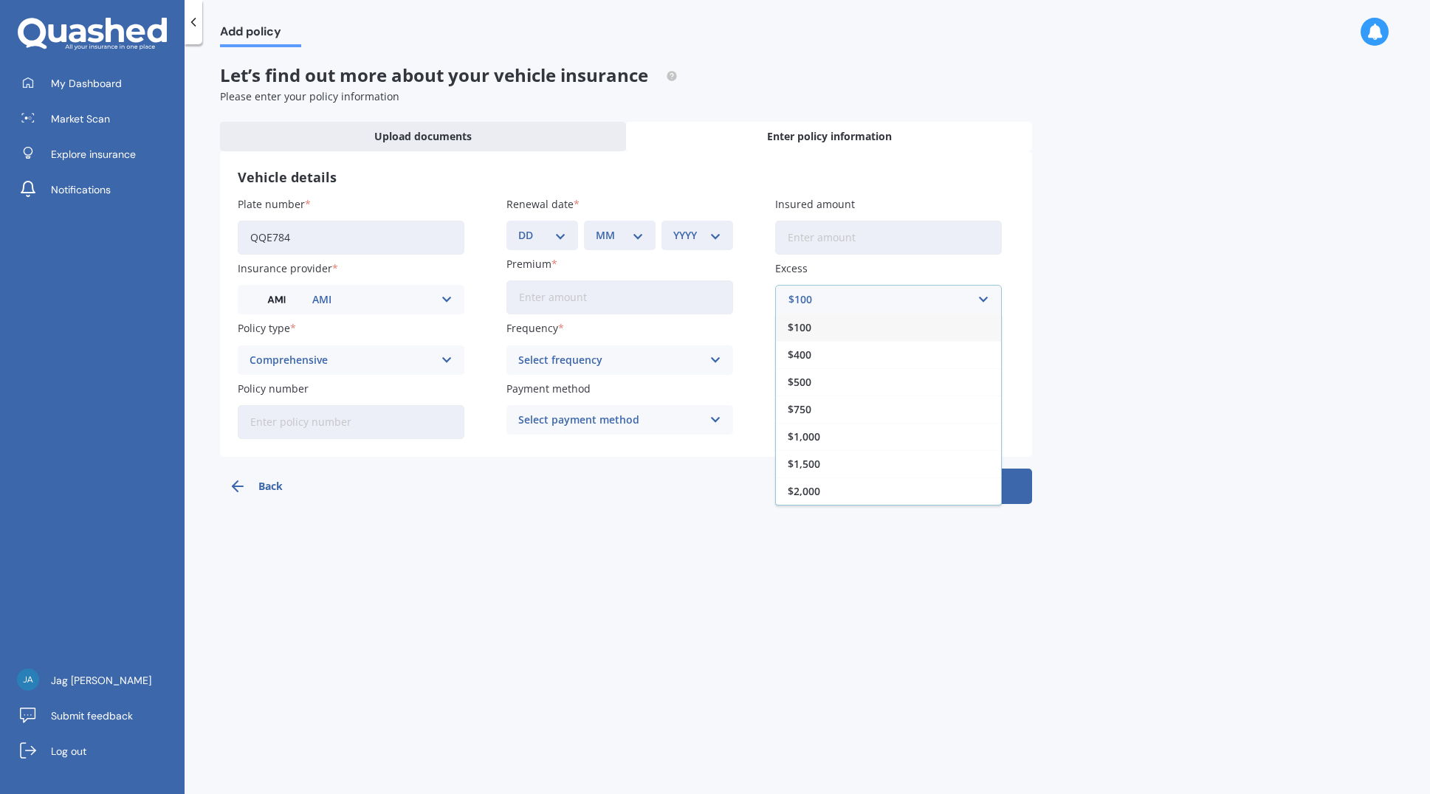
click at [815, 328] on div "$100" at bounding box center [888, 327] width 225 height 27
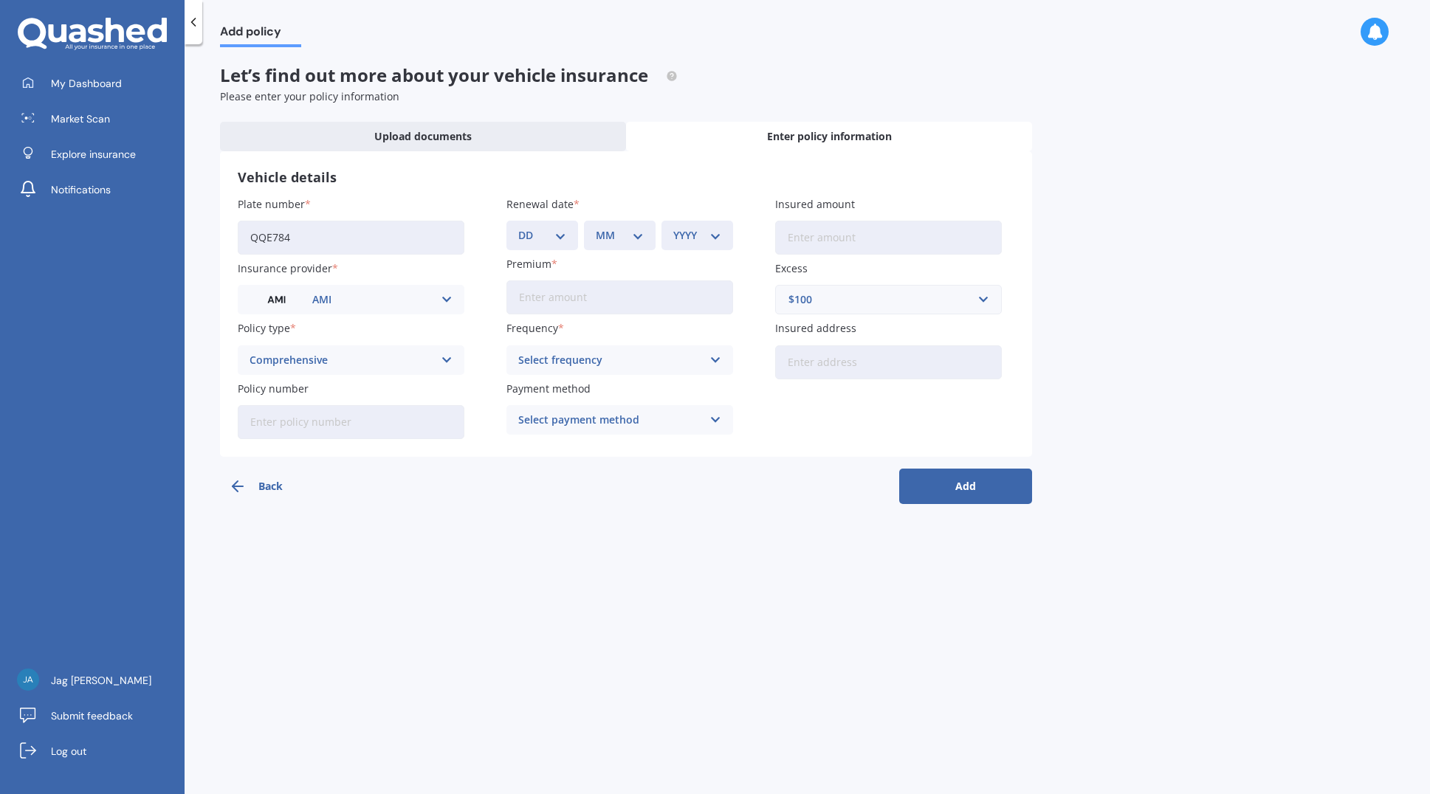
click at [677, 361] on div "Select frequency" at bounding box center [610, 360] width 184 height 16
click at [563, 462] on div "Monthly" at bounding box center [619, 468] width 225 height 27
click at [308, 421] on input "Policy number" at bounding box center [351, 422] width 227 height 34
type input "m"
type input "MOO20888593"
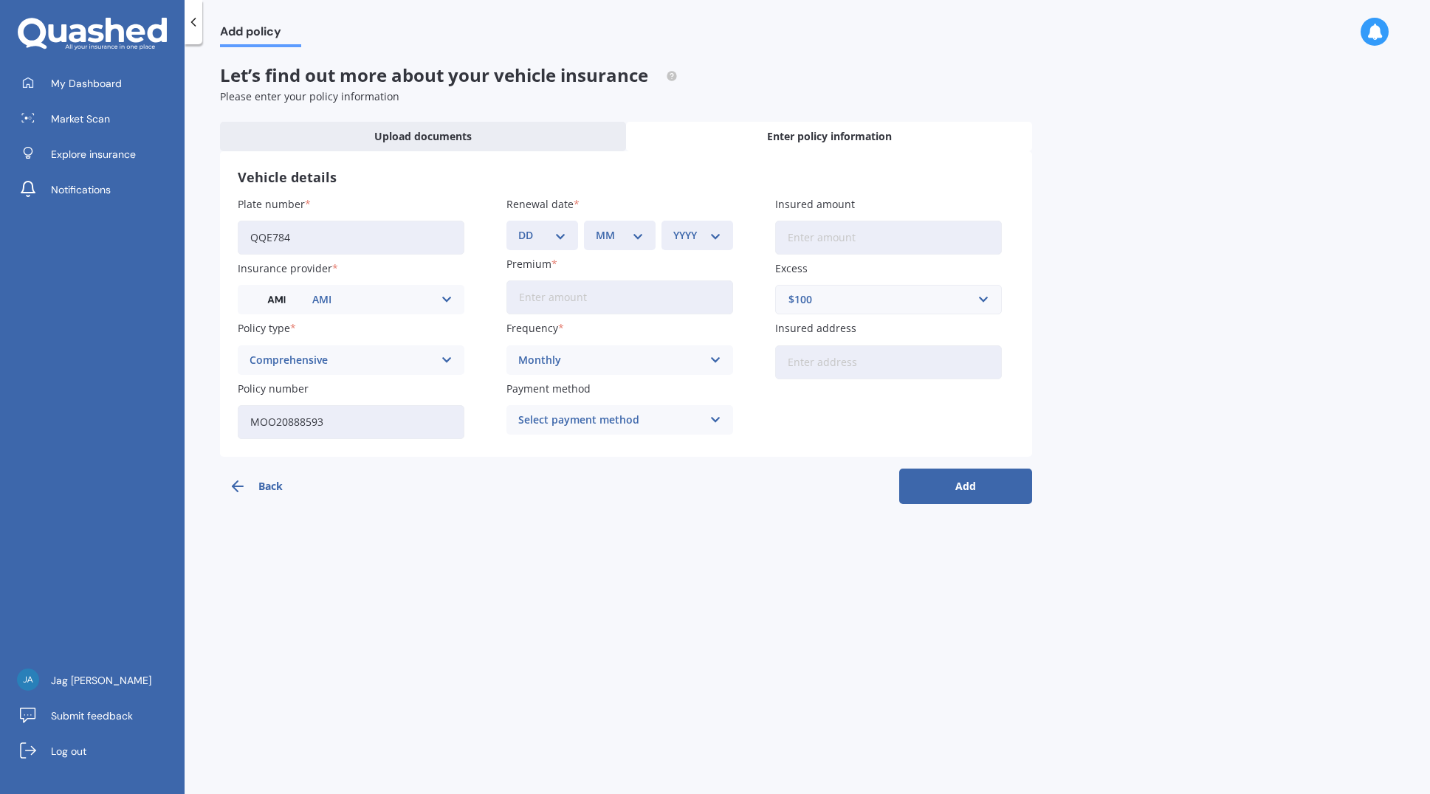
click at [568, 233] on div "DD 01 02 03 04 05 06 07 08 09 10 11 12 13 14 15 16 17 18 19 20 21 22 23 24 25 2…" at bounding box center [542, 236] width 72 height 30
click at [555, 238] on select "DD 01 02 03 04 05 06 07 08 09 10 11 12 13 14 15 16 17 18 19 20 21 22 23 24 25 2…" at bounding box center [542, 235] width 48 height 16
select select "24"
click at [518, 227] on select "DD 01 02 03 04 05 06 07 08 09 10 11 12 13 14 15 16 17 18 19 20 21 22 23 24 25 2…" at bounding box center [542, 235] width 48 height 16
click at [630, 240] on select "MM 01 02 03 04 05 06 07 08 09 10 11 12" at bounding box center [620, 235] width 48 height 16
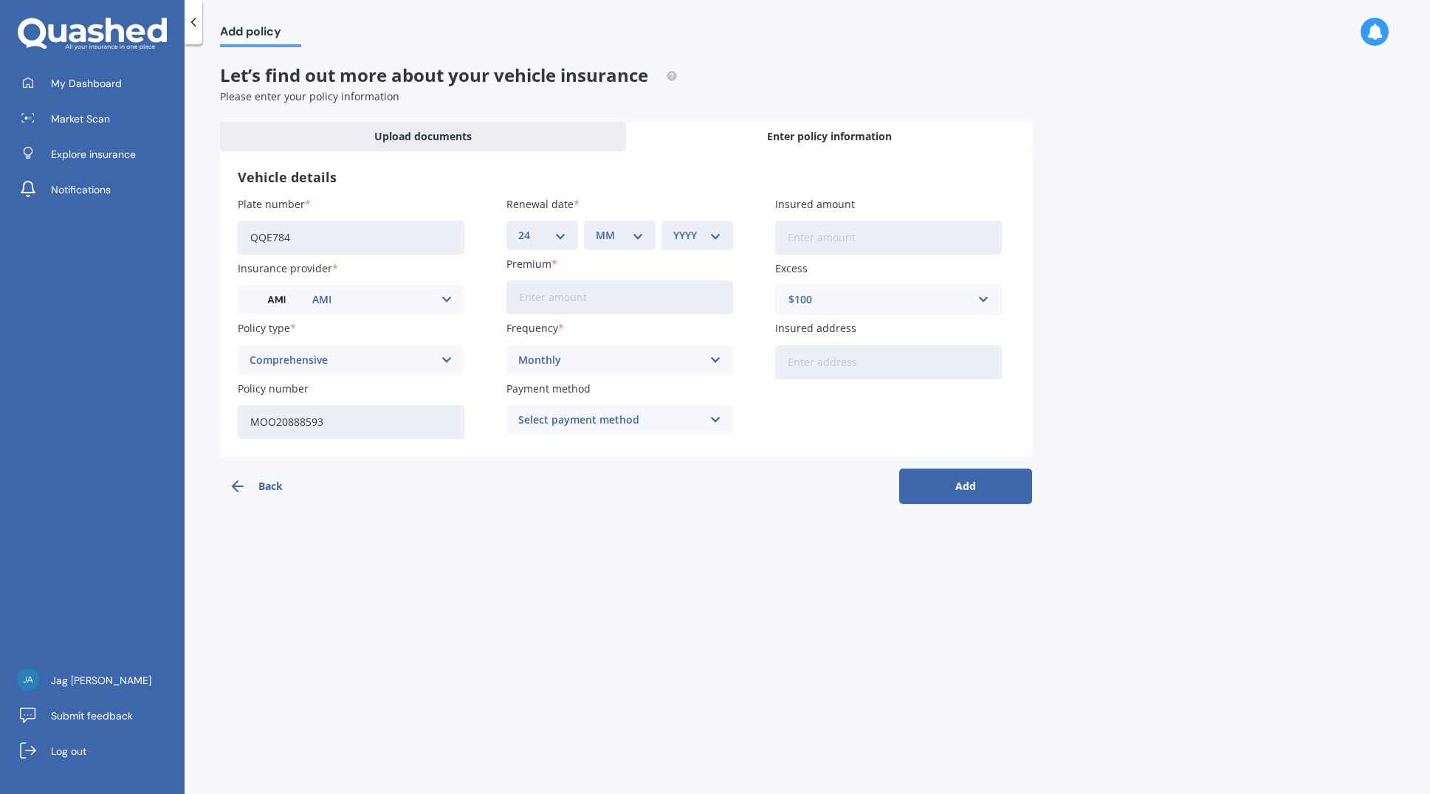
select select "05"
click at [596, 227] on select "MM 01 02 03 04 05 06 07 08 09 10 11 12" at bounding box center [620, 235] width 48 height 16
click at [691, 230] on select "YYYY 2027 2026 2025 2024 2023 2022 2021 2020 2019 2018 2017 2016 2015 2014 2013…" at bounding box center [697, 235] width 48 height 16
select select "2026"
click at [673, 227] on select "YYYY 2027 2026 2025 2024 2023 2022 2021 2020 2019 2018 2017 2016 2015 2014 2013…" at bounding box center [697, 235] width 48 height 16
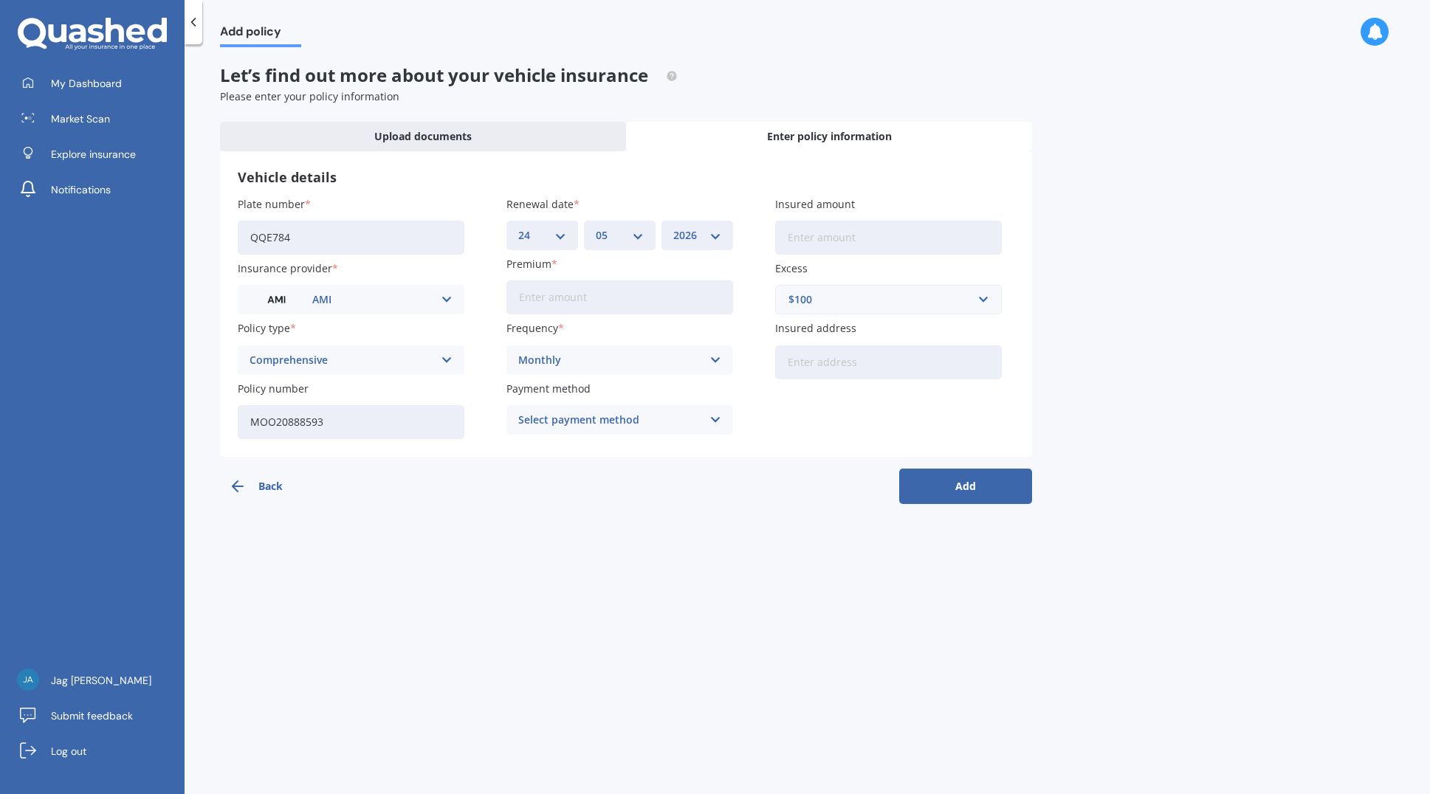
click at [596, 303] on input "Premium" at bounding box center [619, 297] width 227 height 34
click at [816, 244] on input "Insured amount" at bounding box center [888, 238] width 227 height 34
click at [609, 300] on input "Premium" at bounding box center [619, 297] width 227 height 34
type input "$184.96"
click at [655, 499] on div "Back Add" at bounding box center [626, 480] width 812 height 47
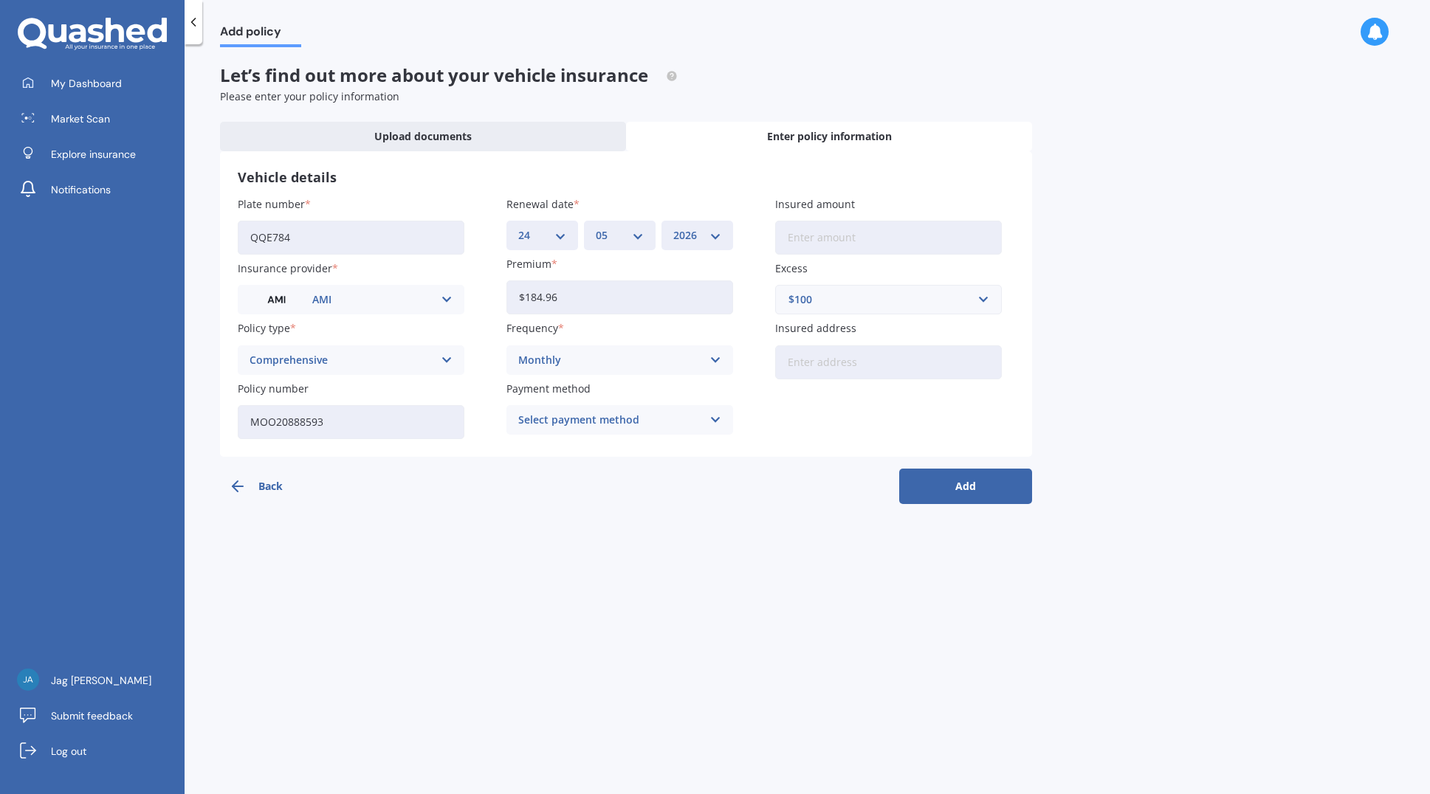
click at [667, 418] on div "Select payment method" at bounding box center [610, 420] width 184 height 16
click at [622, 472] on span "Direct debit - credit/debit card" at bounding box center [596, 475] width 154 height 10
click at [820, 234] on input "Insured amount" at bounding box center [888, 238] width 227 height 34
type input "$14,600"
click at [829, 421] on div "Plate number QQE784 Insurance provider AMI AA AMI AMP ANZ ASB [PERSON_NAME] Dow…" at bounding box center [626, 317] width 777 height 243
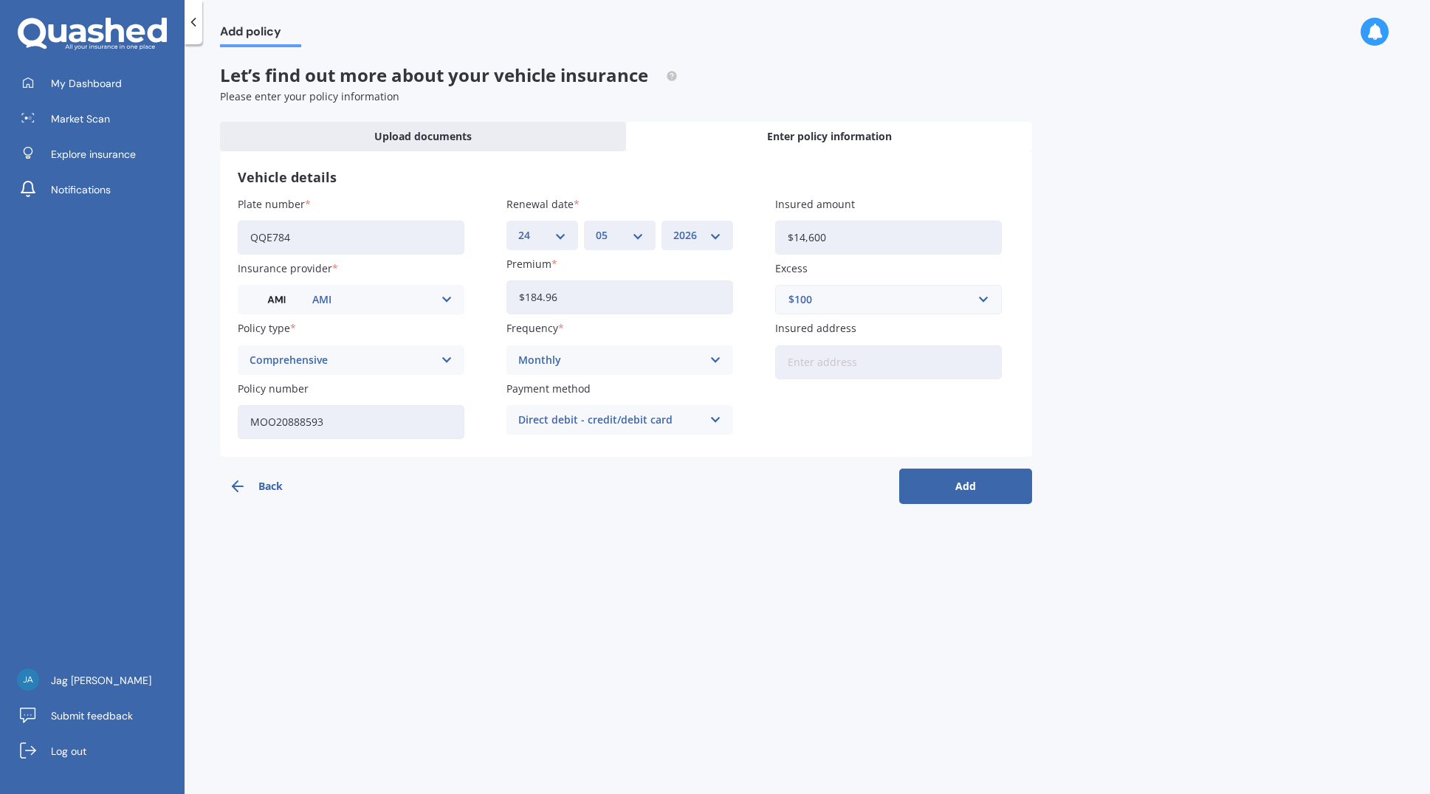
click at [991, 485] on button "Add" at bounding box center [965, 486] width 133 height 35
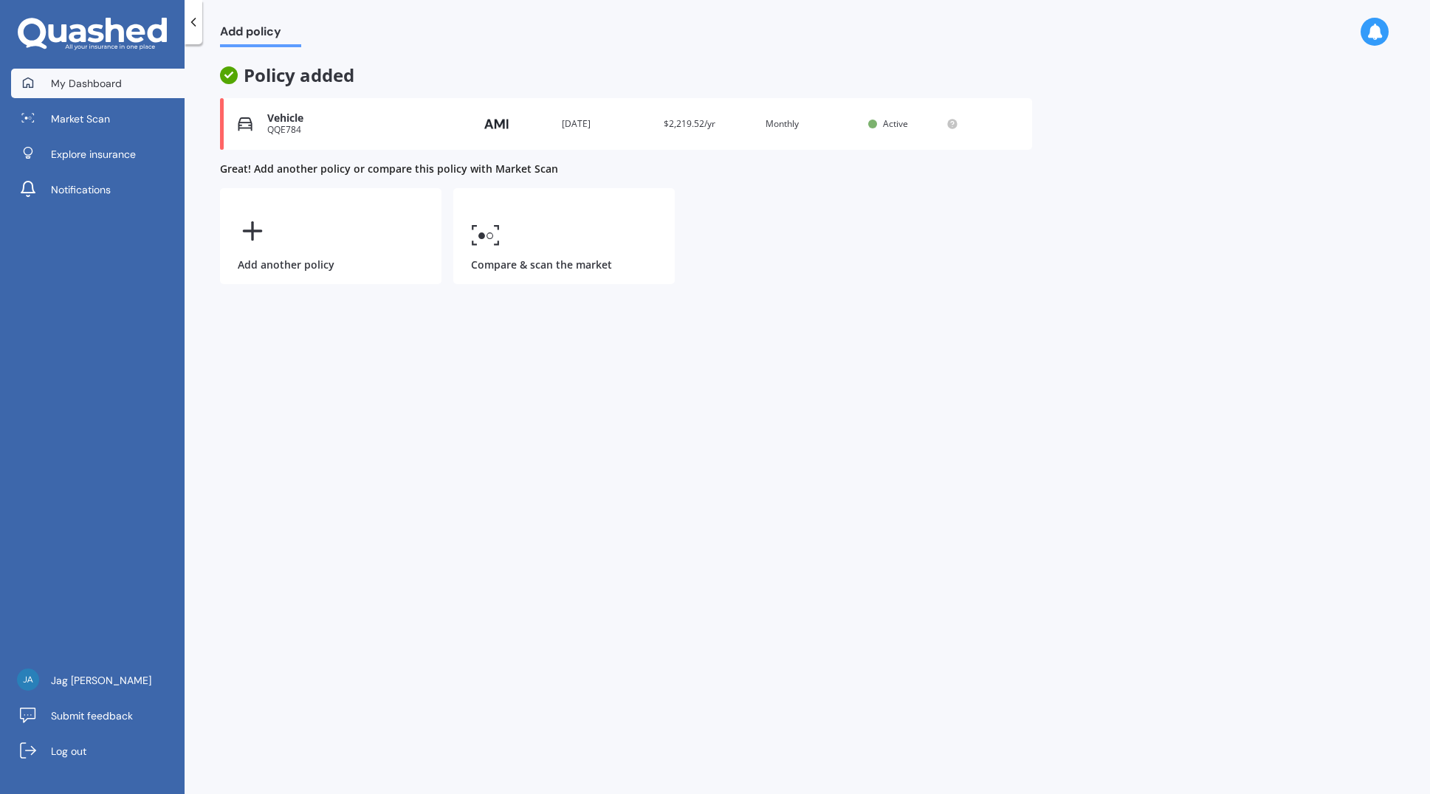
click at [73, 85] on span "My Dashboard" at bounding box center [86, 83] width 71 height 15
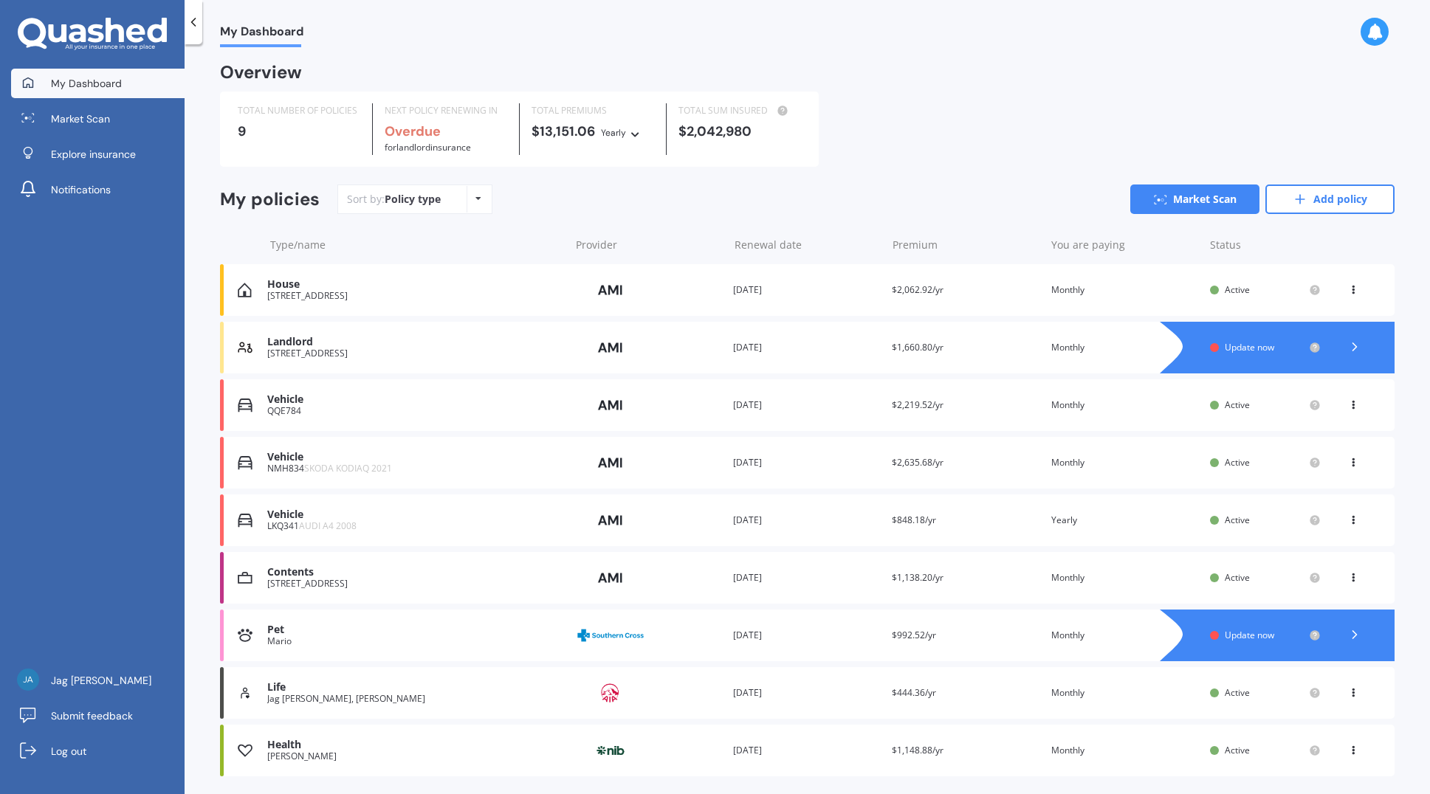
scroll to position [46, 0]
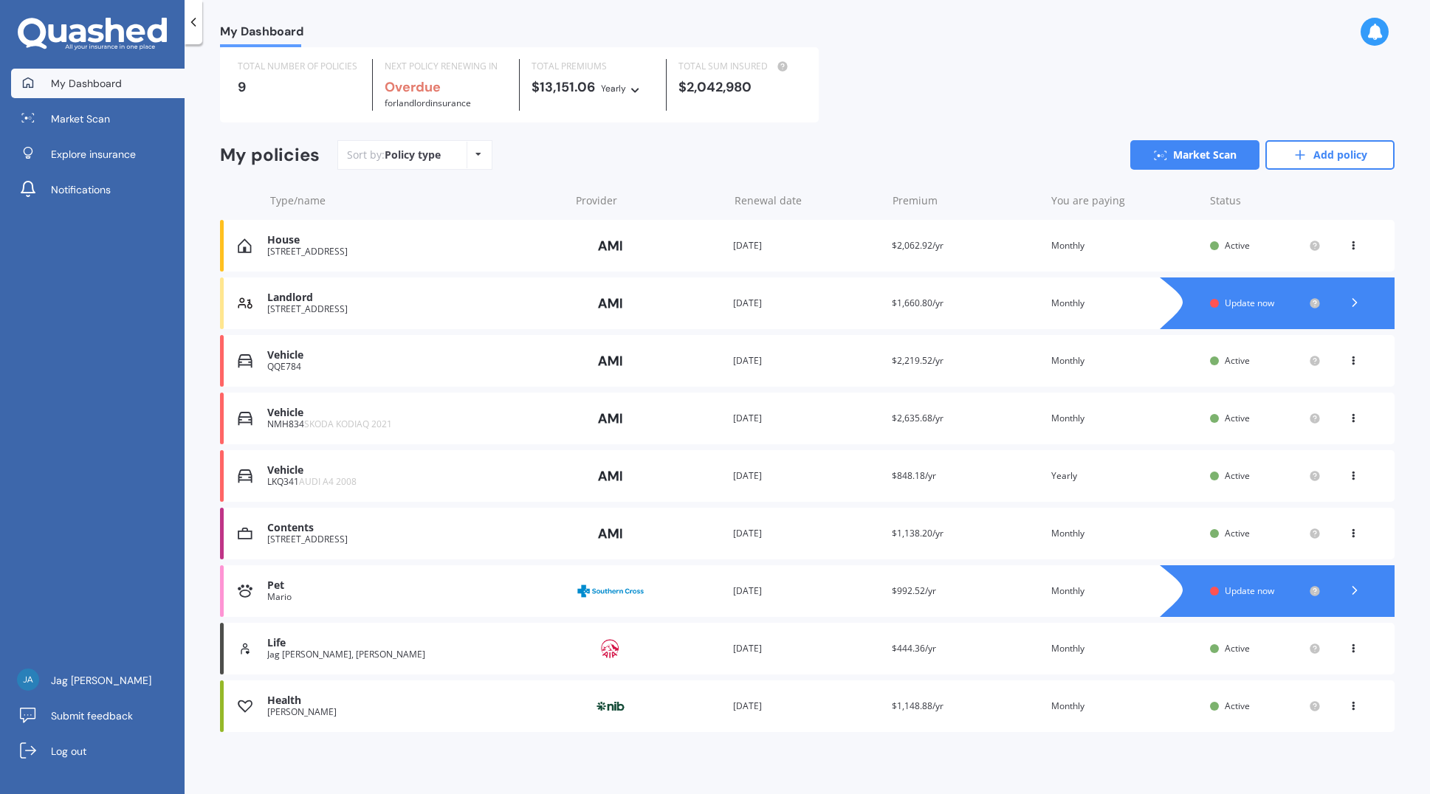
click at [1353, 588] on polyline at bounding box center [1355, 590] width 4 height 7
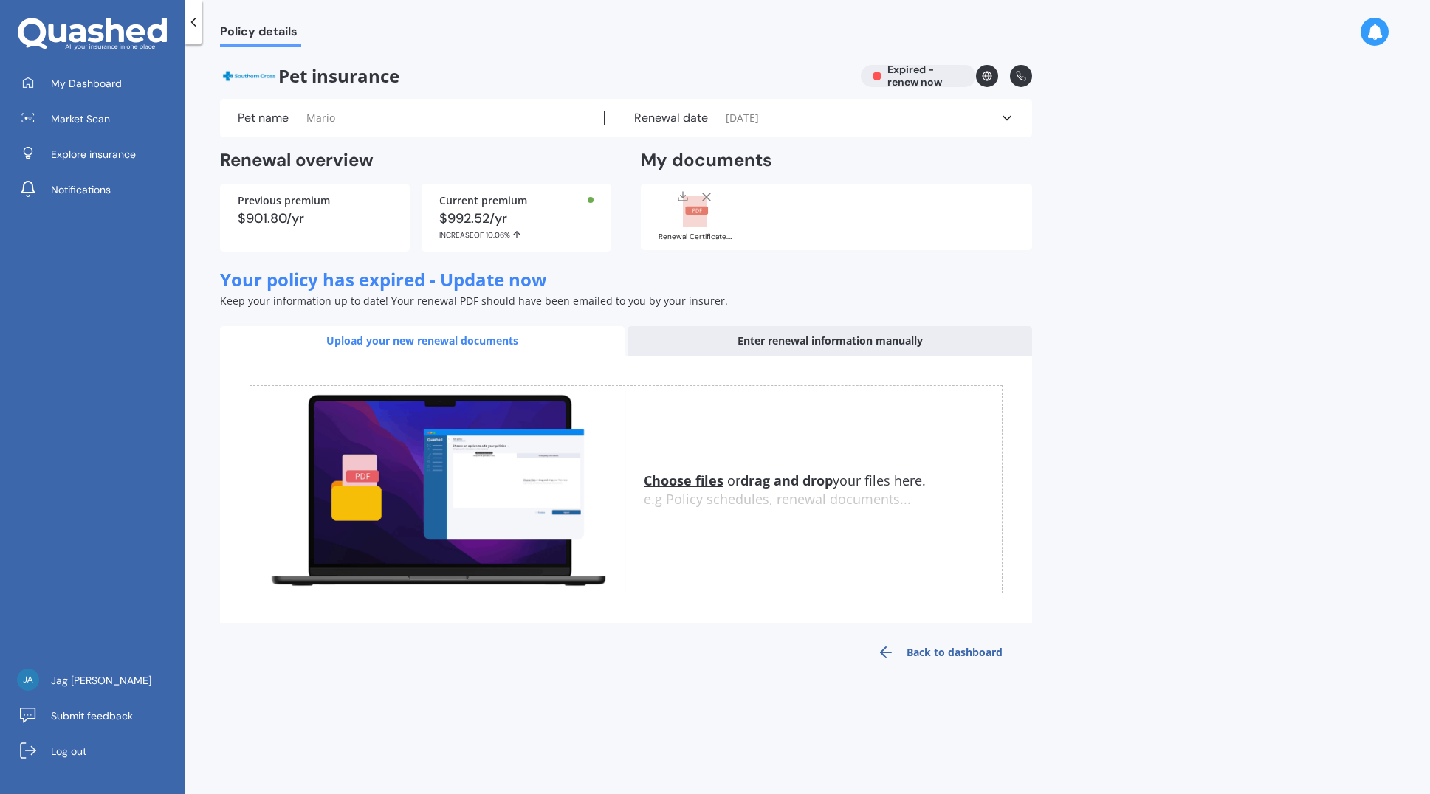
click at [307, 122] on span "Mario" at bounding box center [320, 118] width 29 height 15
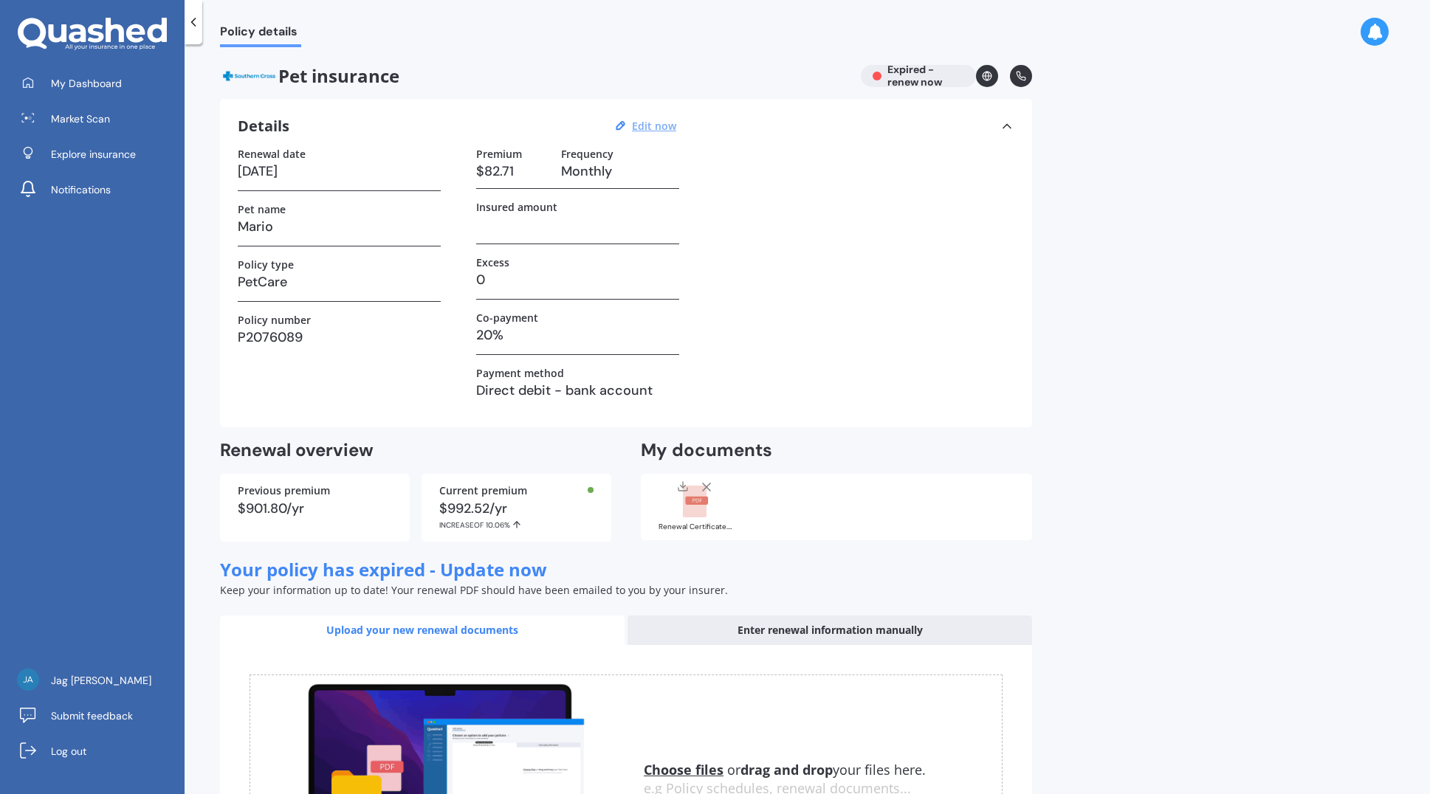
click at [656, 124] on u "Edit now" at bounding box center [654, 126] width 44 height 14
select select "20"
select select "12"
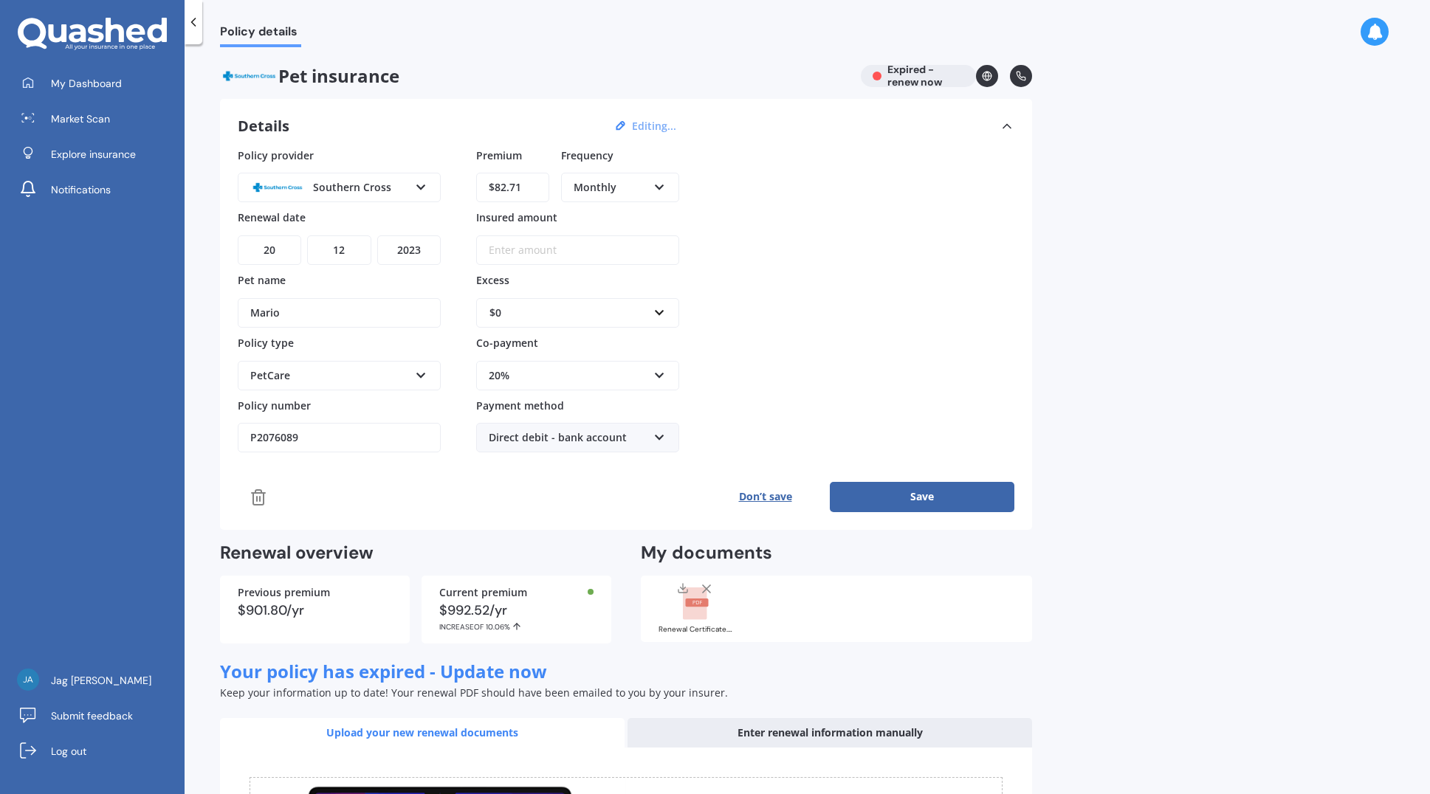
click at [420, 245] on select "YYYY 2027 2026 2025 2024 2023 2022 2021 2020 2019 2018 2017 2016 2015 2014 2013…" at bounding box center [408, 250] width 63 height 30
select select "2026"
click at [377, 235] on select "YYYY 2027 2026 2025 2024 2023 2022 2021 2020 2019 2018 2017 2016 2015 2014 2013…" at bounding box center [408, 250] width 63 height 30
drag, startPoint x: 520, startPoint y: 189, endPoint x: 474, endPoint y: 184, distance: 46.8
click at [474, 184] on div "Policy provider [GEOGRAPHIC_DATA] Other PD Insurance Pet-n-Sur Petcover Petplan…" at bounding box center [626, 301] width 777 height 306
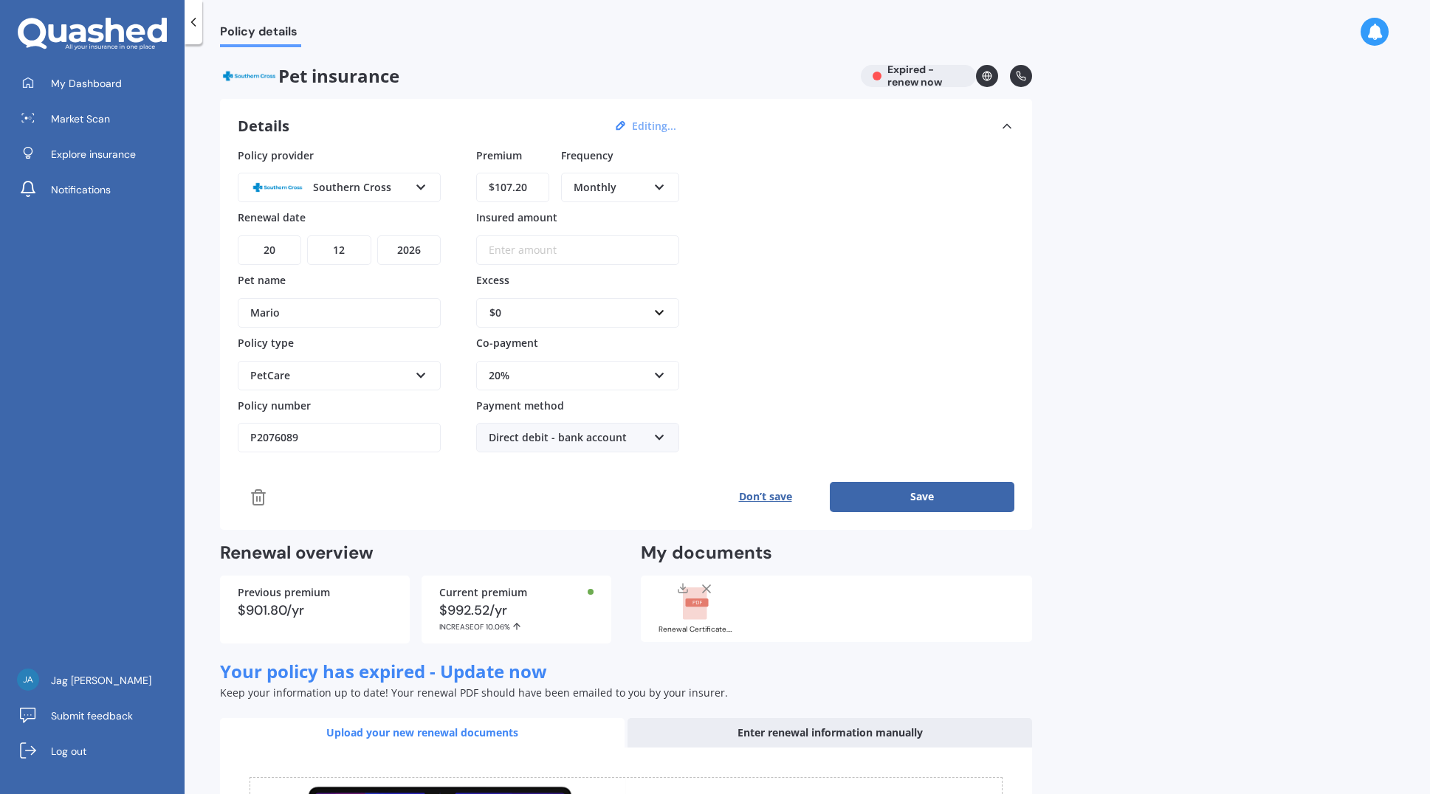
type input "$107.20"
click at [613, 436] on div "Direct debit - bank account" at bounding box center [568, 438] width 159 height 16
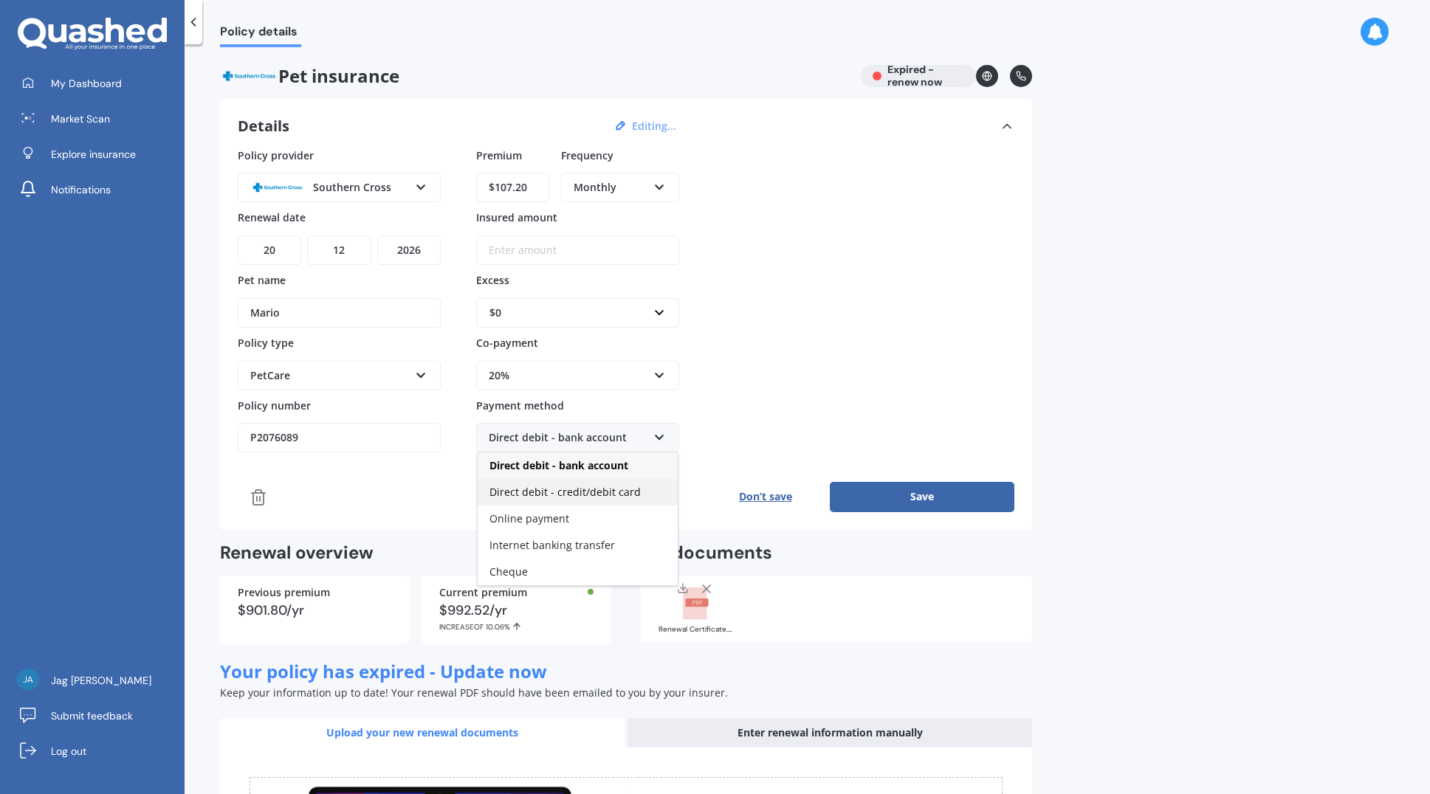
click at [571, 492] on span "Direct debit - credit/debit card" at bounding box center [564, 492] width 151 height 14
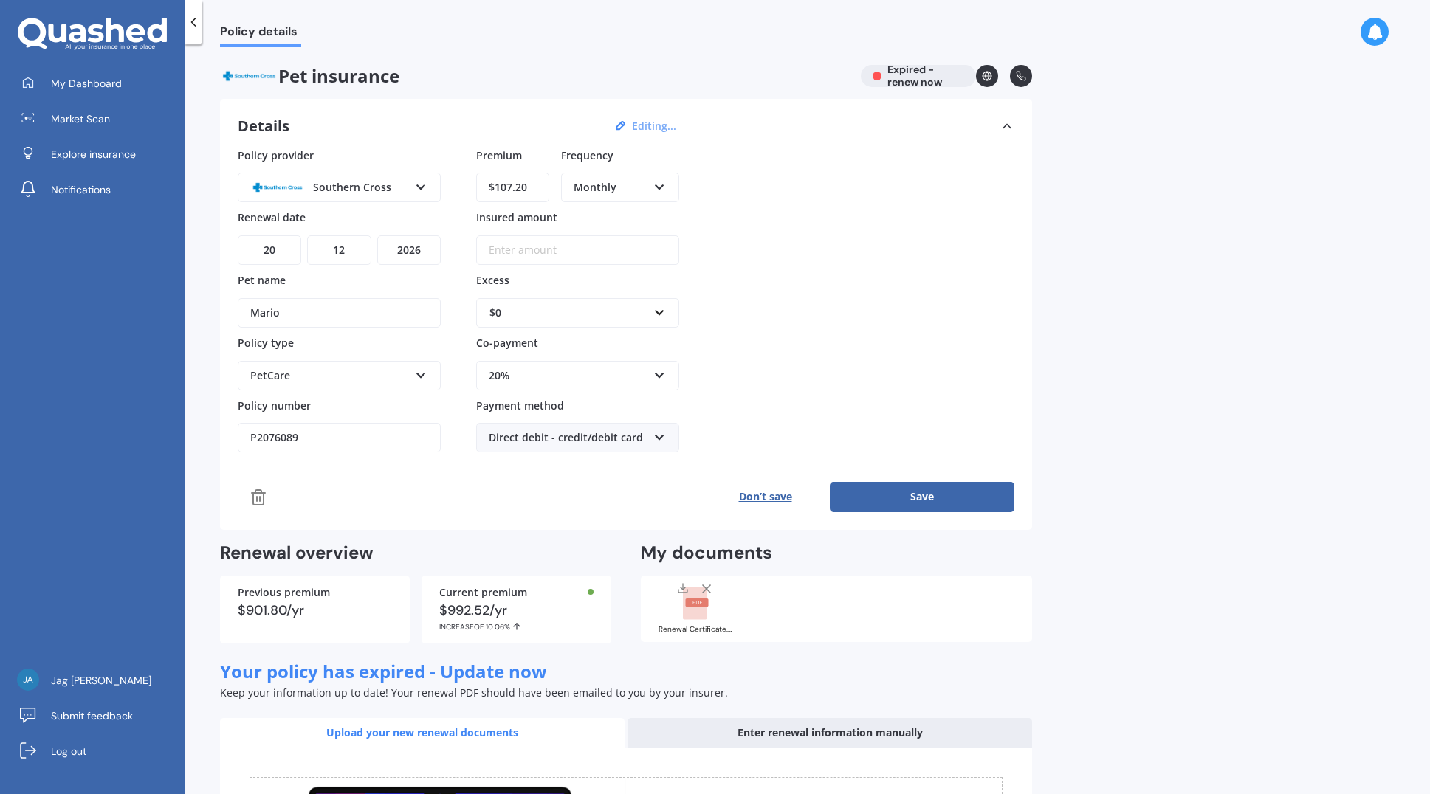
click at [957, 497] on button "Save" at bounding box center [922, 497] width 185 height 30
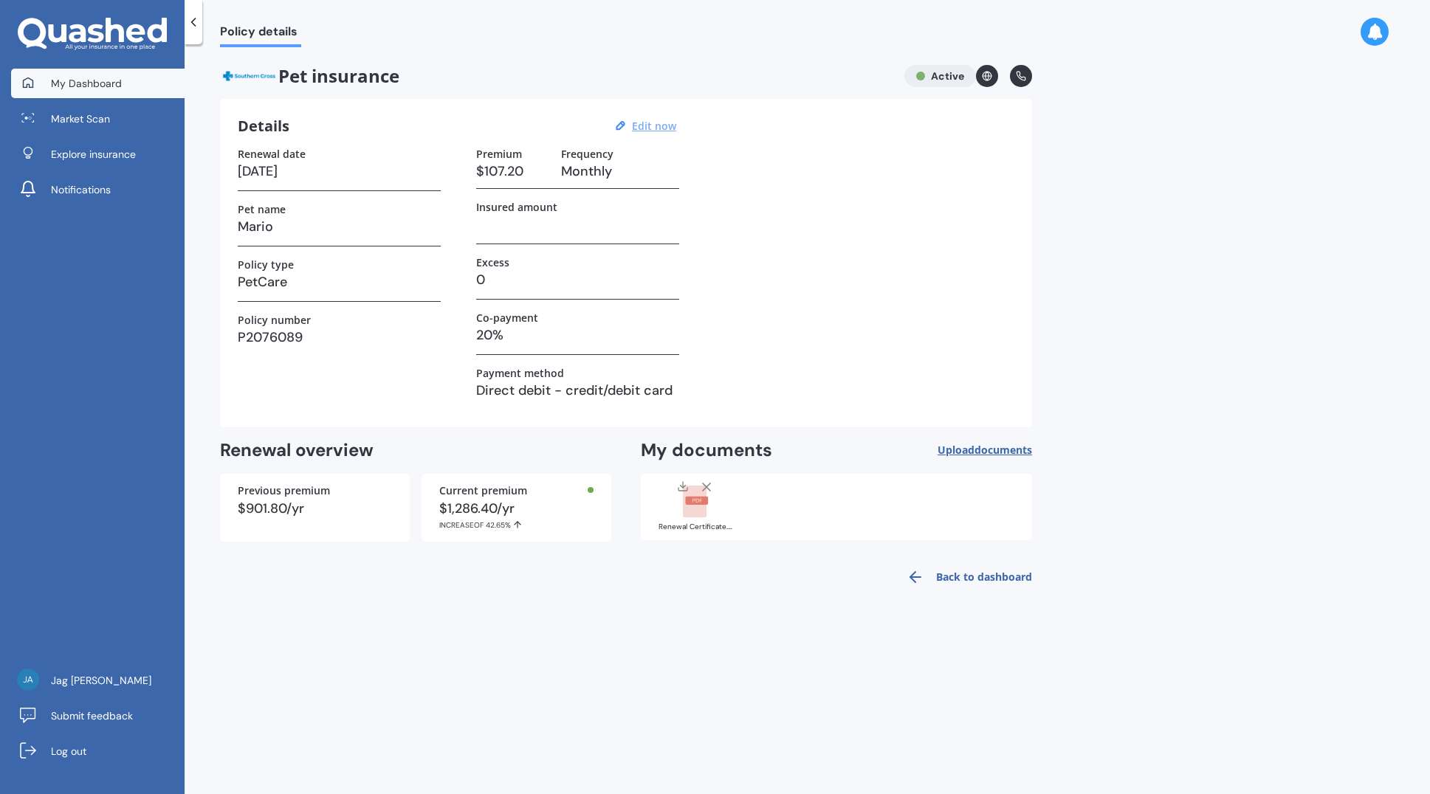
click at [38, 81] on div at bounding box center [28, 83] width 22 height 13
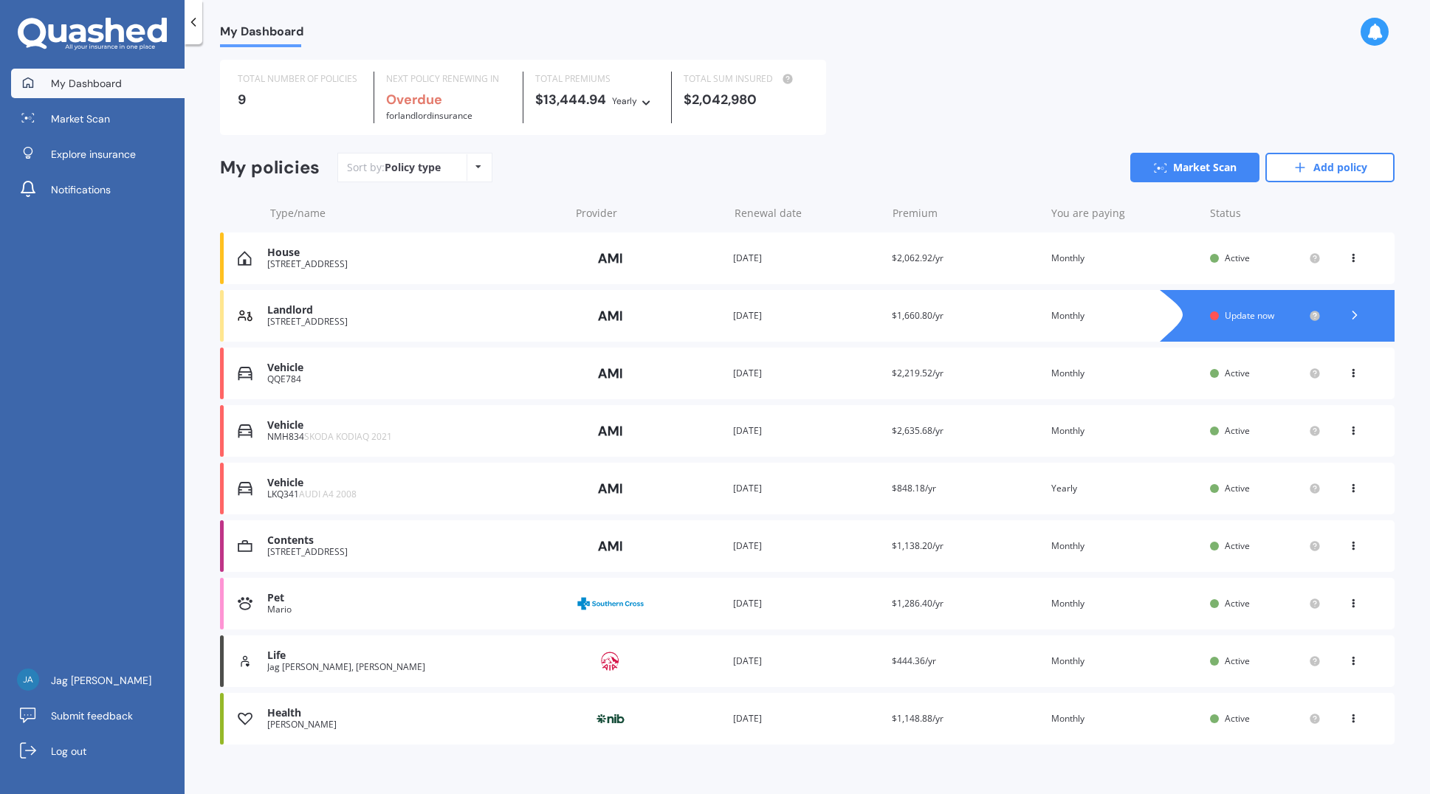
scroll to position [46, 0]
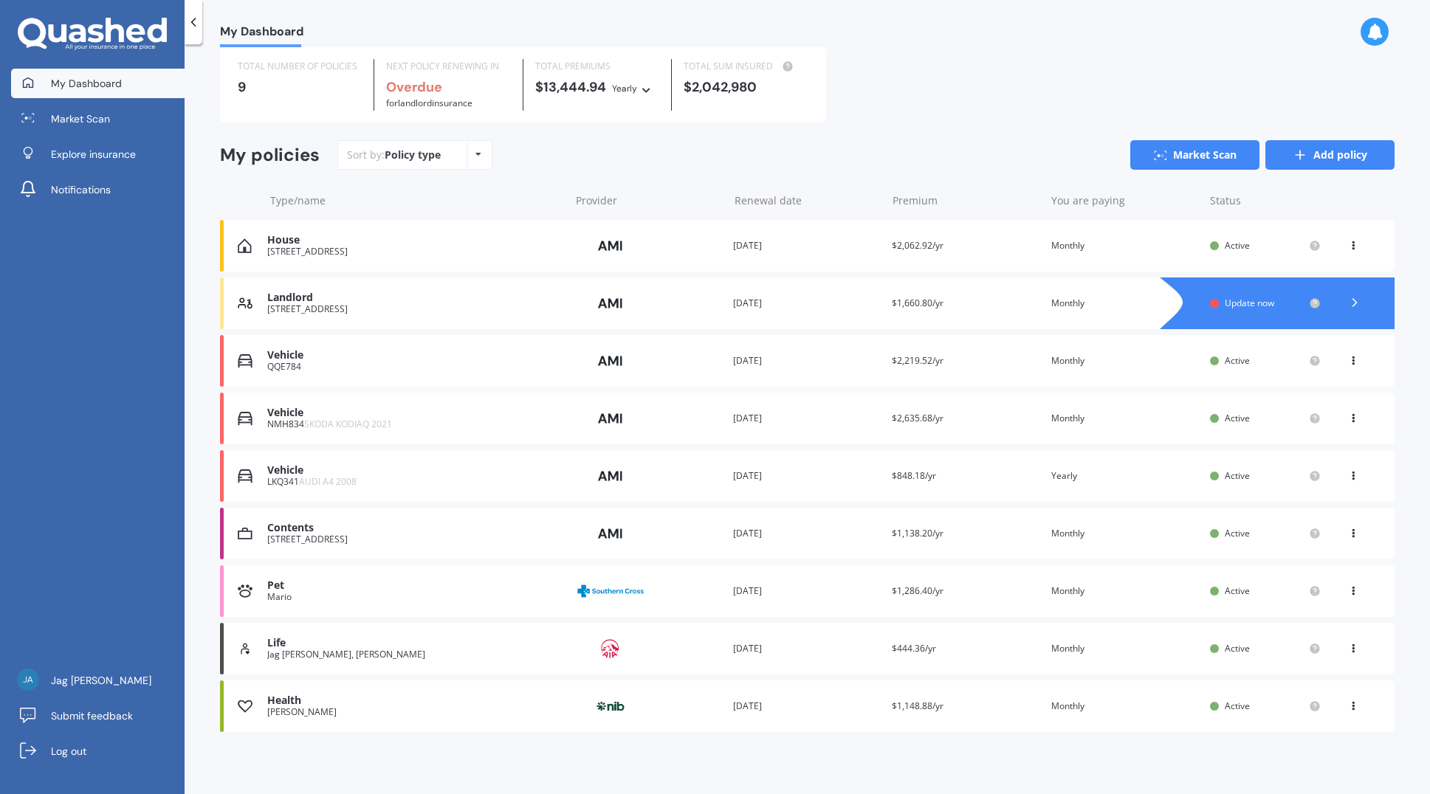
click at [1308, 153] on link "Add policy" at bounding box center [1329, 155] width 129 height 30
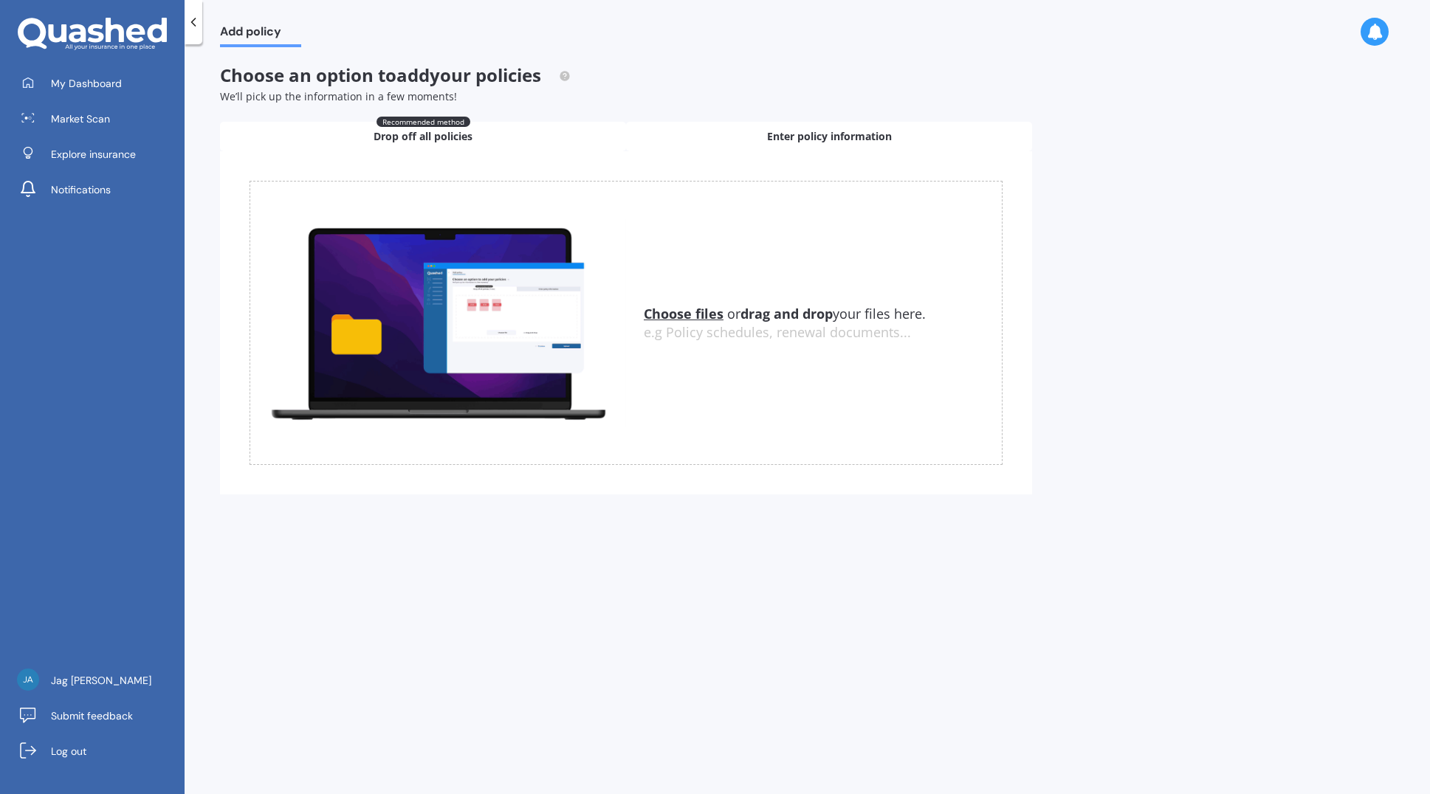
click at [785, 137] on span "Enter policy information" at bounding box center [829, 136] width 125 height 15
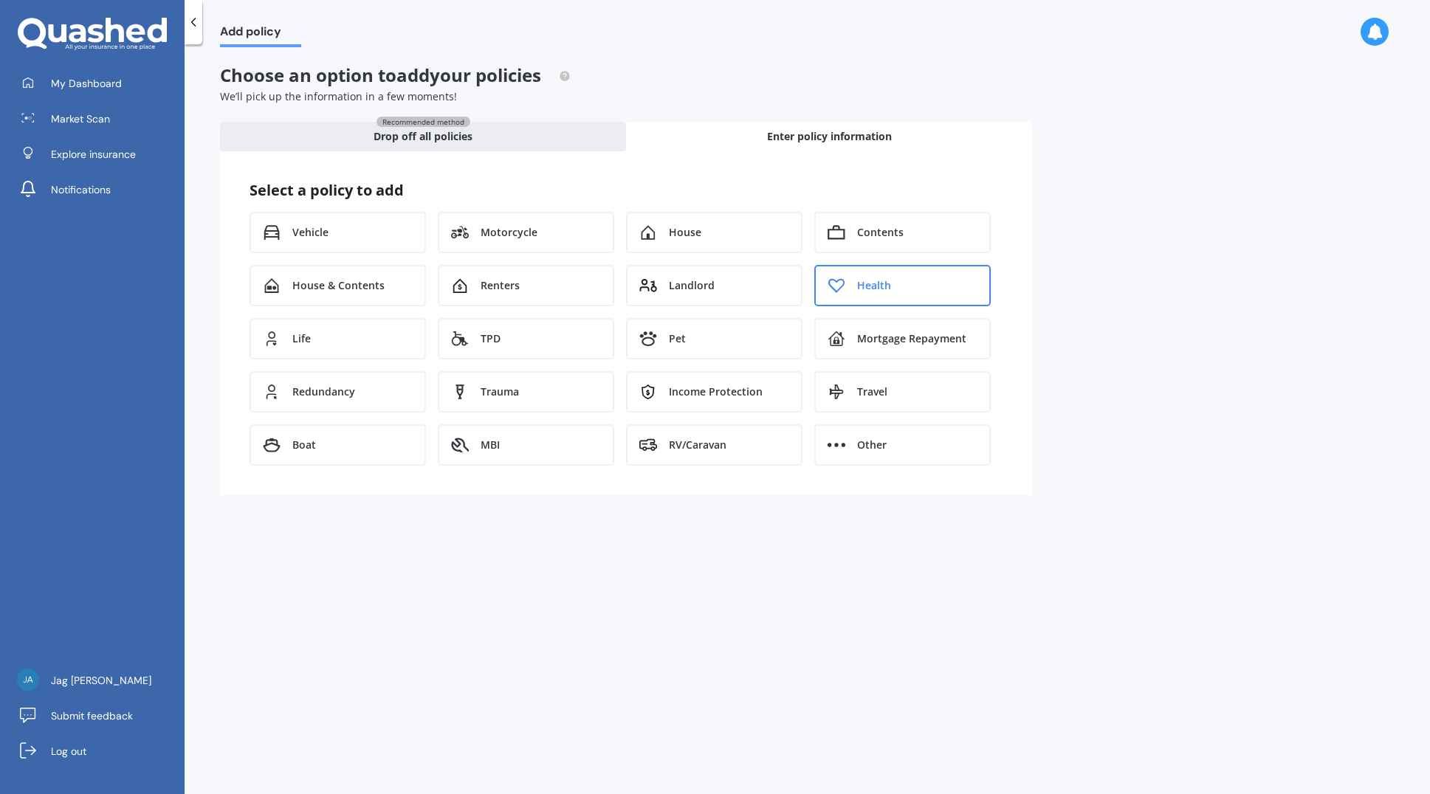
click at [878, 283] on span "Health" at bounding box center [874, 285] width 34 height 15
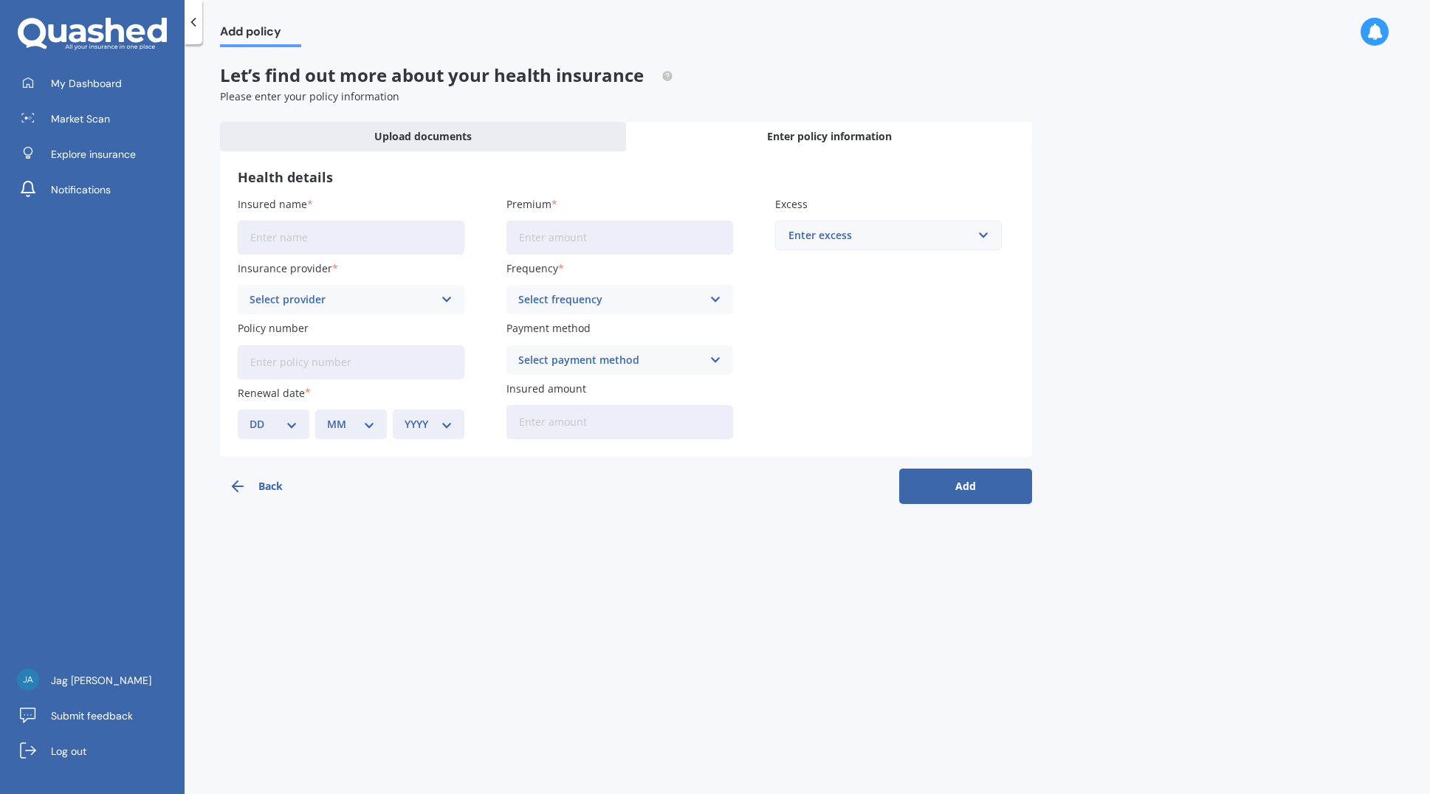
click at [320, 232] on input "Insured name" at bounding box center [351, 238] width 227 height 34
type input "g"
type input "[PERSON_NAME]"
click at [416, 291] on div "Select provider AA AIA AMP ASB Accuro BNZ Other Partners Life Southern Cross Un…" at bounding box center [351, 300] width 227 height 30
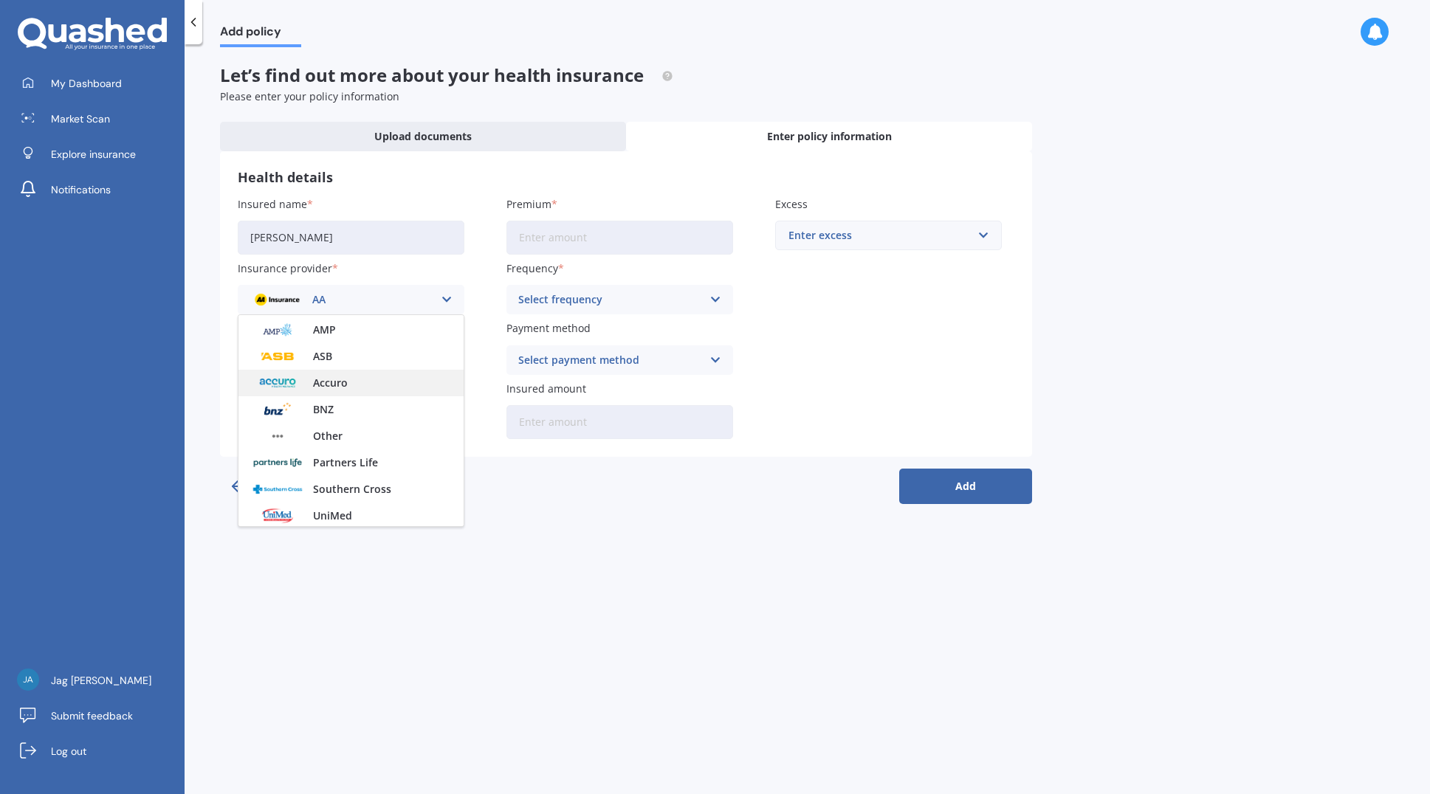
scroll to position [81, 0]
click at [340, 461] on span "Southern Cross" at bounding box center [352, 460] width 78 height 10
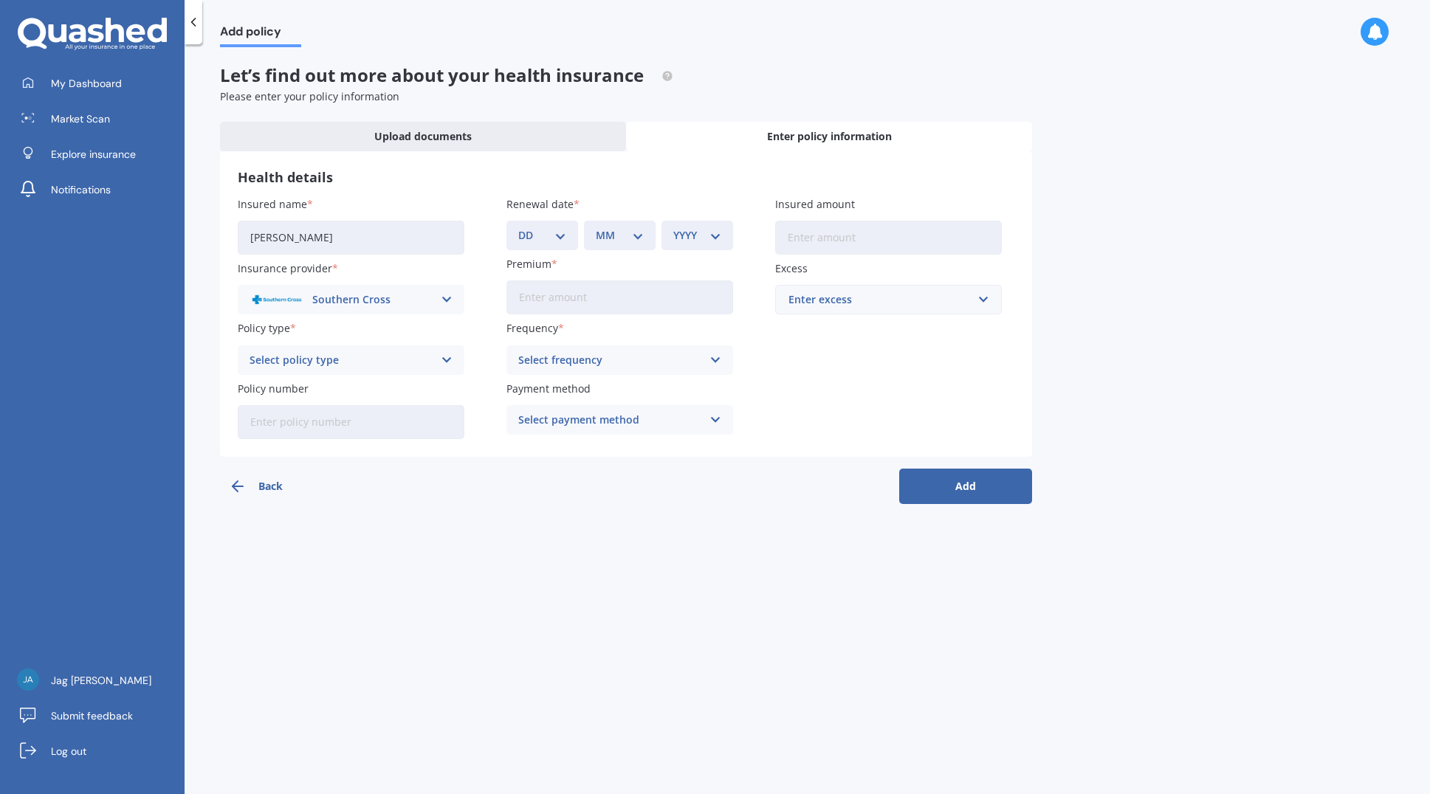
click at [386, 363] on div "Select policy type" at bounding box center [341, 360] width 184 height 16
click at [331, 413] on div "Wellbeing Two" at bounding box center [350, 415] width 225 height 27
click at [650, 359] on div "Select frequency" at bounding box center [610, 360] width 184 height 16
click at [552, 473] on span "Monthly" at bounding box center [540, 469] width 43 height 10
click at [602, 424] on div "Select payment method" at bounding box center [610, 420] width 184 height 16
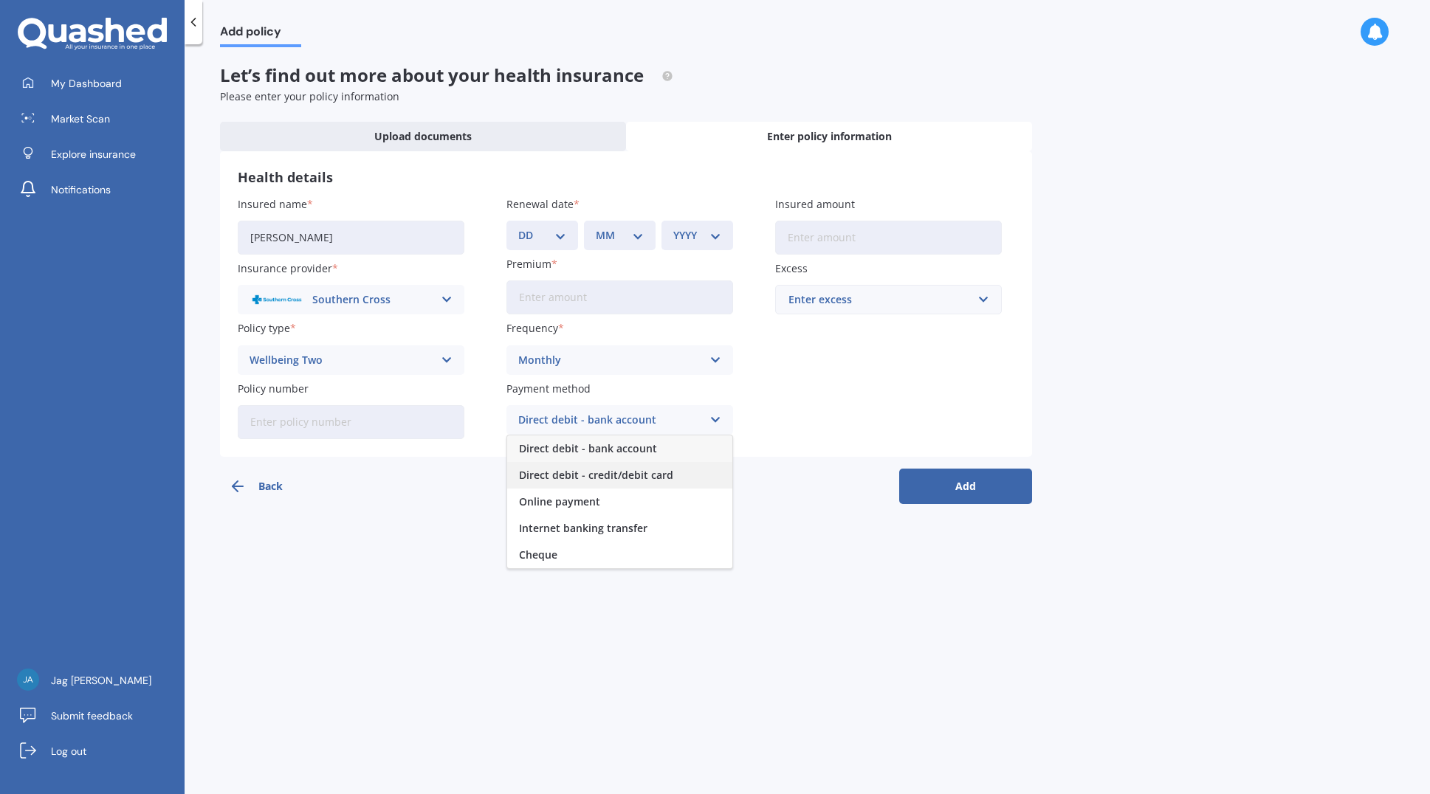
click at [585, 480] on span "Direct debit - credit/debit card" at bounding box center [596, 475] width 154 height 10
click at [965, 487] on button "Add" at bounding box center [965, 486] width 133 height 35
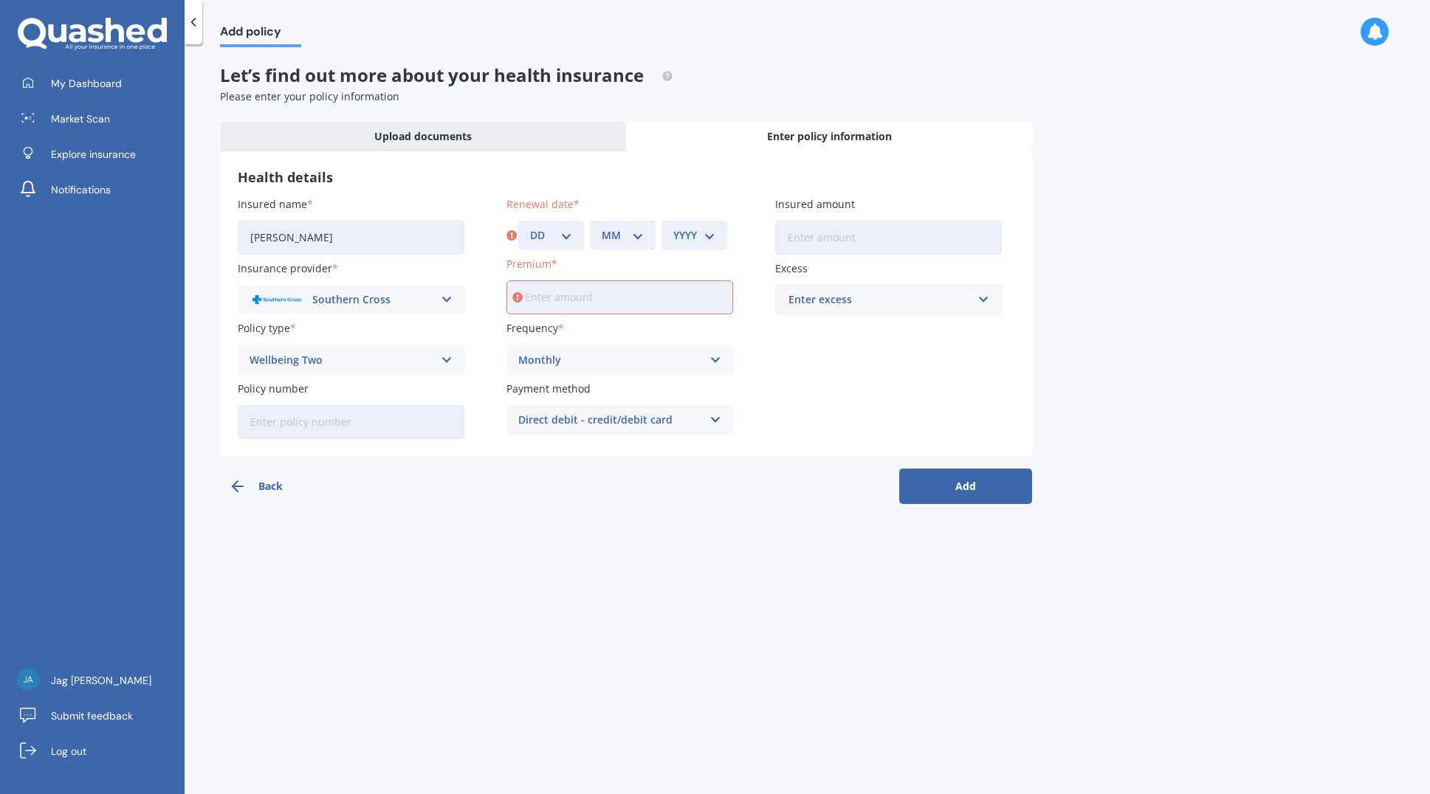
click at [564, 234] on select "DD 01 02 03 04 05 06 07 08 09 10 11 12 13 14 15 16 17 18 19 20 21 22 23 24 25 2…" at bounding box center [551, 235] width 42 height 16
select select "02"
click at [530, 227] on select "DD 01 02 03 04 05 06 07 08 09 10 11 12 13 14 15 16 17 18 19 20 21 22 23 24 25 2…" at bounding box center [551, 235] width 42 height 16
click at [617, 241] on select "MM 01 02 03 04 05 06 07 08 09 10 11 12" at bounding box center [623, 235] width 42 height 16
select select "02"
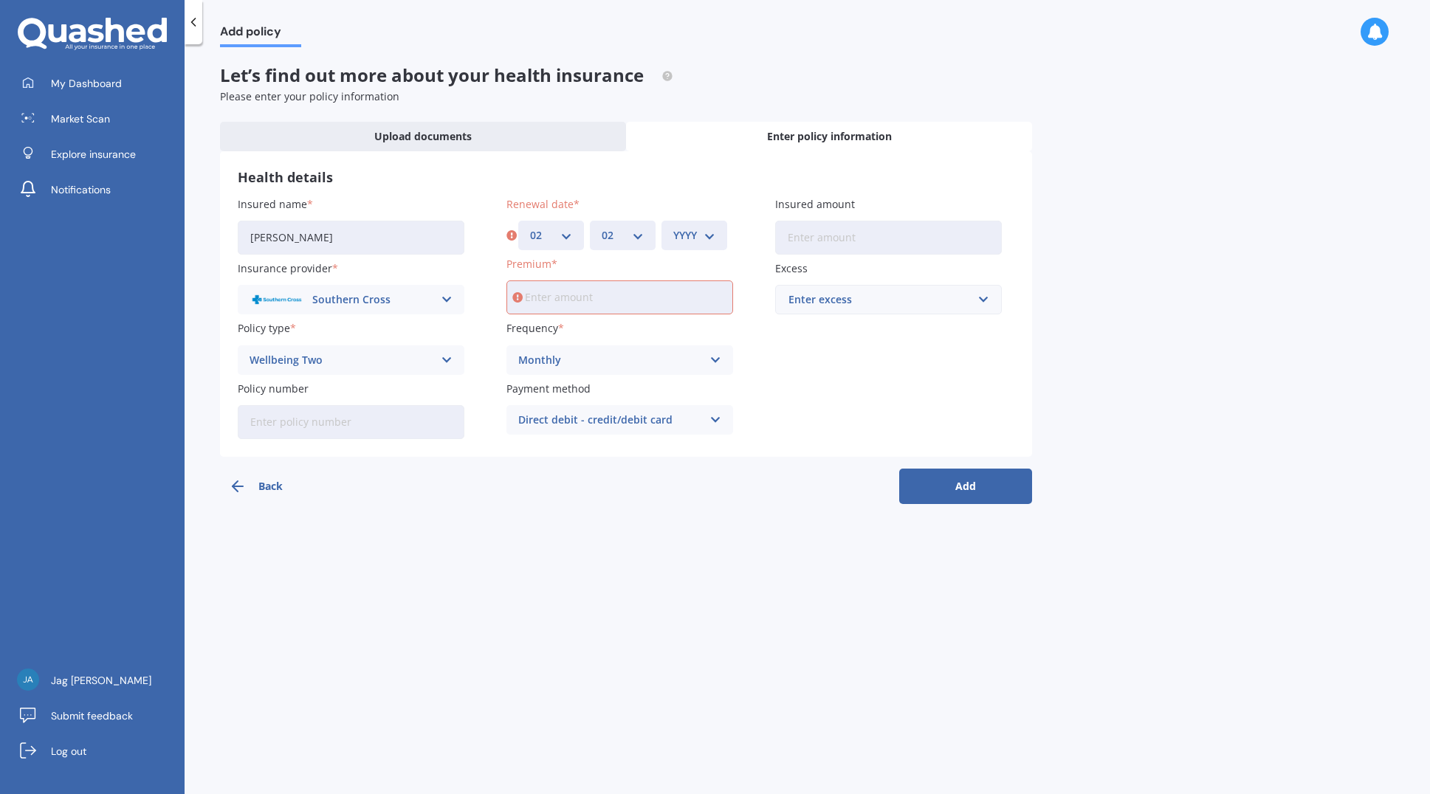
click at [602, 227] on select "MM 01 02 03 04 05 06 07 08 09 10 11 12" at bounding box center [623, 235] width 42 height 16
click at [687, 241] on select "YYYY 2027 2026 2025 2024 2023 2022 2021 2020 2019 2018 2017 2016 2015 2014 2013…" at bounding box center [694, 235] width 42 height 16
select select "2026"
click at [673, 227] on select "YYYY 2027 2026 2025 2024 2023 2022 2021 2020 2019 2018 2017 2016 2015 2014 2013…" at bounding box center [694, 235] width 42 height 16
click at [602, 293] on input "Premium" at bounding box center [619, 297] width 227 height 34
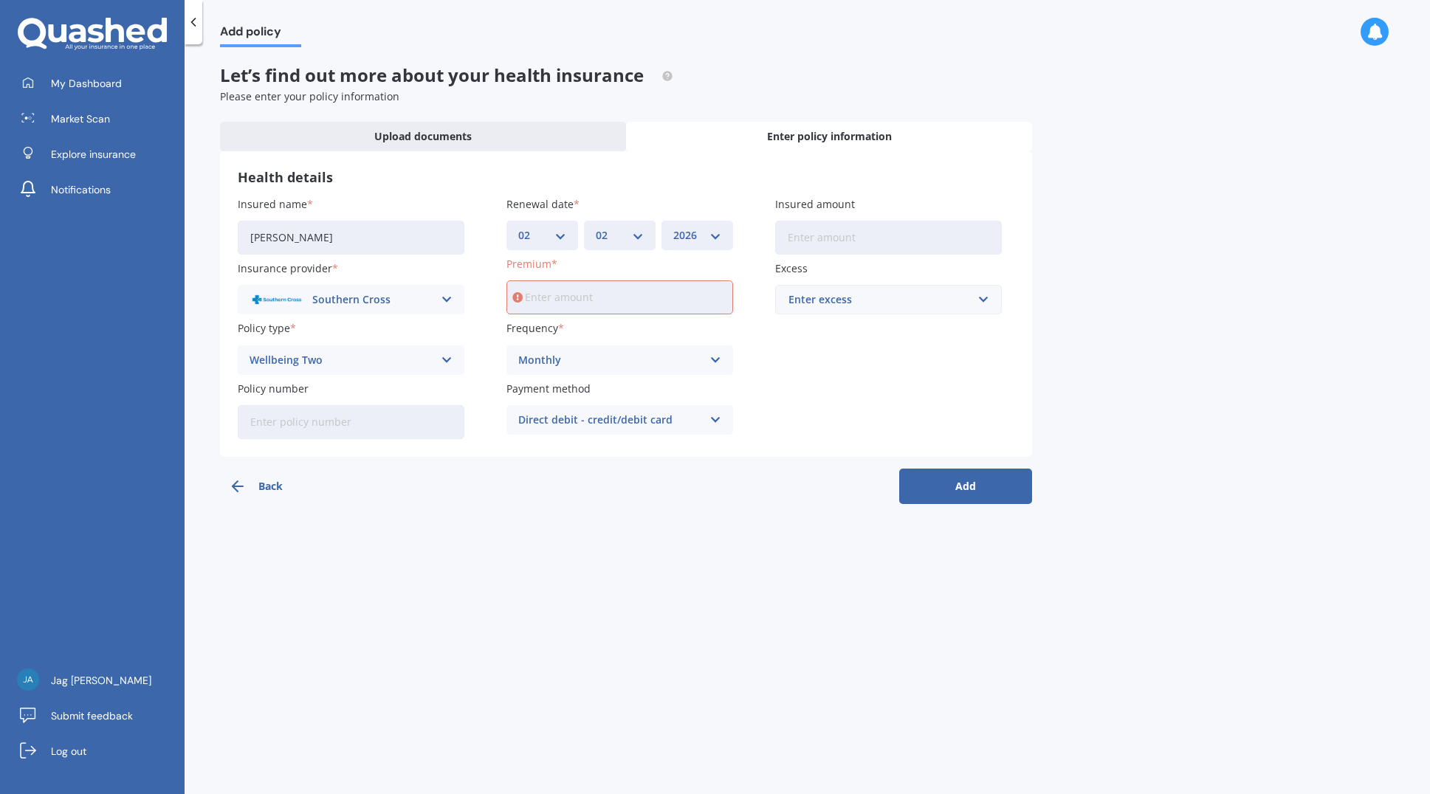
type input "$184.96"
click at [970, 486] on button "Add" at bounding box center [965, 486] width 133 height 35
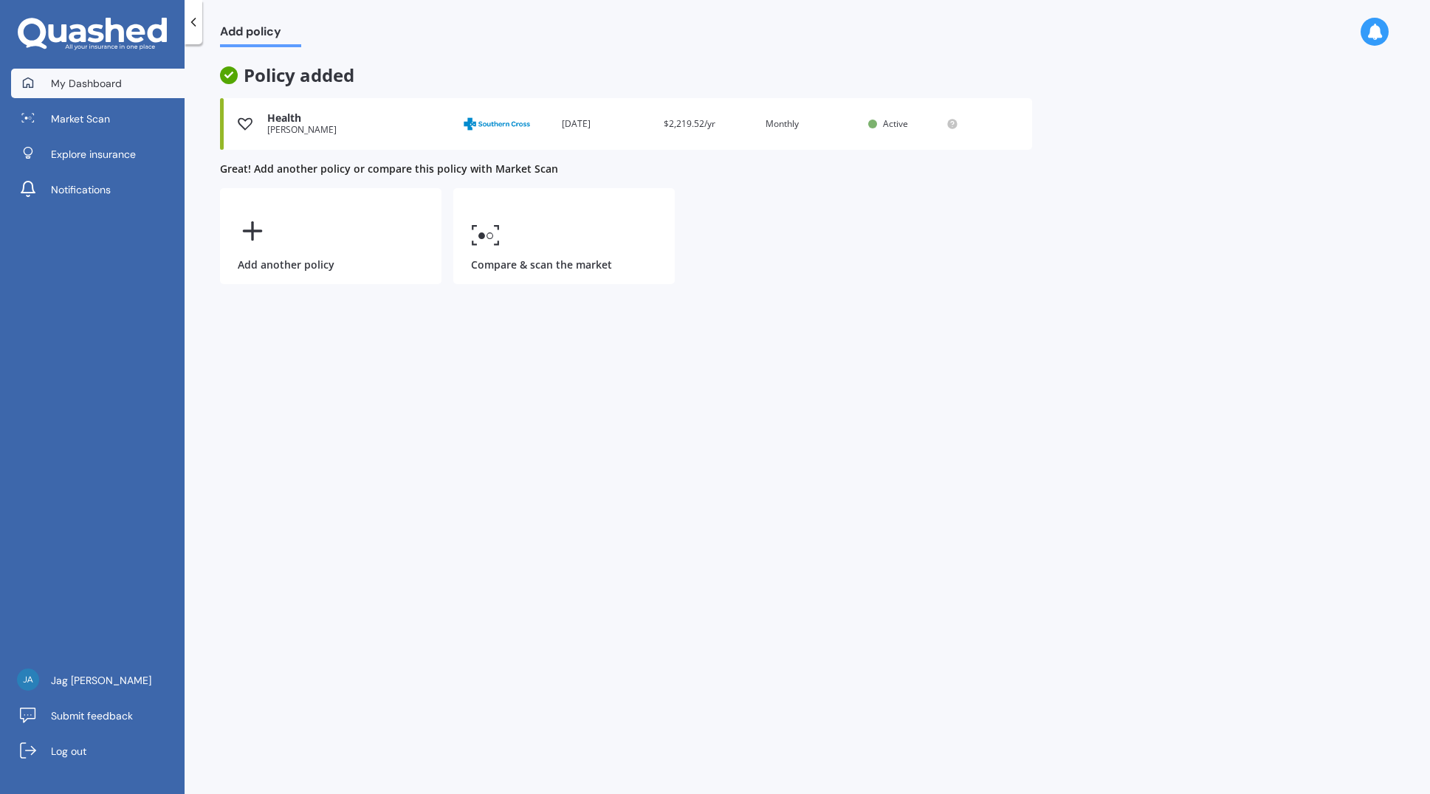
click at [98, 85] on span "My Dashboard" at bounding box center [86, 83] width 71 height 15
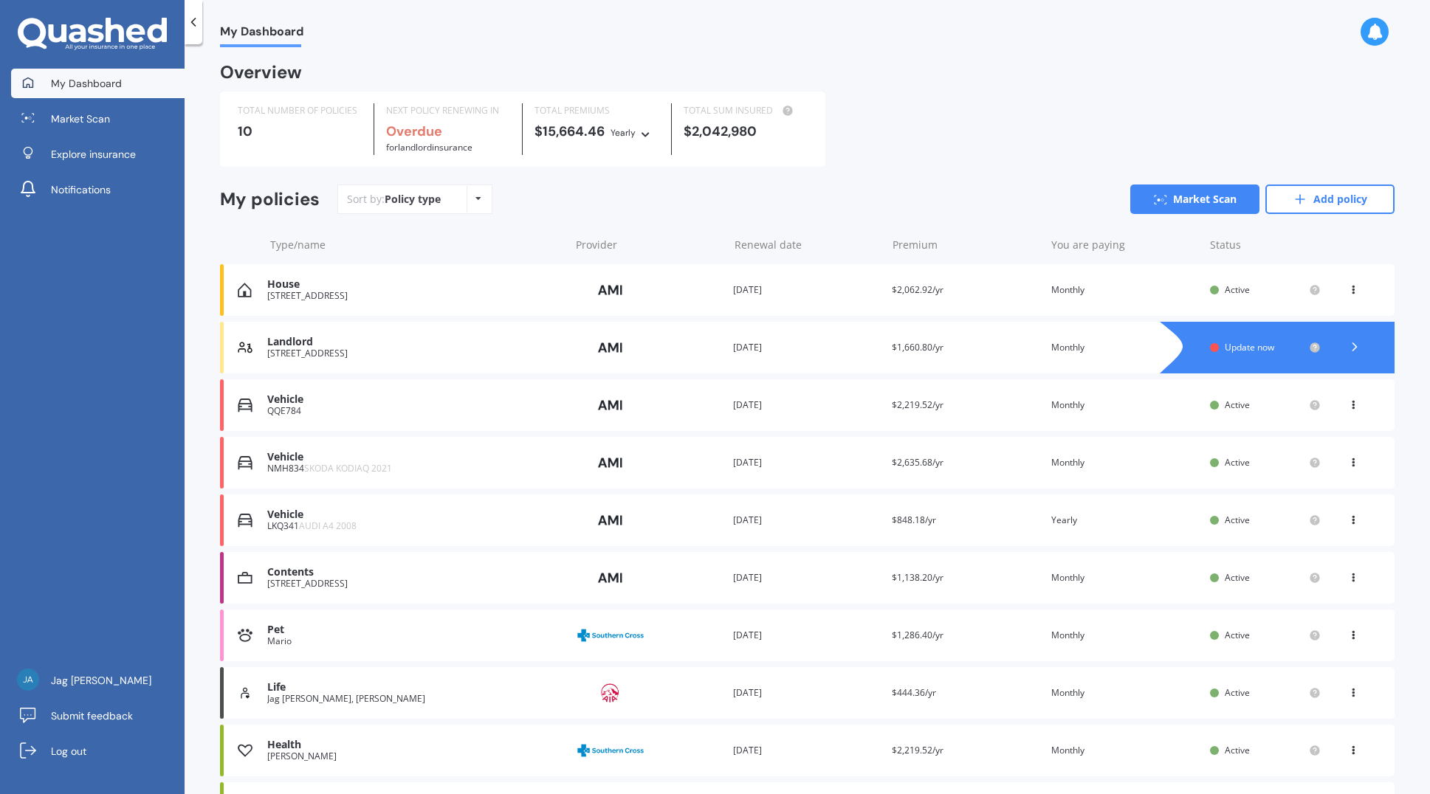
click at [294, 744] on div "Health" at bounding box center [414, 745] width 295 height 13
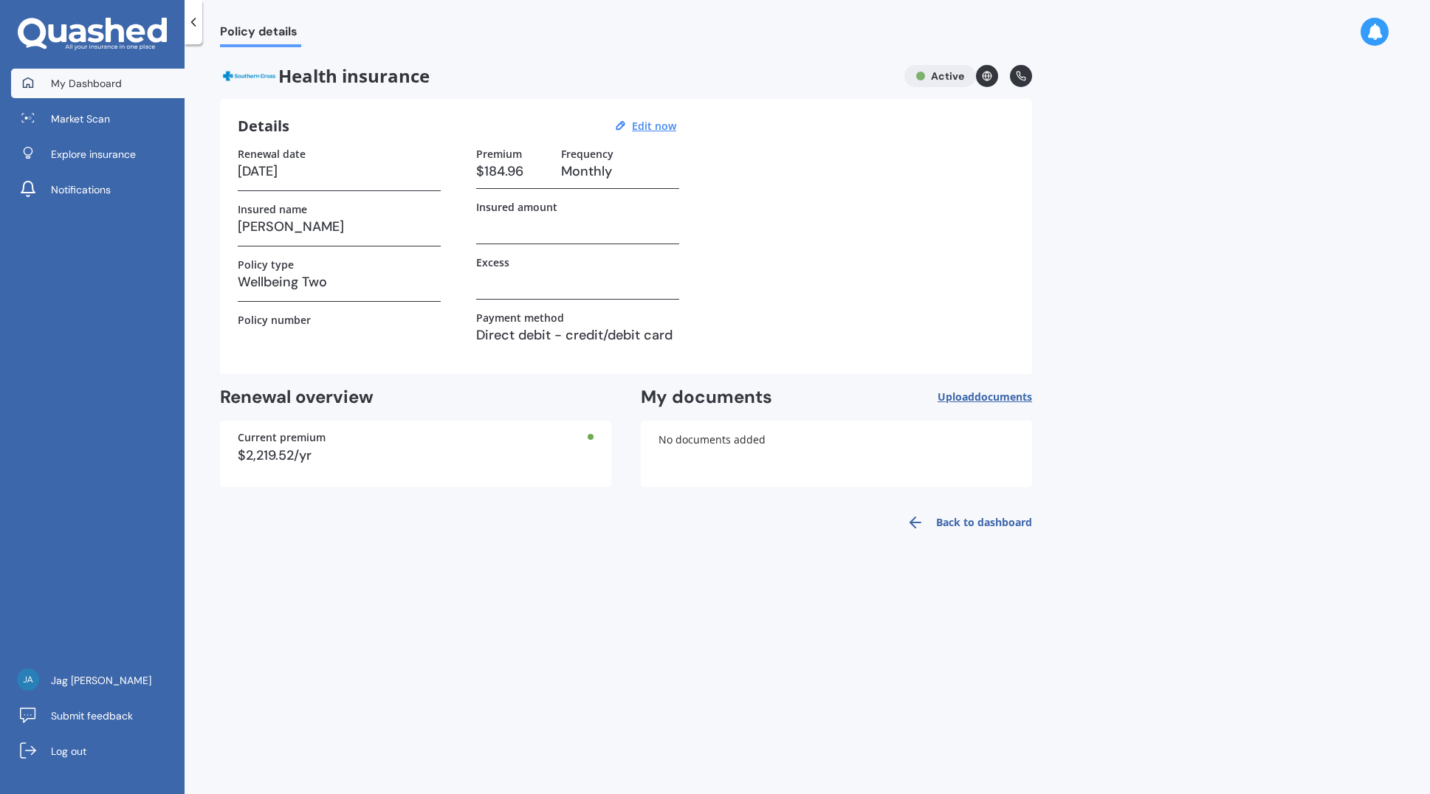
click at [65, 84] on span "My Dashboard" at bounding box center [86, 83] width 71 height 15
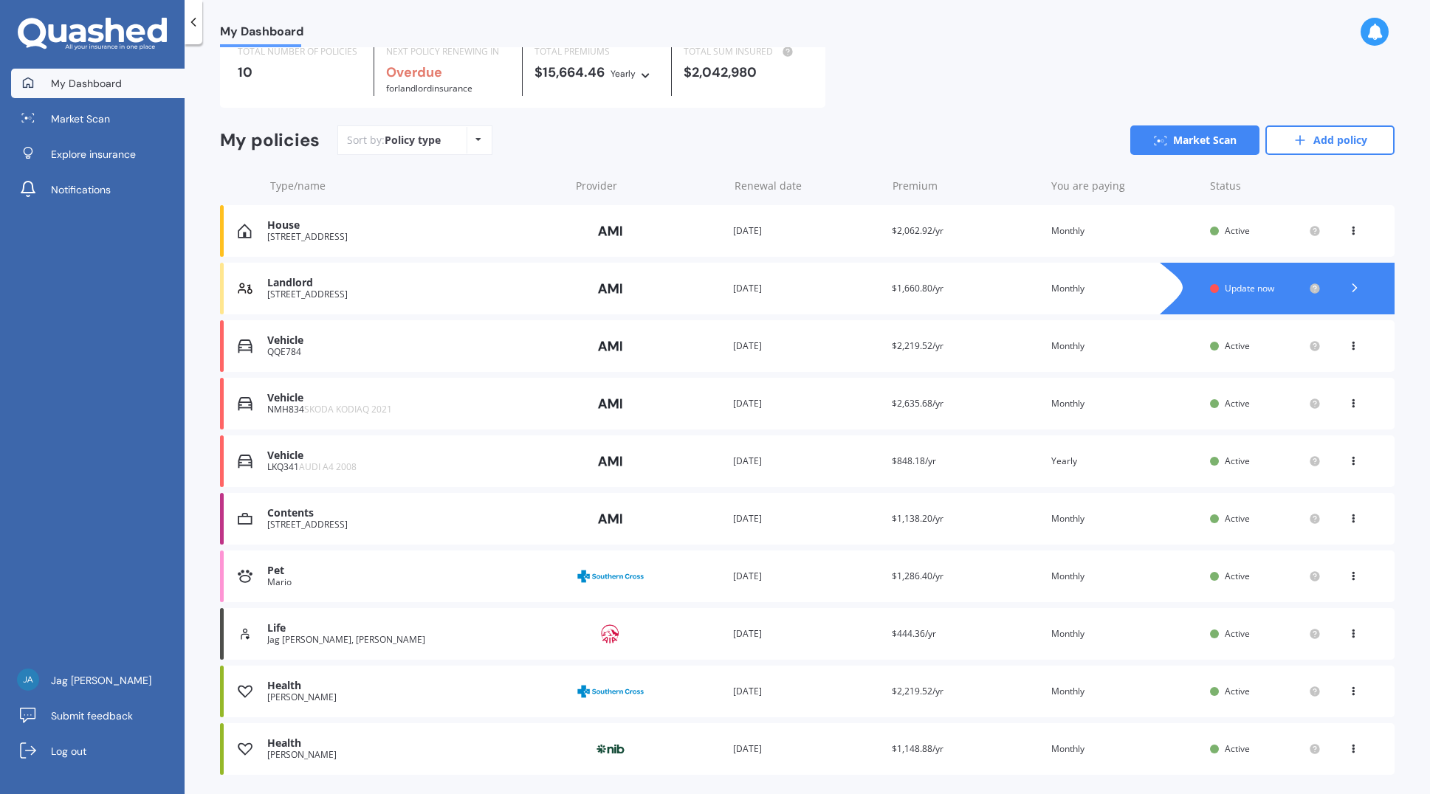
scroll to position [103, 0]
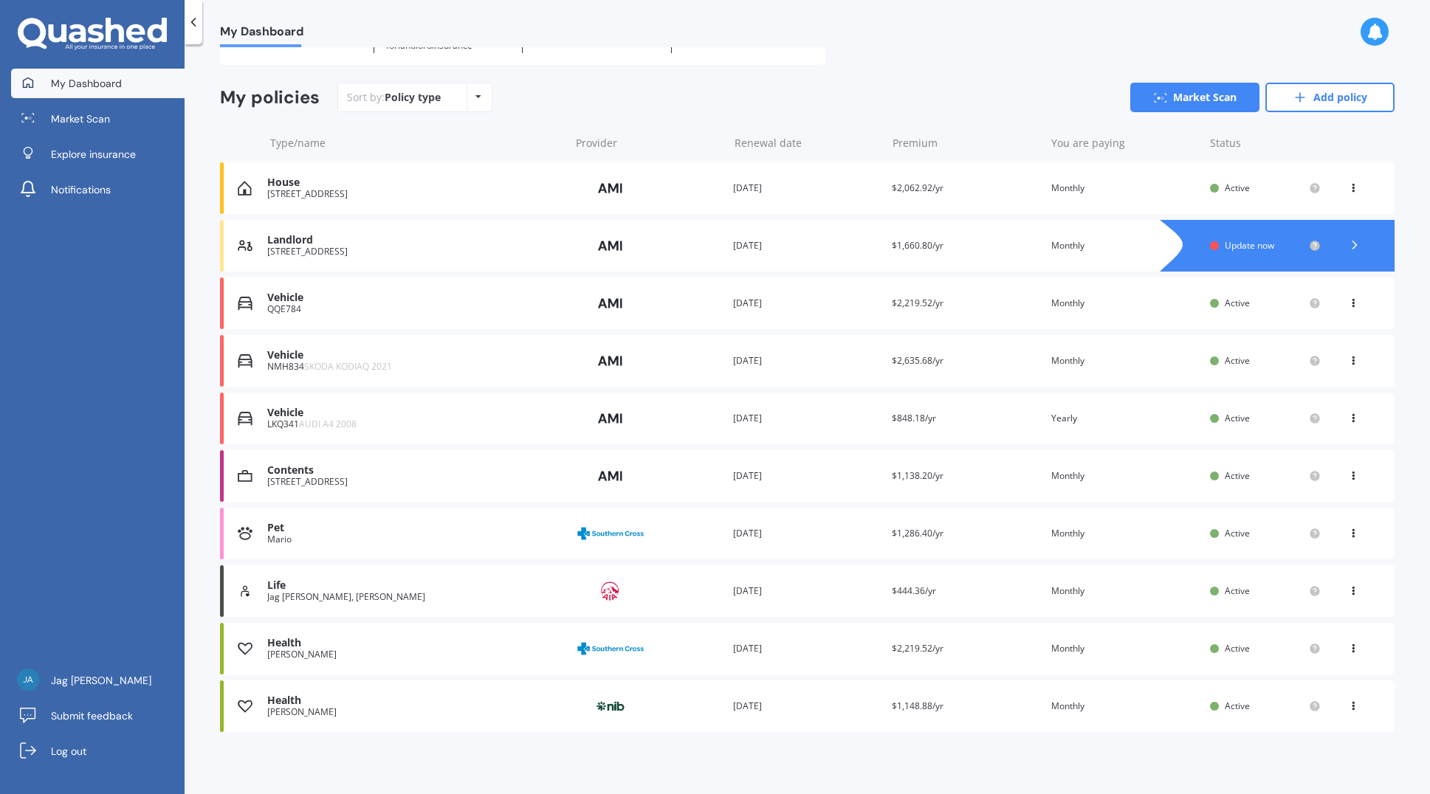
click at [1348, 647] on icon at bounding box center [1353, 645] width 10 height 9
click at [354, 657] on div "[PERSON_NAME]" at bounding box center [414, 655] width 295 height 10
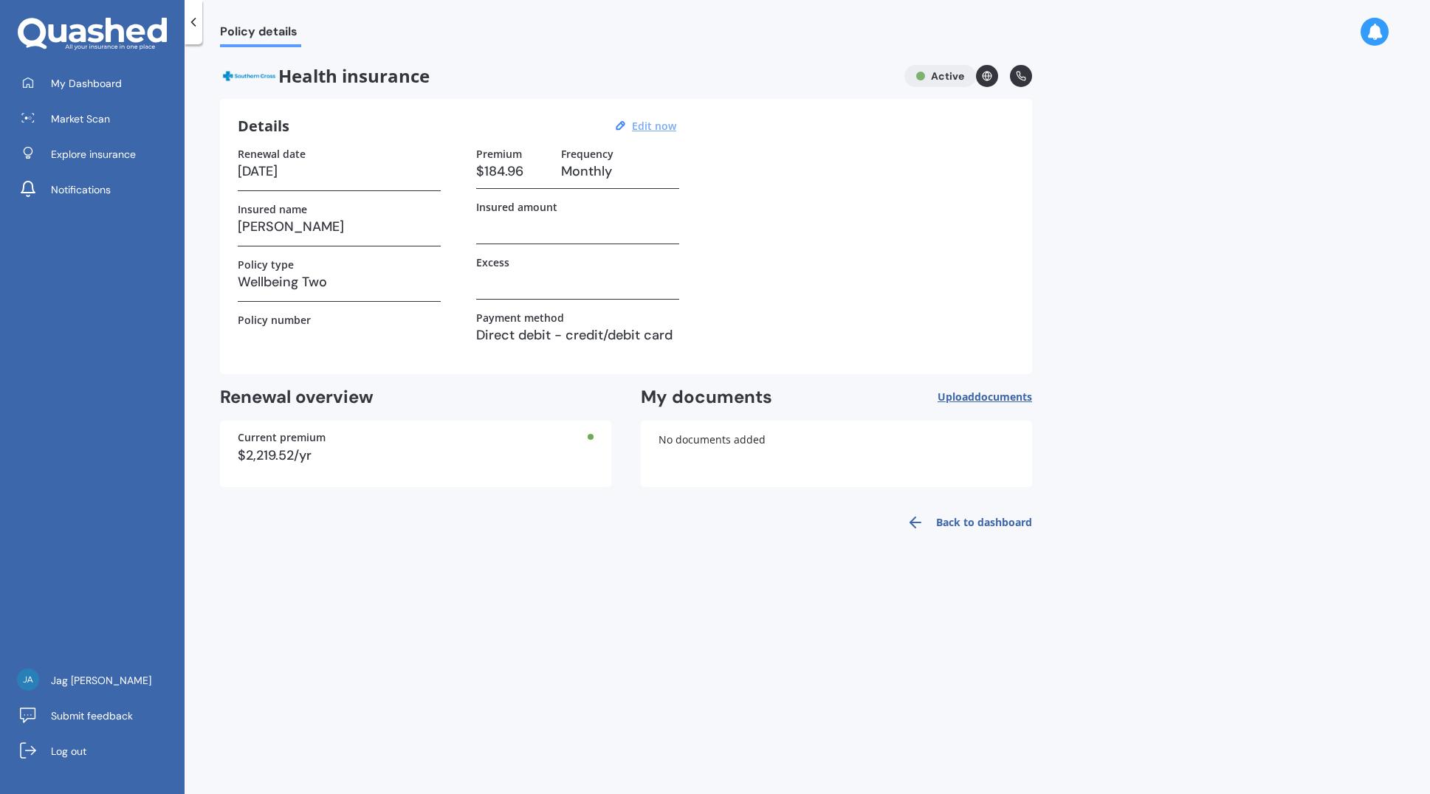
click at [648, 124] on u "Edit now" at bounding box center [654, 126] width 44 height 14
select select "02"
select select "2026"
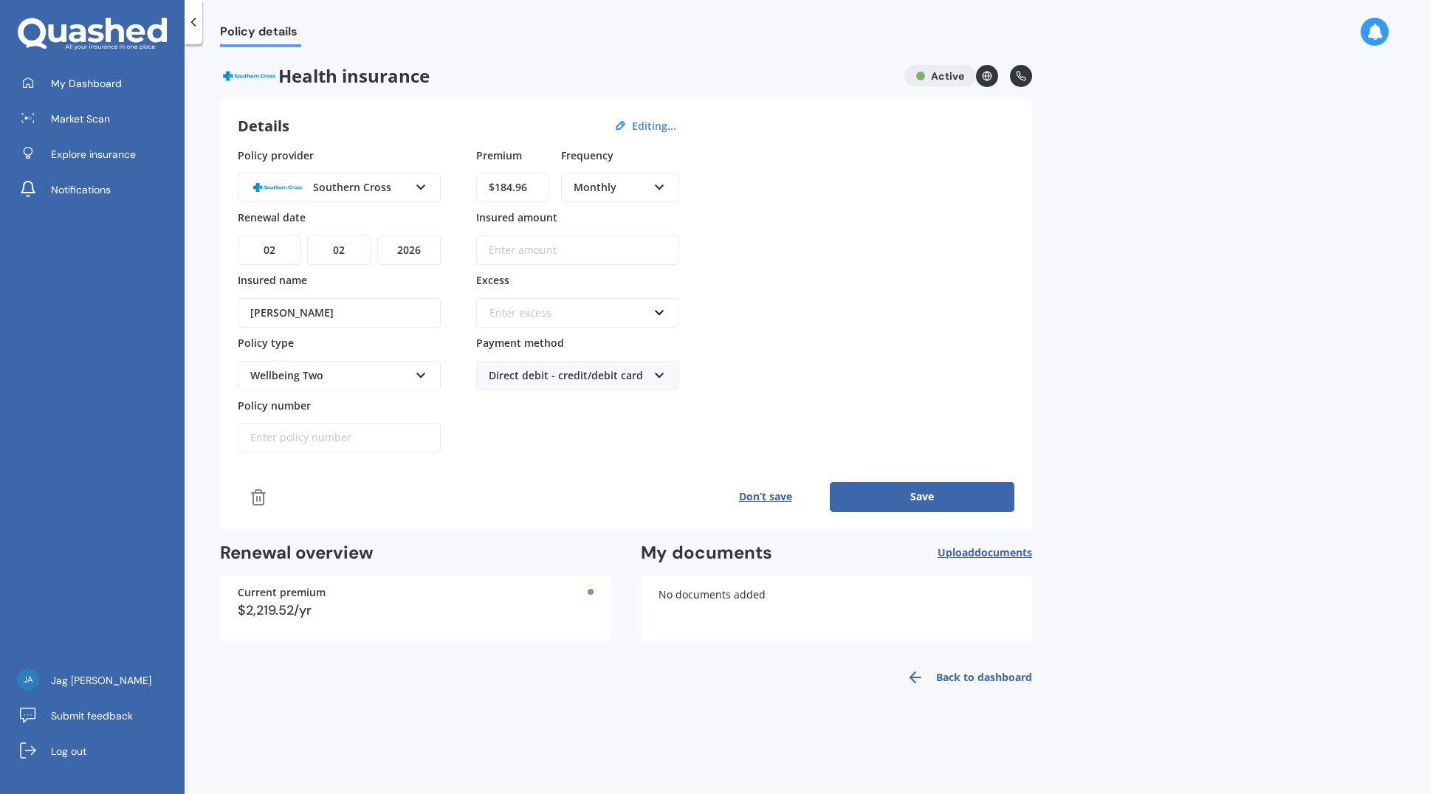
click at [574, 252] on input "Insured amount" at bounding box center [577, 250] width 203 height 30
click at [805, 238] on div "Policy provider Southern Cross AA AIA AMP ASB Accuro BNZ Other Partners Life So…" at bounding box center [626, 301] width 777 height 306
click at [350, 310] on input "[PERSON_NAME]" at bounding box center [339, 313] width 203 height 30
type input "[PERSON_NAME] [PERSON_NAME]"
click at [920, 496] on button "Save" at bounding box center [922, 497] width 185 height 30
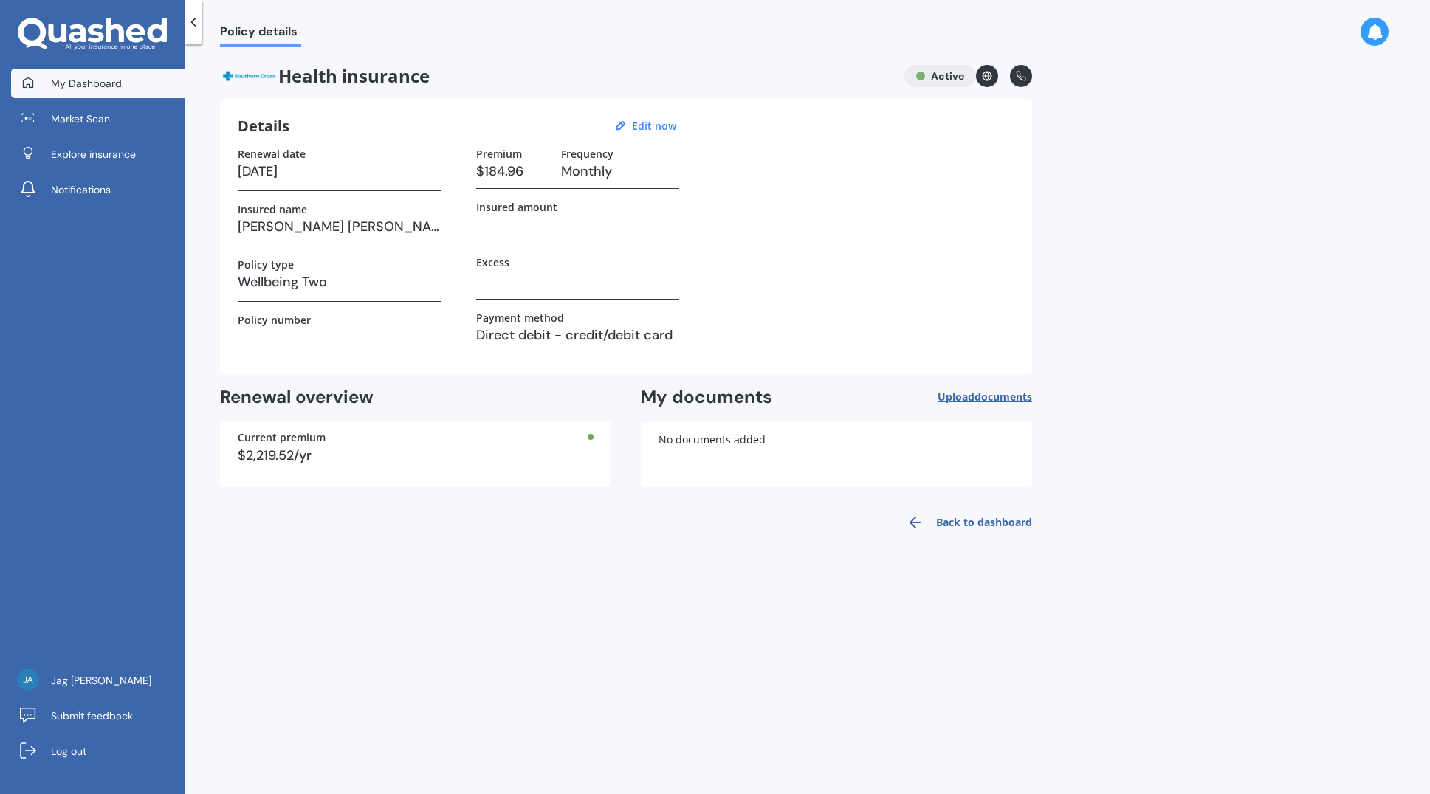
click at [69, 83] on span "My Dashboard" at bounding box center [86, 83] width 71 height 15
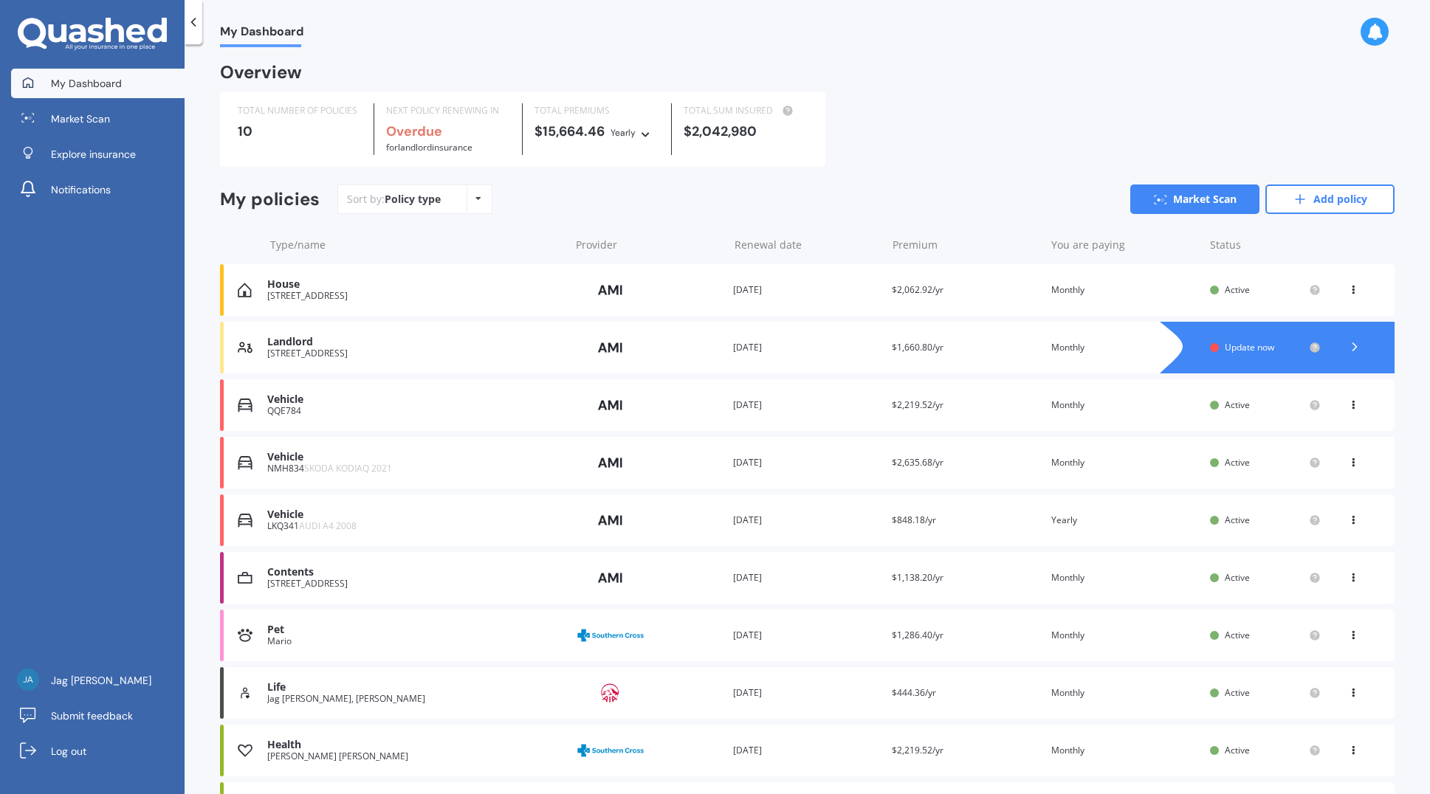
click at [395, 130] on b "Overdue" at bounding box center [414, 132] width 56 height 18
click at [348, 354] on div "[STREET_ADDRESS]" at bounding box center [414, 353] width 295 height 10
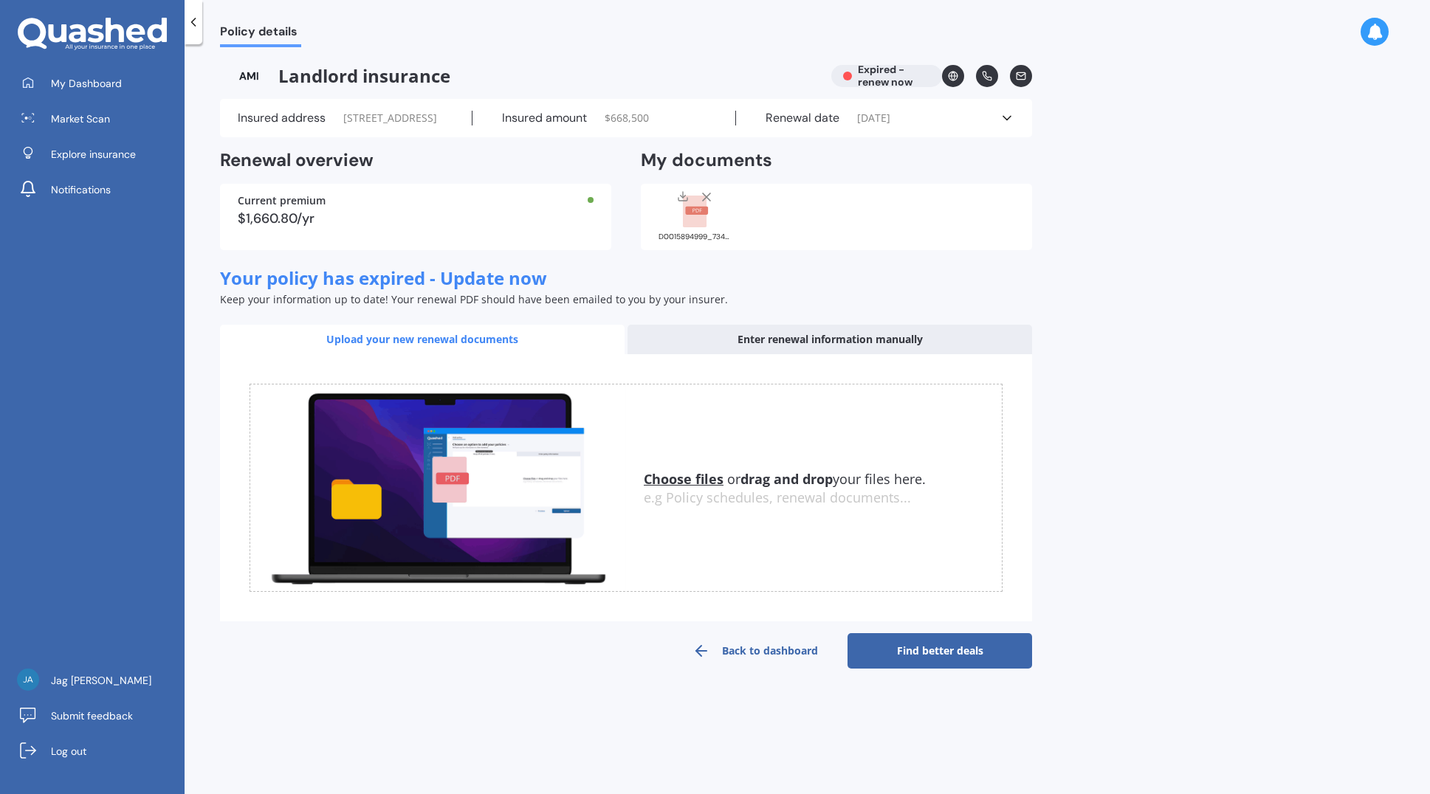
click at [366, 123] on div "Insured address [STREET_ADDRESS]" at bounding box center [355, 118] width 235 height 15
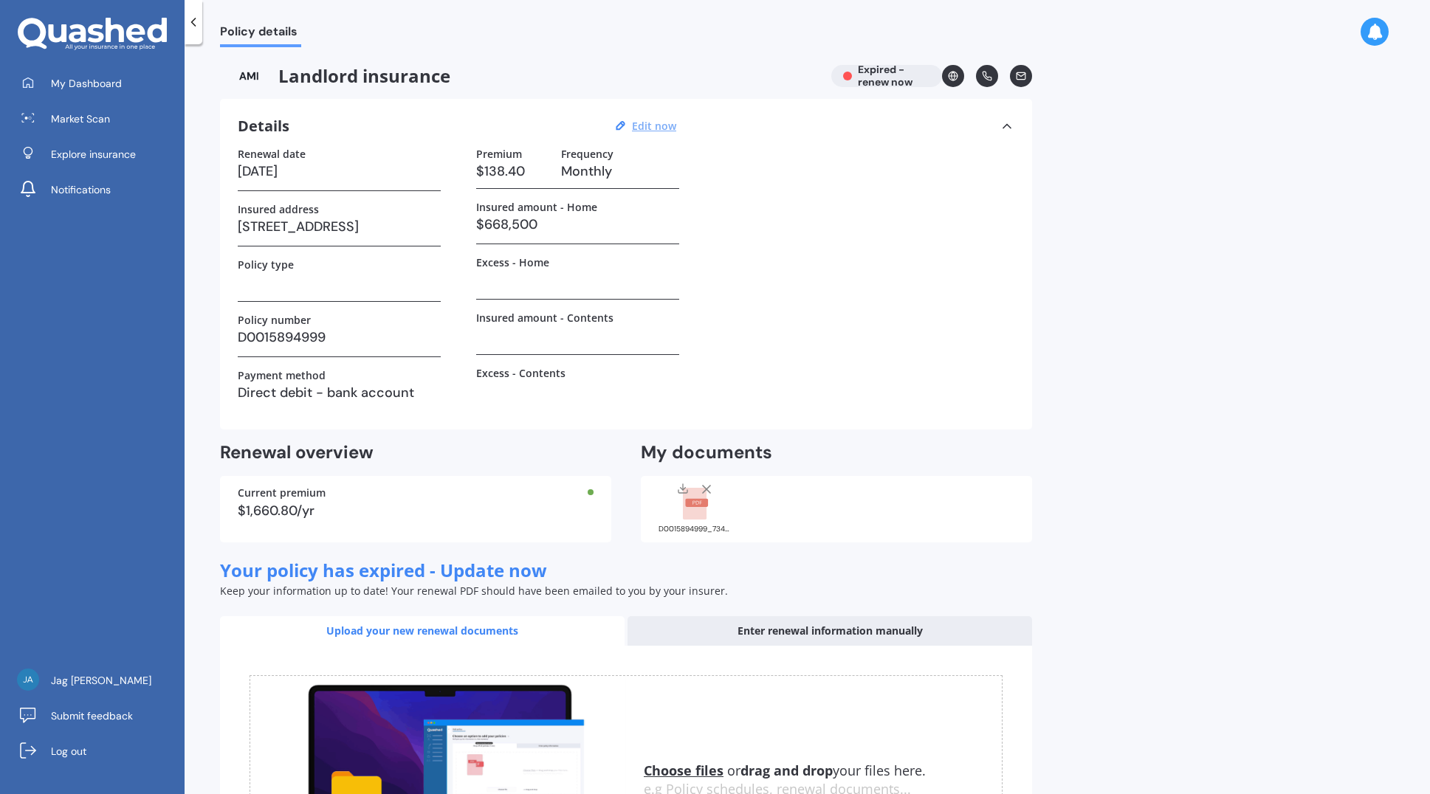
click at [649, 127] on u "Edit now" at bounding box center [654, 126] width 44 height 14
select select "01"
select select "12"
select select "2023"
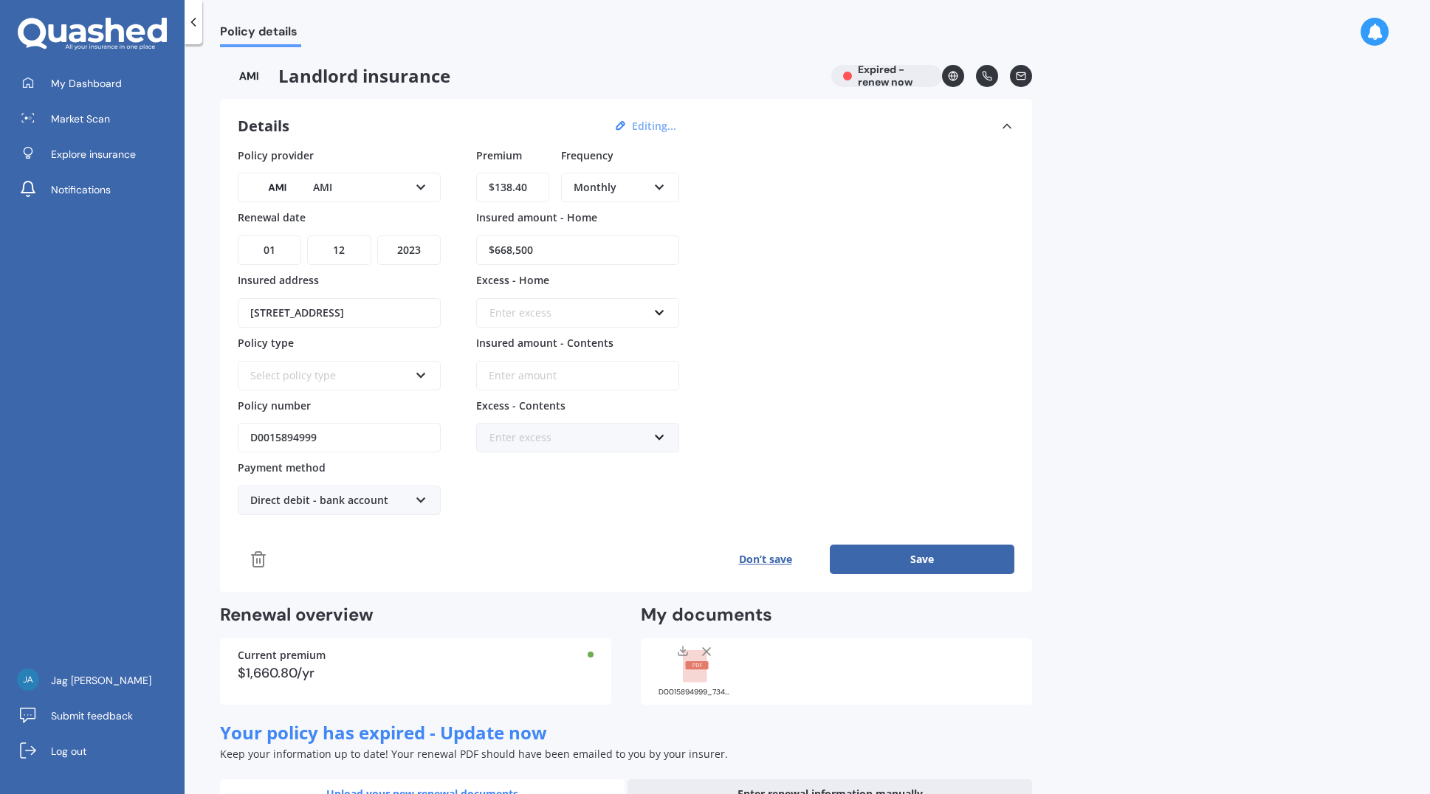
click at [424, 377] on icon at bounding box center [421, 373] width 13 height 10
click at [379, 399] on div "Landlord Insurance" at bounding box center [339, 403] width 200 height 27
click at [421, 185] on icon at bounding box center [421, 184] width 13 height 10
click at [289, 185] on img at bounding box center [277, 187] width 55 height 21
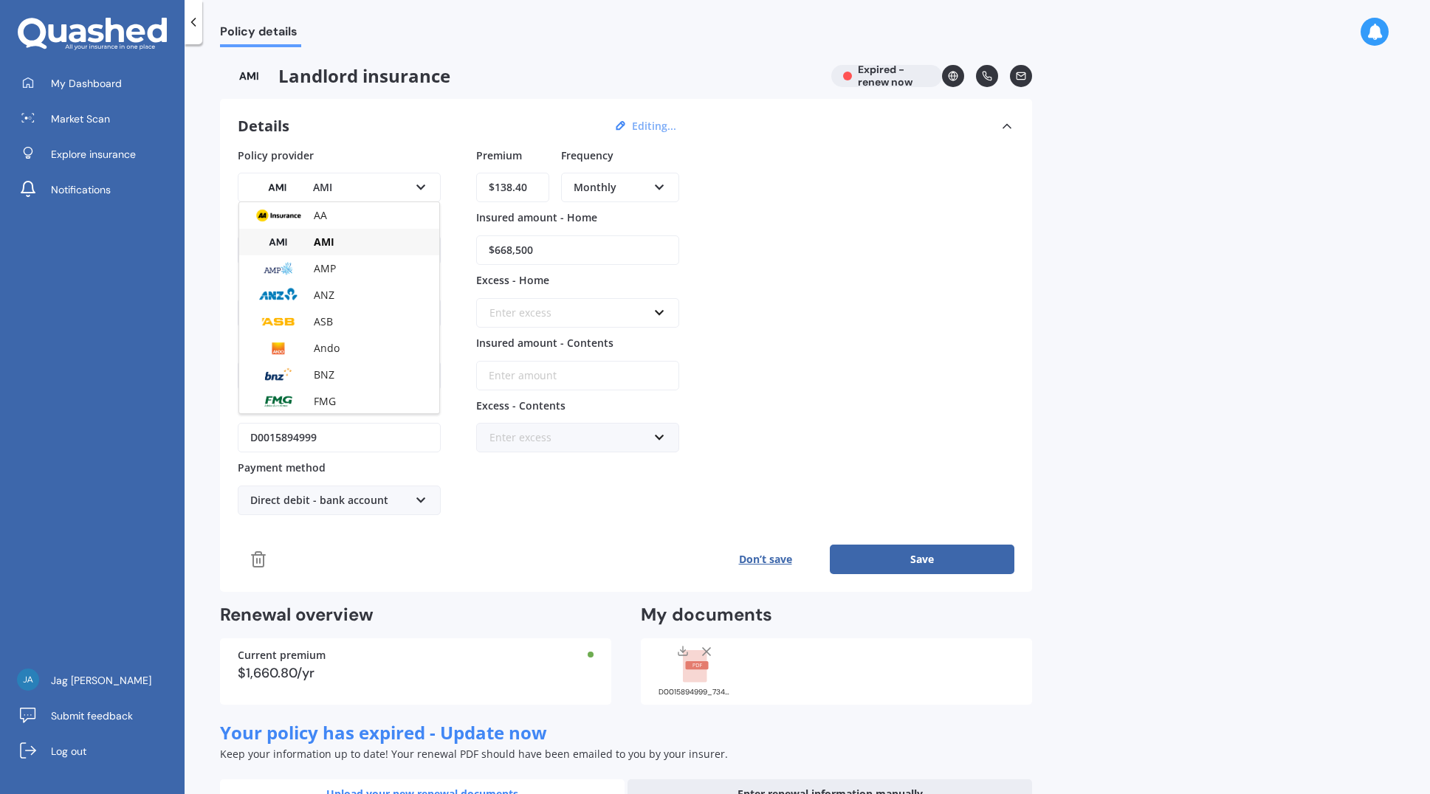
click at [289, 185] on img at bounding box center [277, 187] width 55 height 21
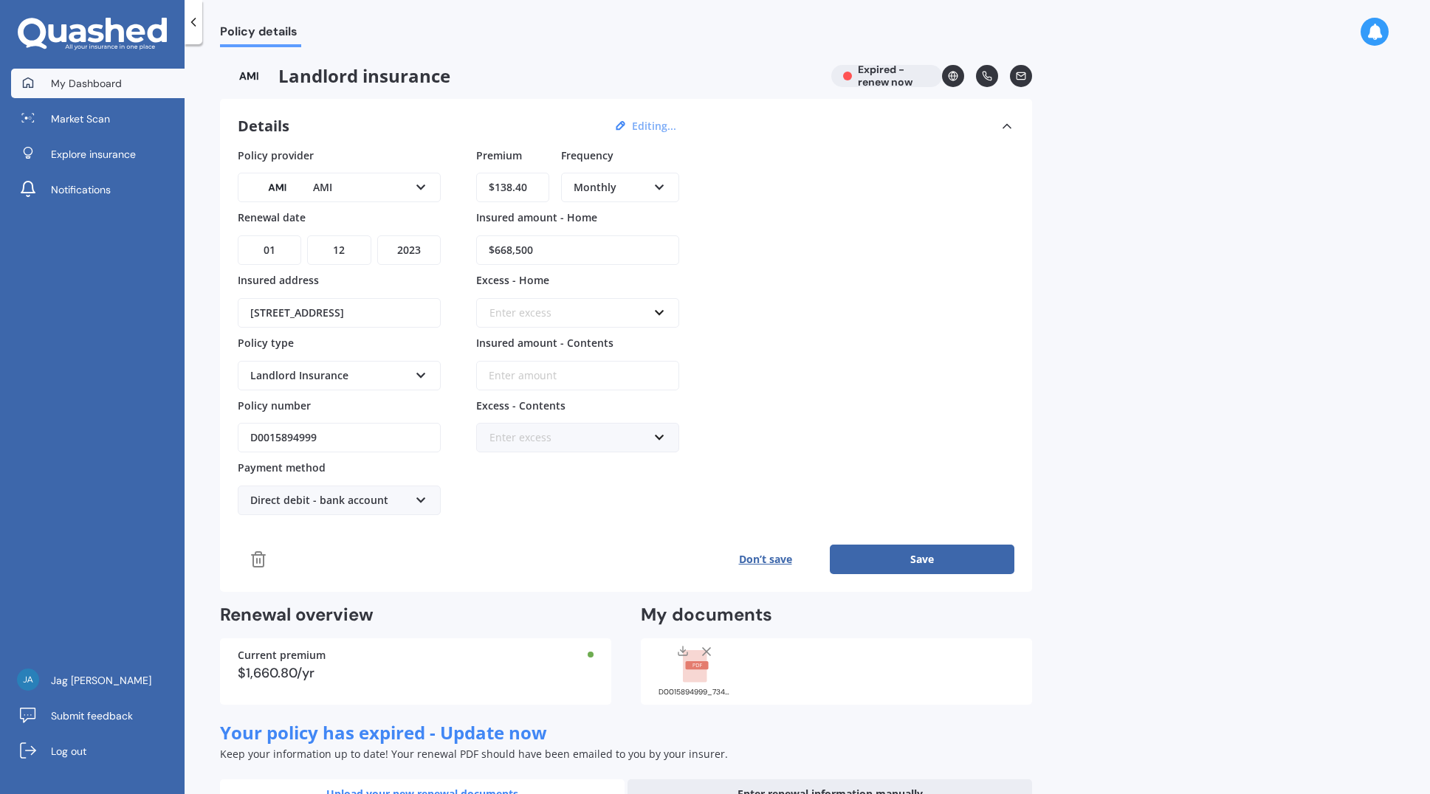
click at [84, 92] on link "My Dashboard" at bounding box center [97, 84] width 173 height 30
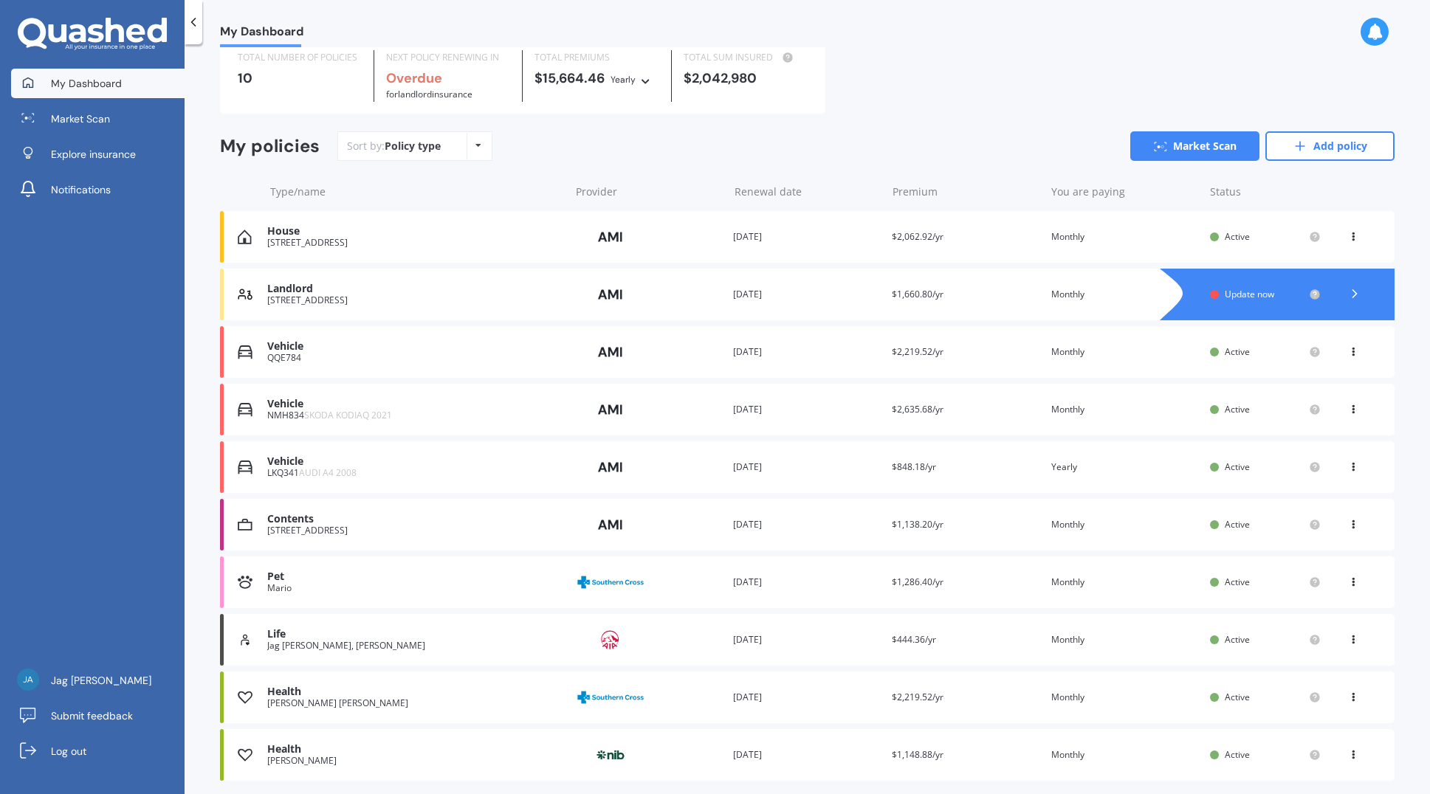
scroll to position [103, 0]
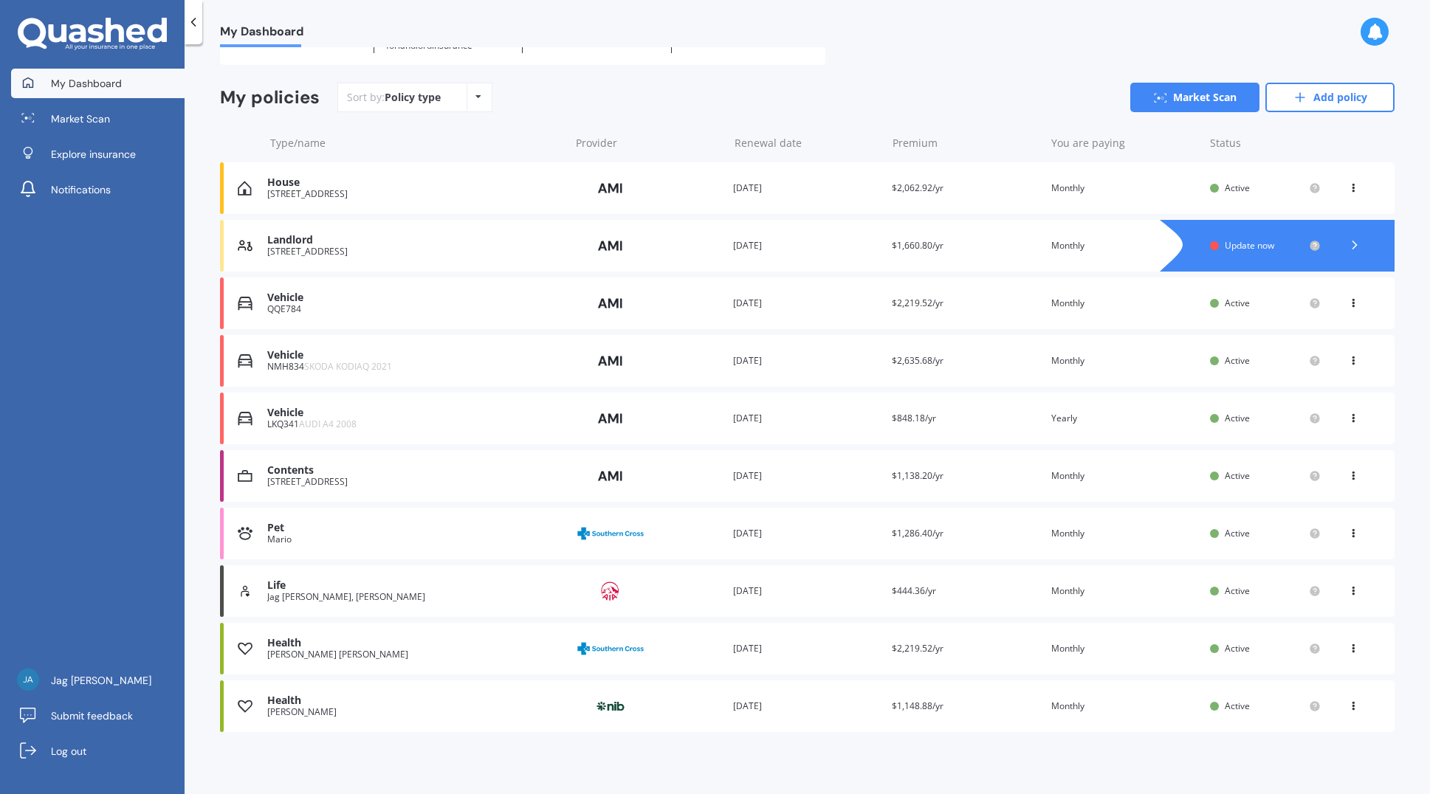
click at [281, 647] on div "Health" at bounding box center [414, 643] width 295 height 13
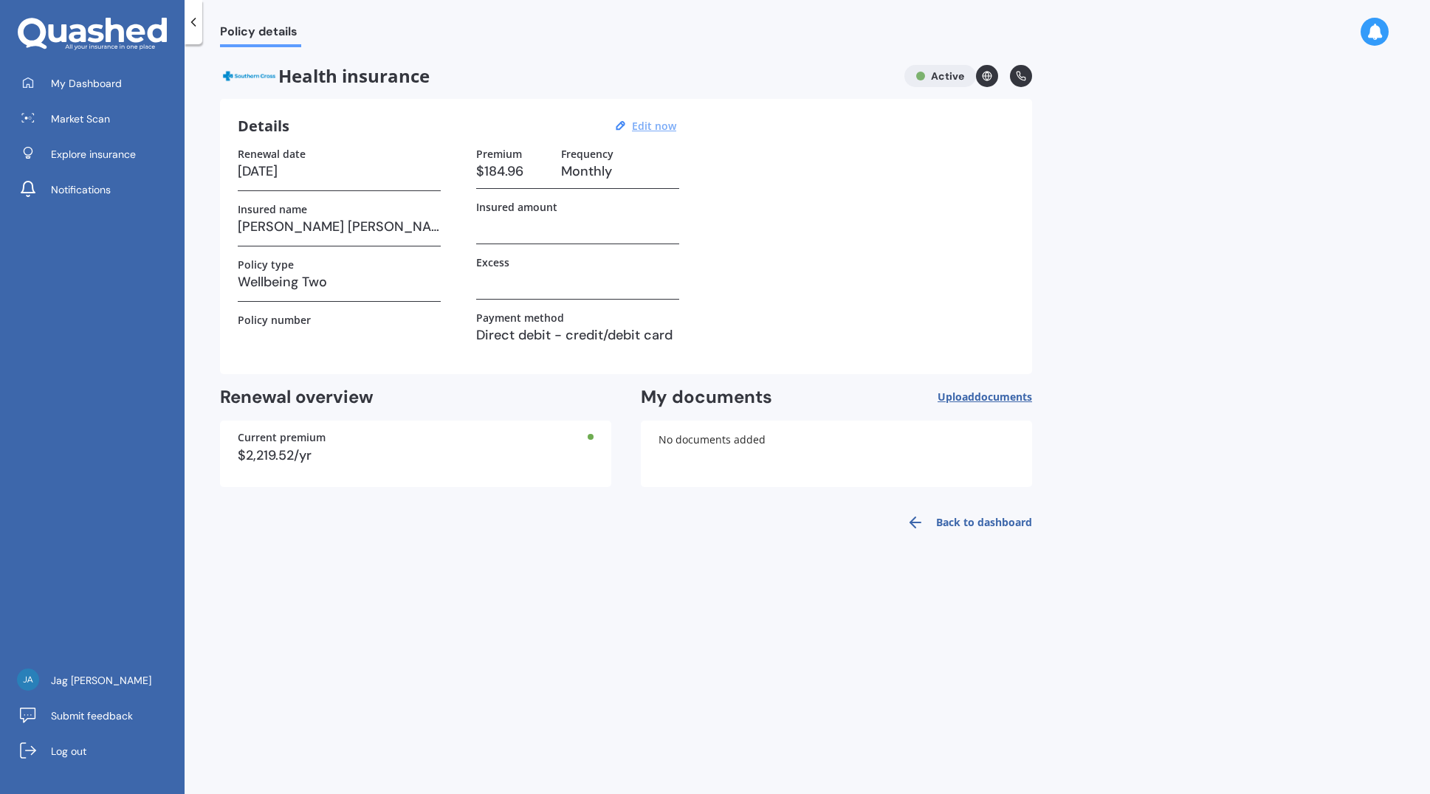
click at [659, 127] on u "Edit now" at bounding box center [654, 126] width 44 height 14
select select "02"
select select "2026"
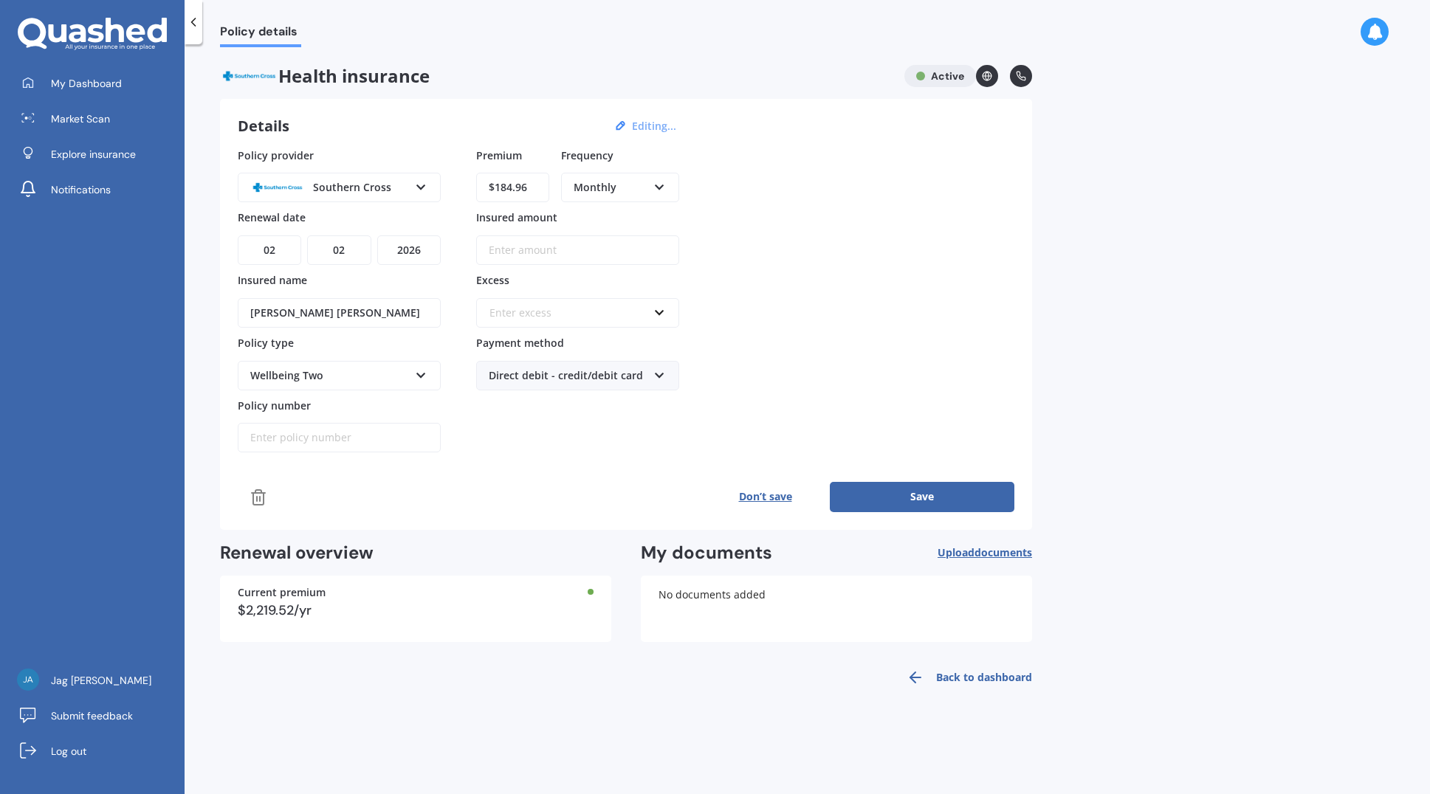
click at [540, 193] on input "$184.96" at bounding box center [512, 188] width 73 height 30
type input "$1.00"
type input "$420.76"
click at [608, 314] on div "Enter excess" at bounding box center [568, 313] width 159 height 16
click at [592, 346] on div "$0" at bounding box center [578, 340] width 202 height 27
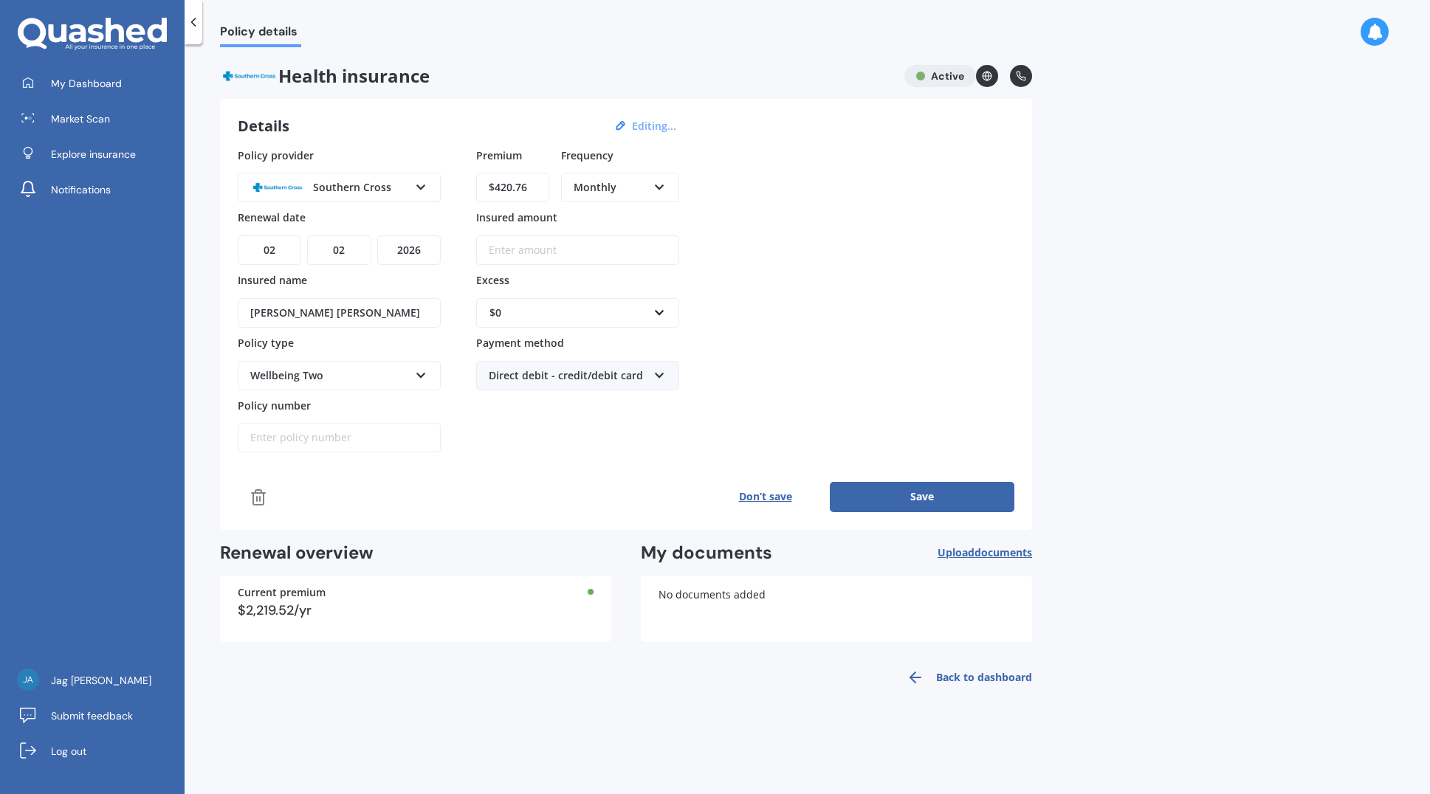
click at [895, 492] on button "Save" at bounding box center [922, 497] width 185 height 30
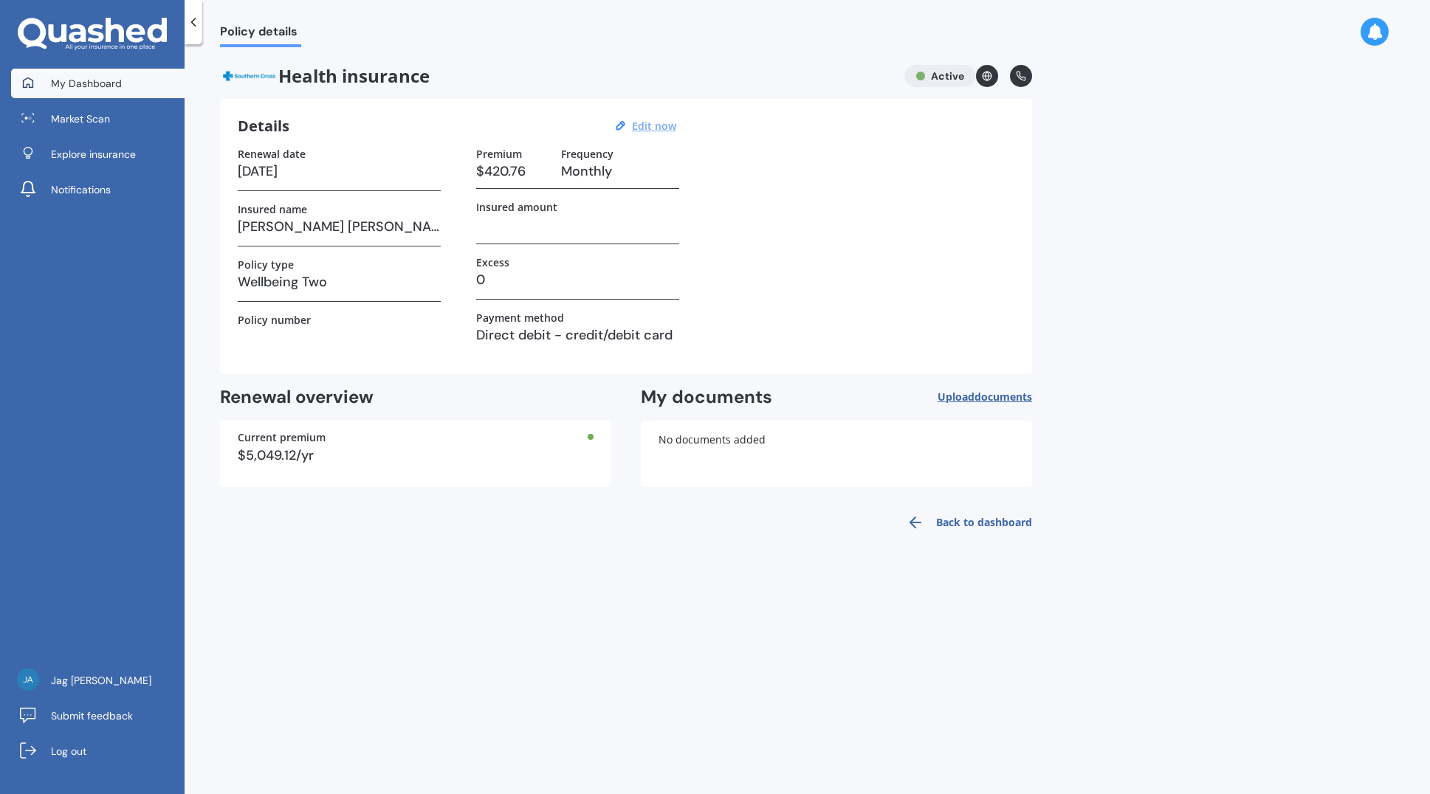
click at [92, 83] on span "My Dashboard" at bounding box center [86, 83] width 71 height 15
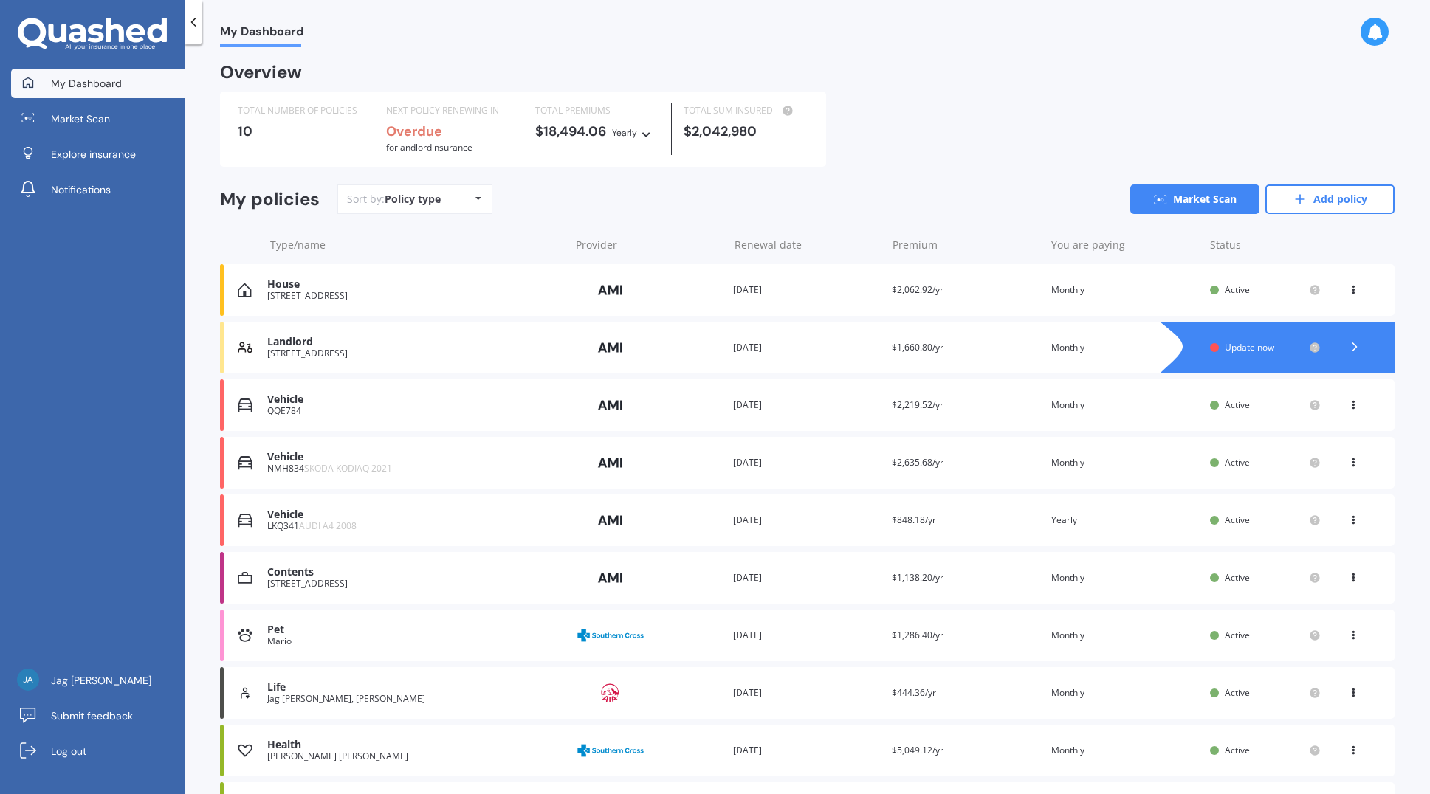
click at [295, 297] on div "[STREET_ADDRESS]" at bounding box center [414, 296] width 295 height 10
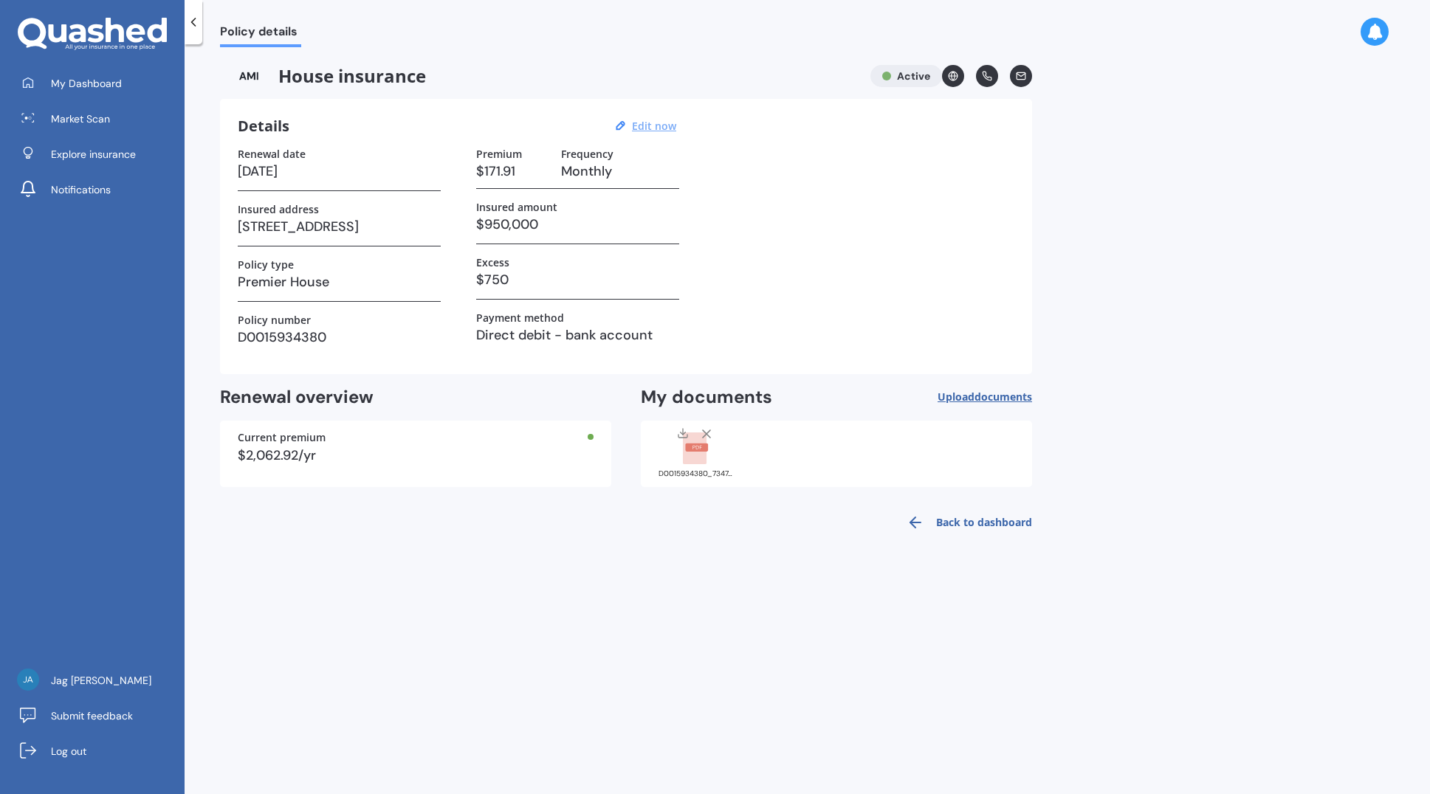
click at [658, 125] on u "Edit now" at bounding box center [654, 126] width 44 height 14
select select "03"
select select "12"
select select "2025"
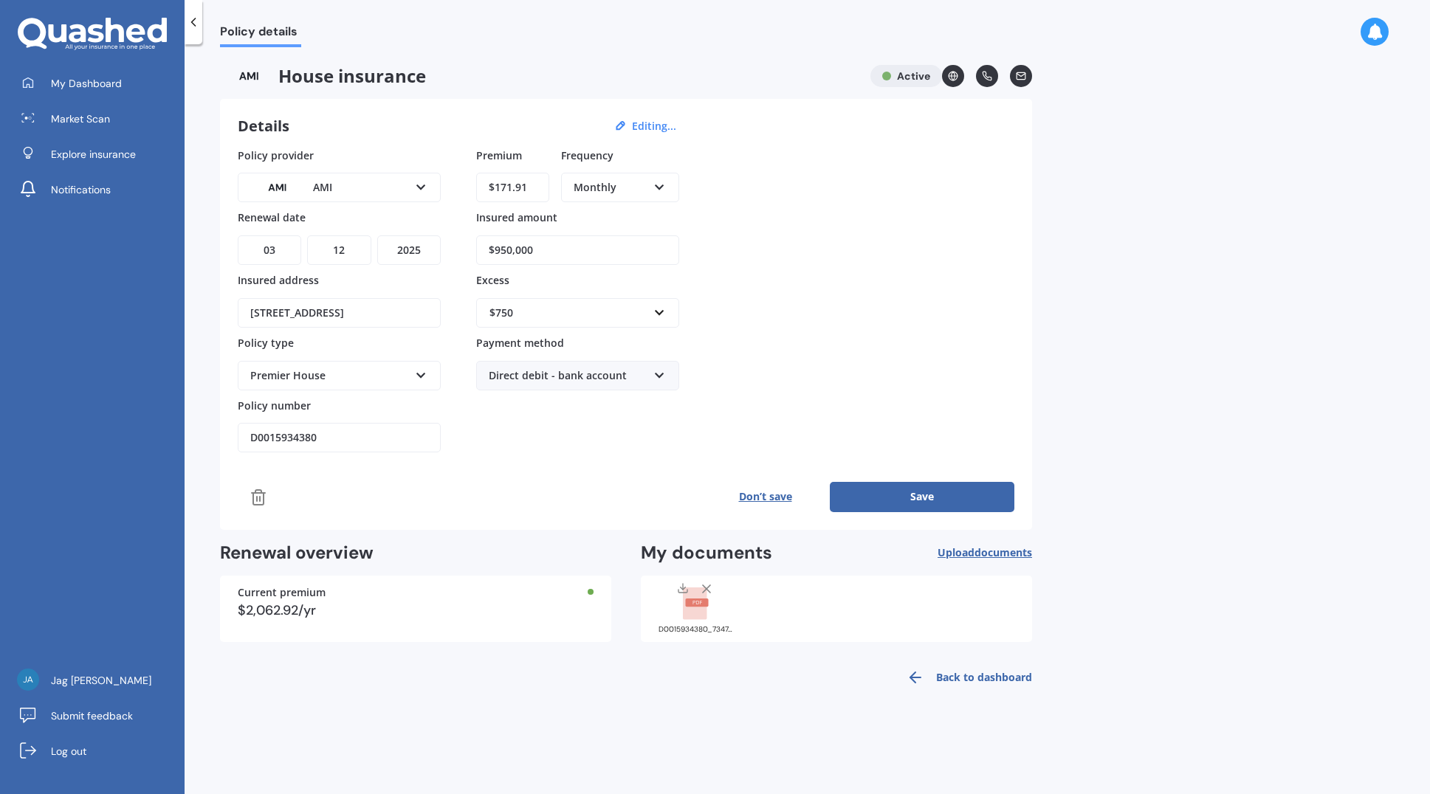
drag, startPoint x: 534, startPoint y: 183, endPoint x: 457, endPoint y: 187, distance: 76.9
click at [457, 187] on div "Policy provider AMI AA AMI AMP ANZ ASB Ando BNZ Co-Operative Bank FMG Initio Ki…" at bounding box center [626, 301] width 777 height 306
type input "$159.03"
drag, startPoint x: 548, startPoint y: 252, endPoint x: 447, endPoint y: 232, distance: 103.8
click at [447, 244] on div "Policy provider AMI AA AMI AMP ANZ ASB Ando BNZ Co-Operative Bank FMG Initio Ki…" at bounding box center [626, 301] width 777 height 306
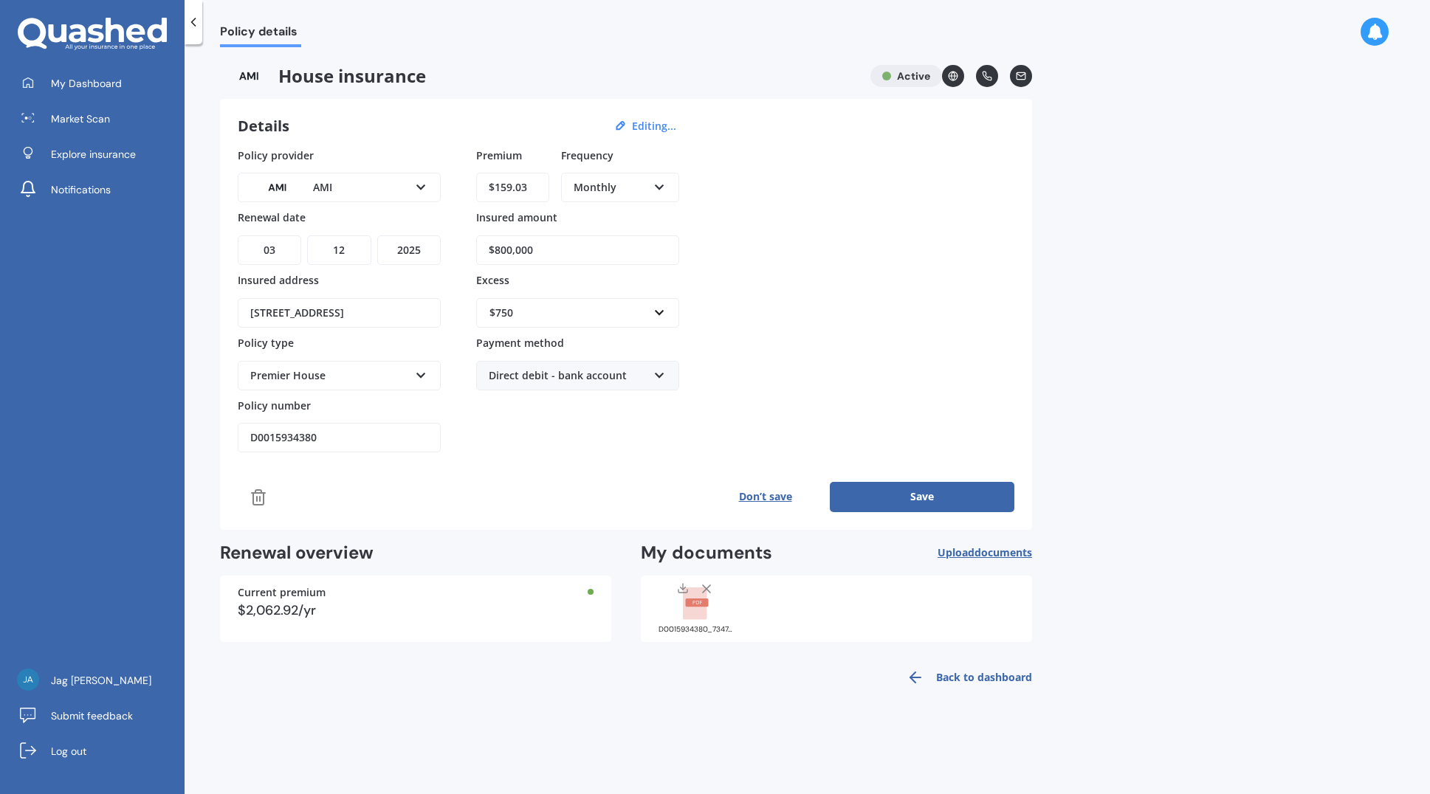
type input "$800,000"
click at [892, 498] on button "Save" at bounding box center [922, 497] width 185 height 30
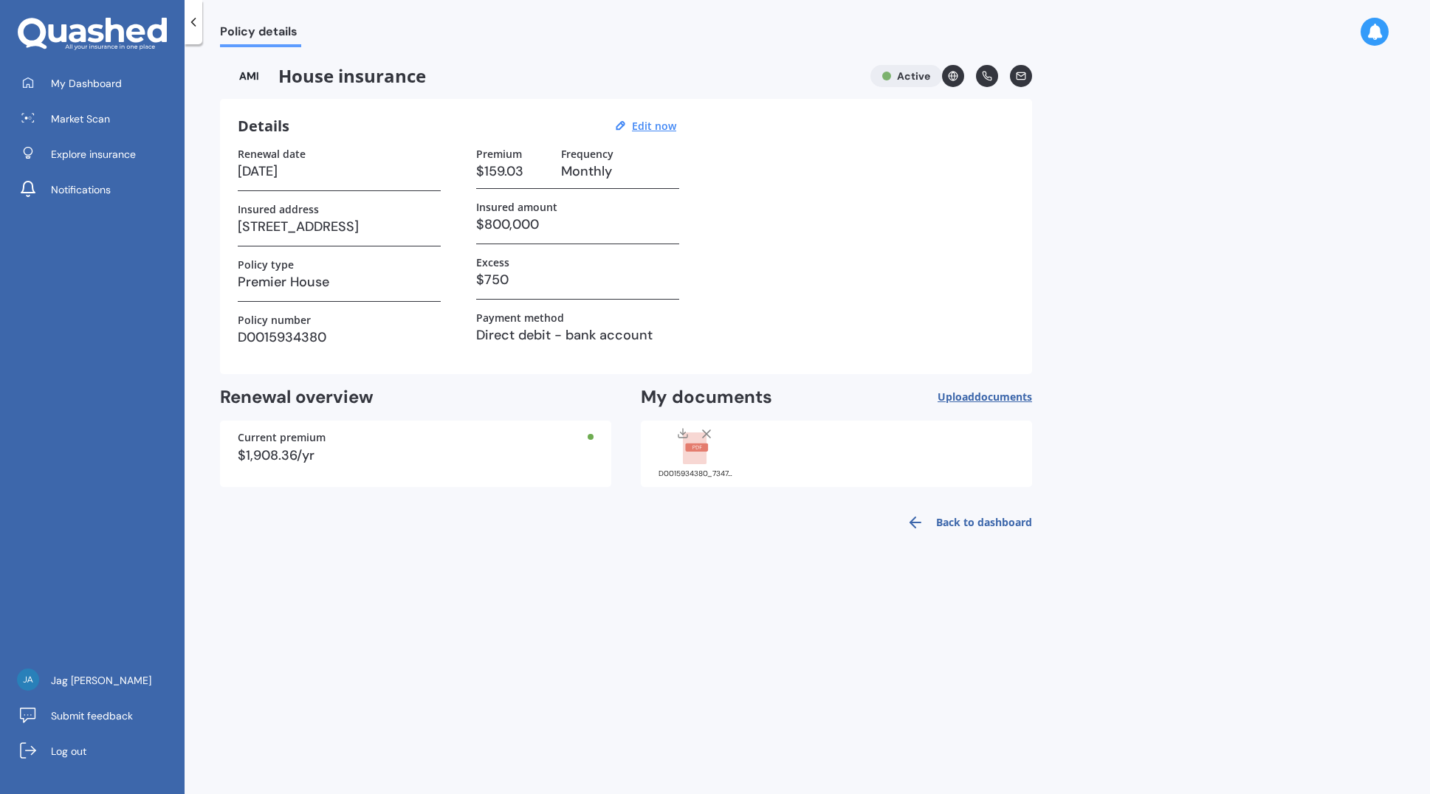
click at [579, 280] on h3 "$750" at bounding box center [577, 280] width 203 height 22
click at [648, 128] on u "Edit now" at bounding box center [654, 126] width 44 height 14
select select "03"
select select "12"
select select "2025"
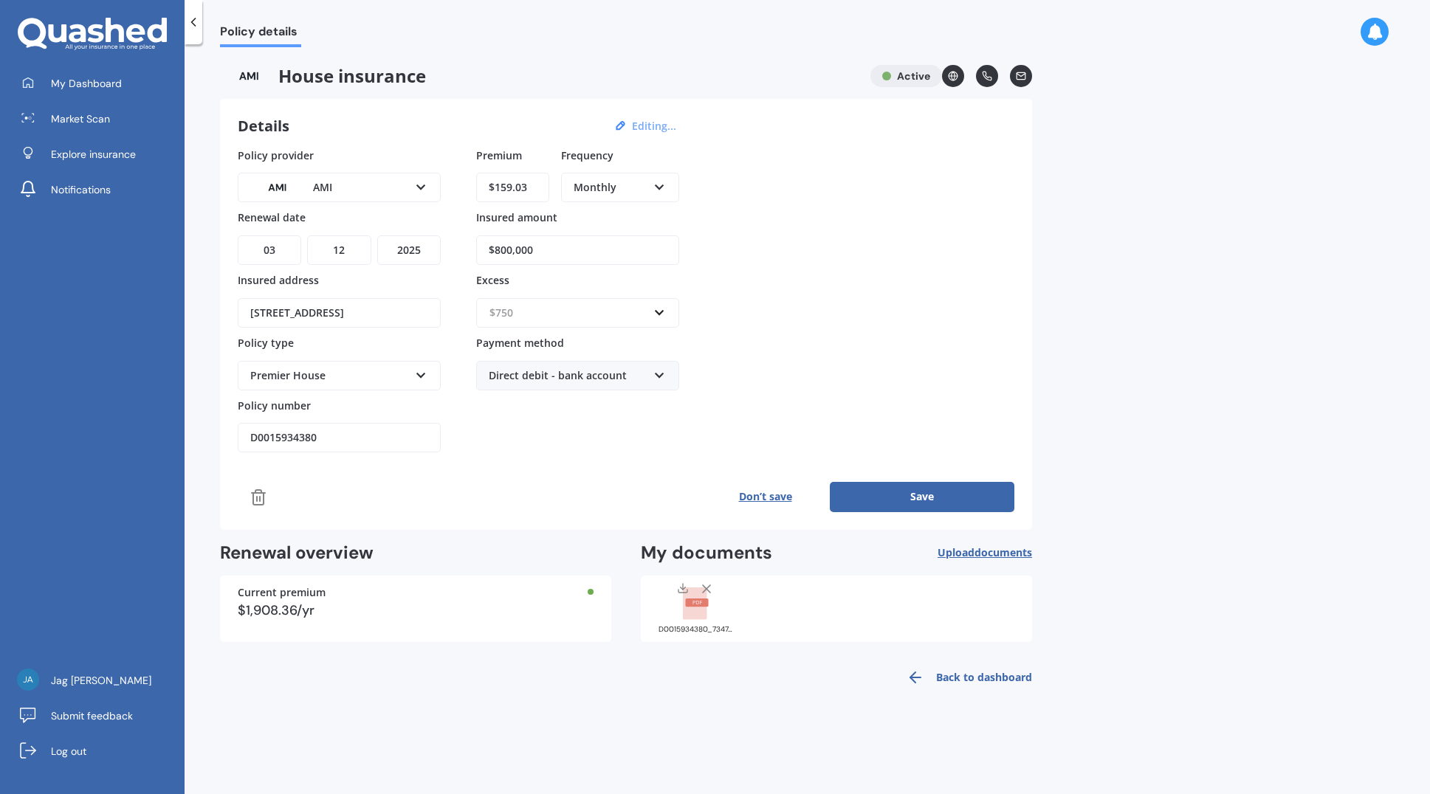
click at [658, 312] on input "text" at bounding box center [573, 313] width 190 height 28
